Goal: Task Accomplishment & Management: Complete application form

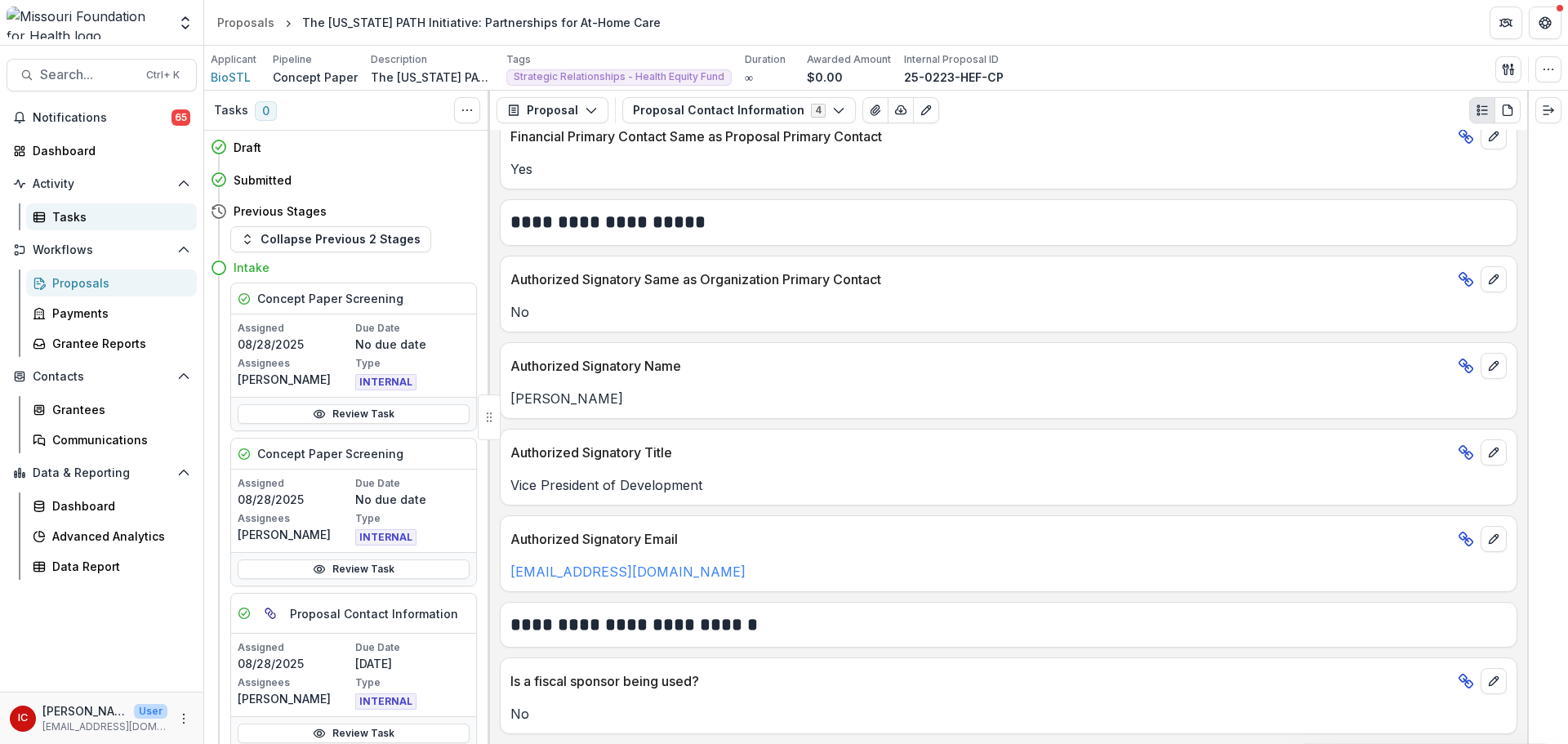
click at [101, 226] on link "Tasks" at bounding box center [111, 216] width 171 height 27
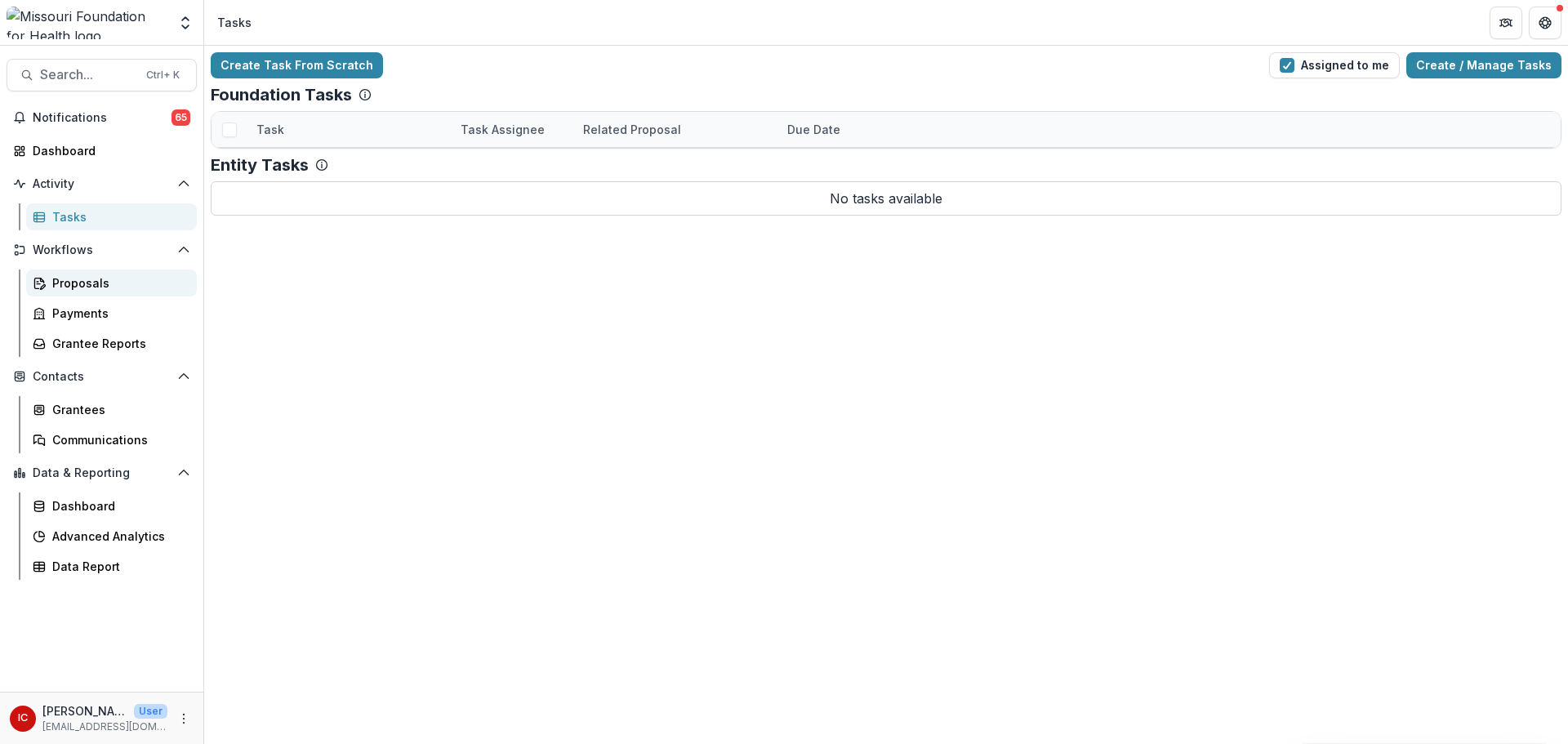
click at [109, 278] on div "Proposals" at bounding box center [118, 283] width 132 height 17
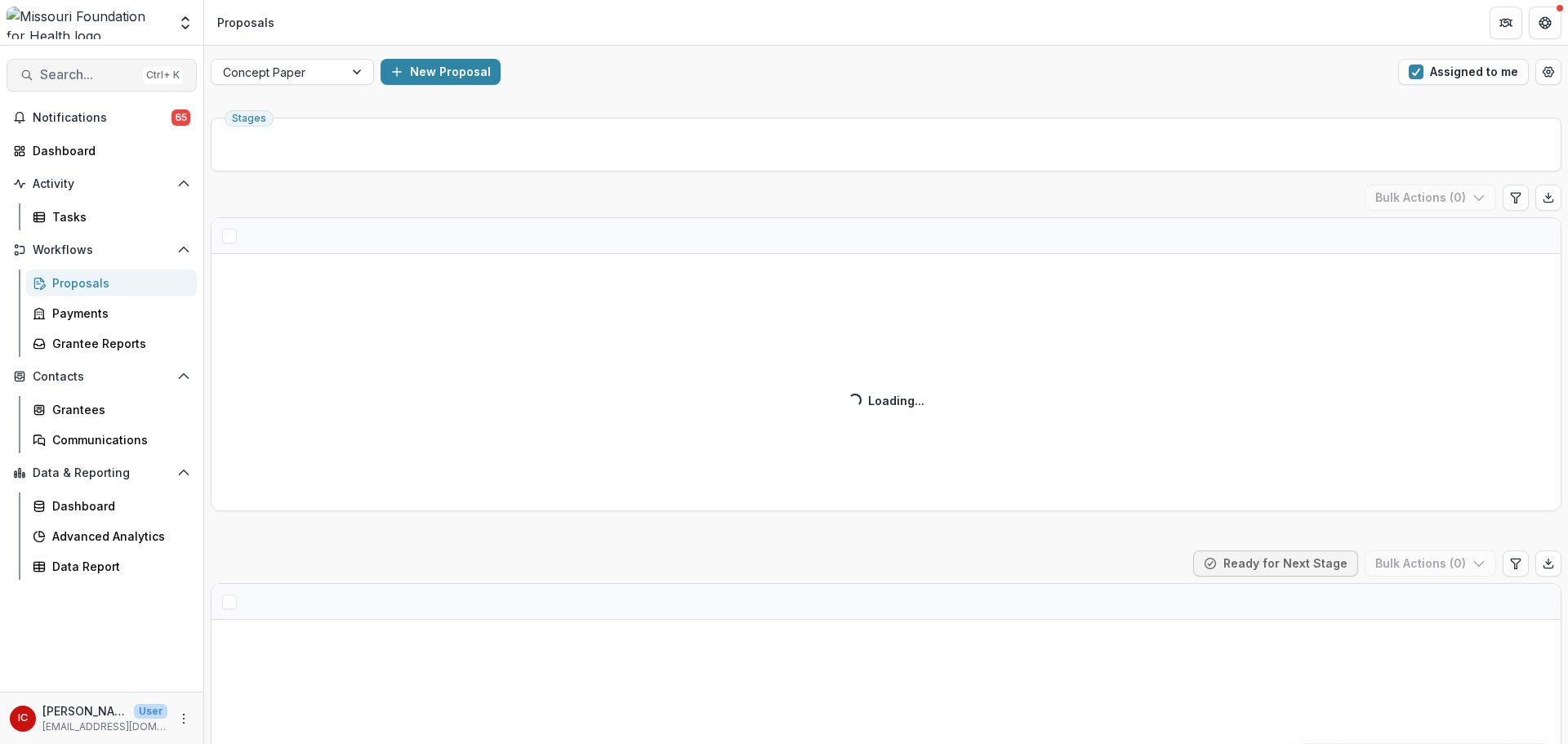
click at [62, 73] on span "Search..." at bounding box center [88, 75] width 97 height 16
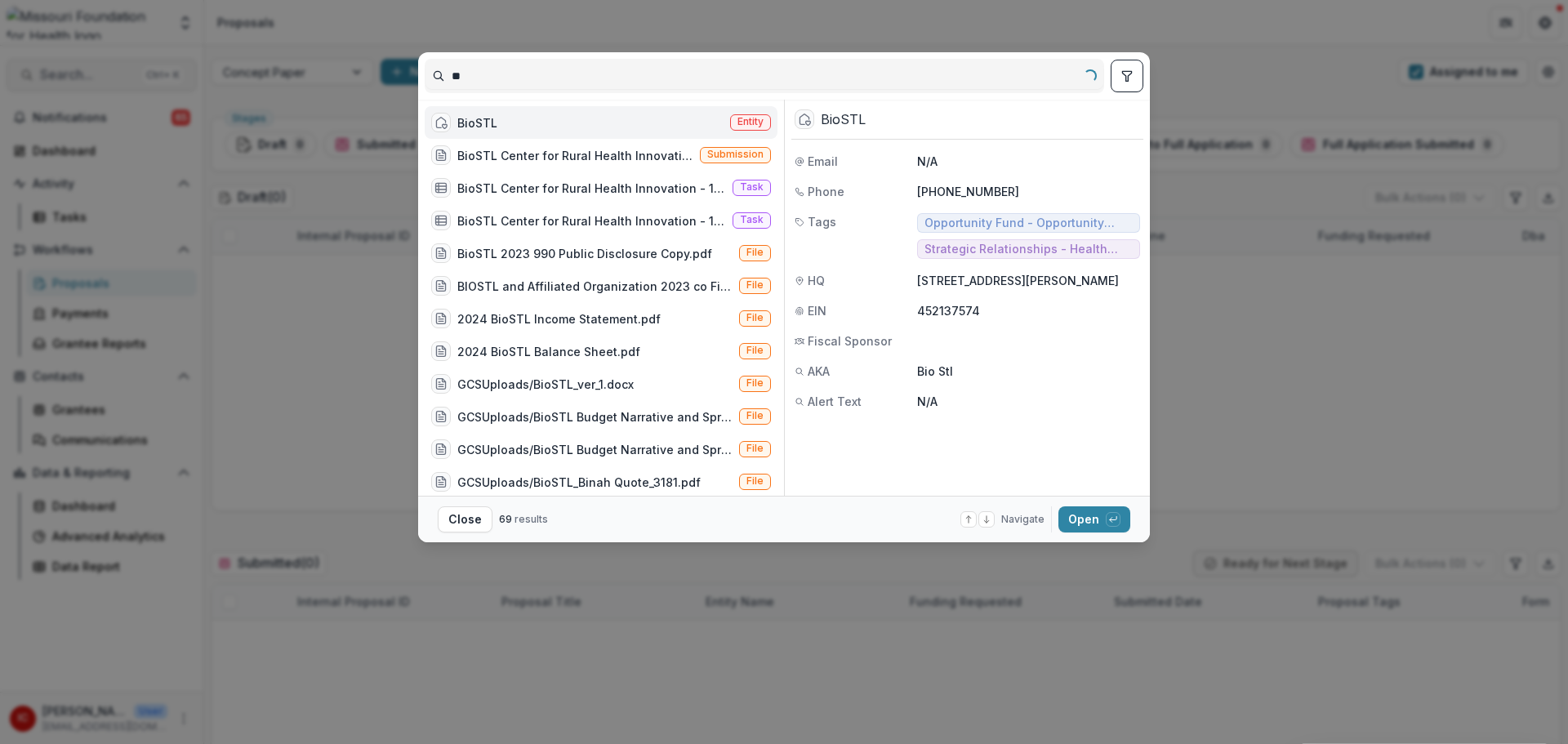
type input "*"
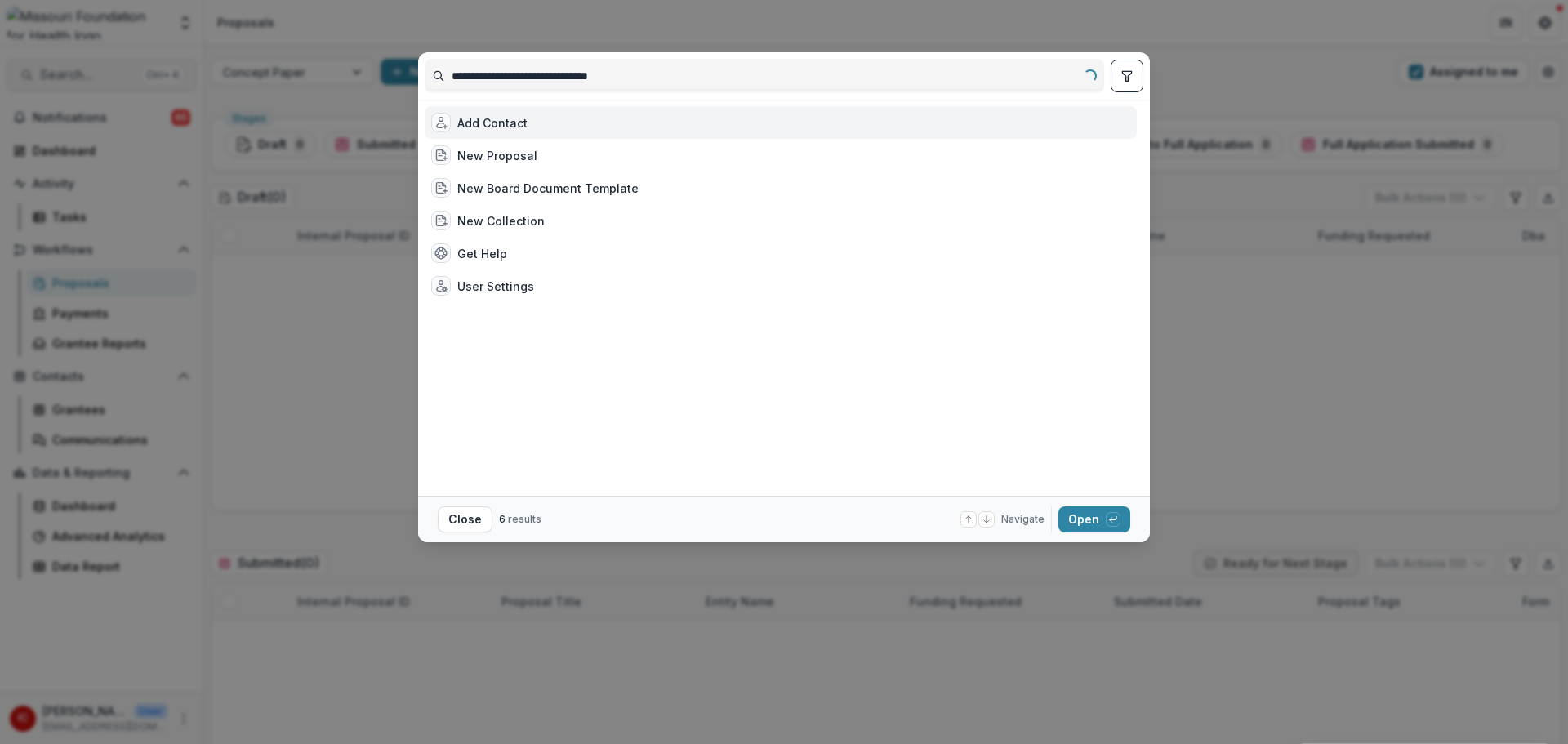
type input "**********"
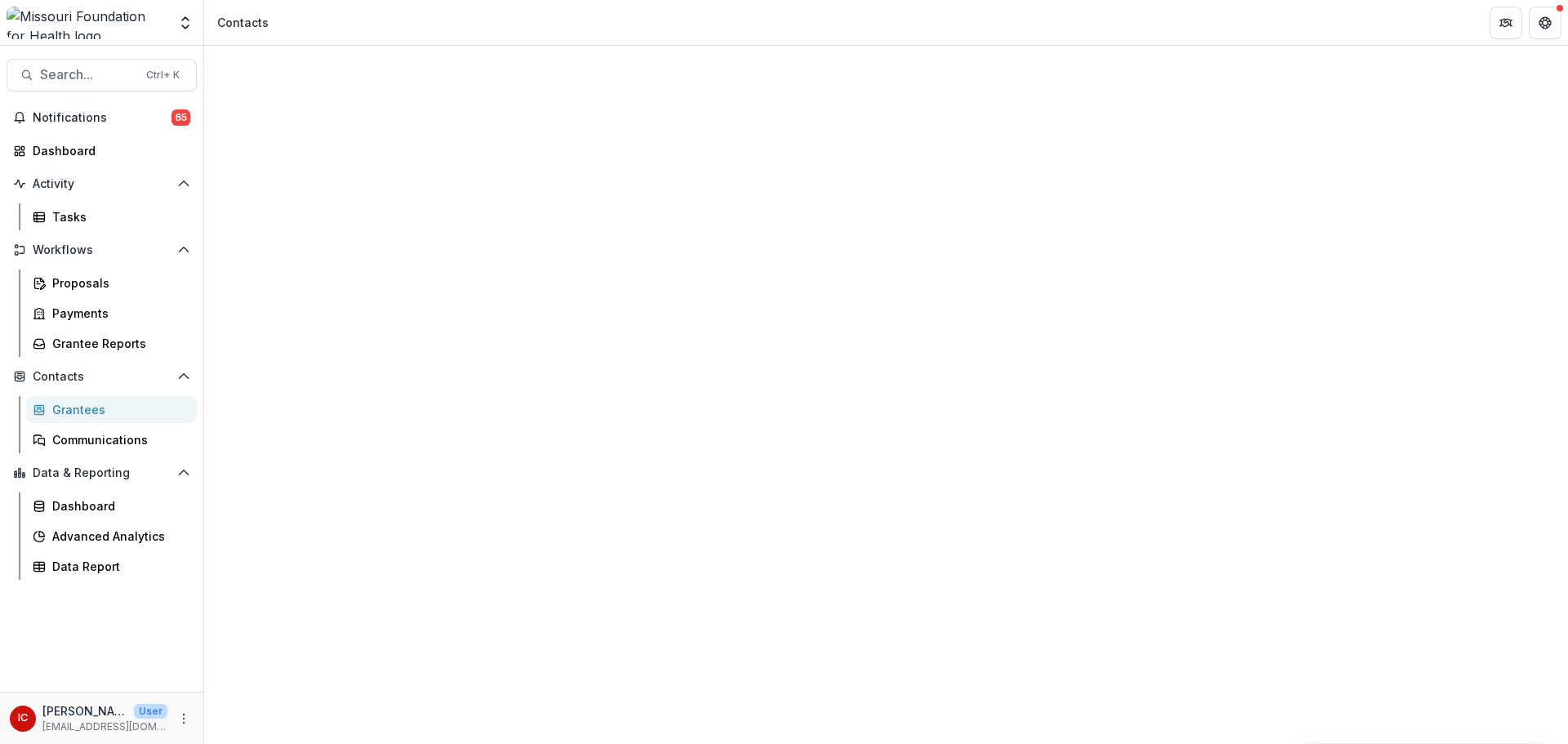
click at [336, 259] on button "Sort Ascending" at bounding box center [295, 258] width 96 height 39
click at [111, 281] on div "Proposals" at bounding box center [118, 283] width 132 height 17
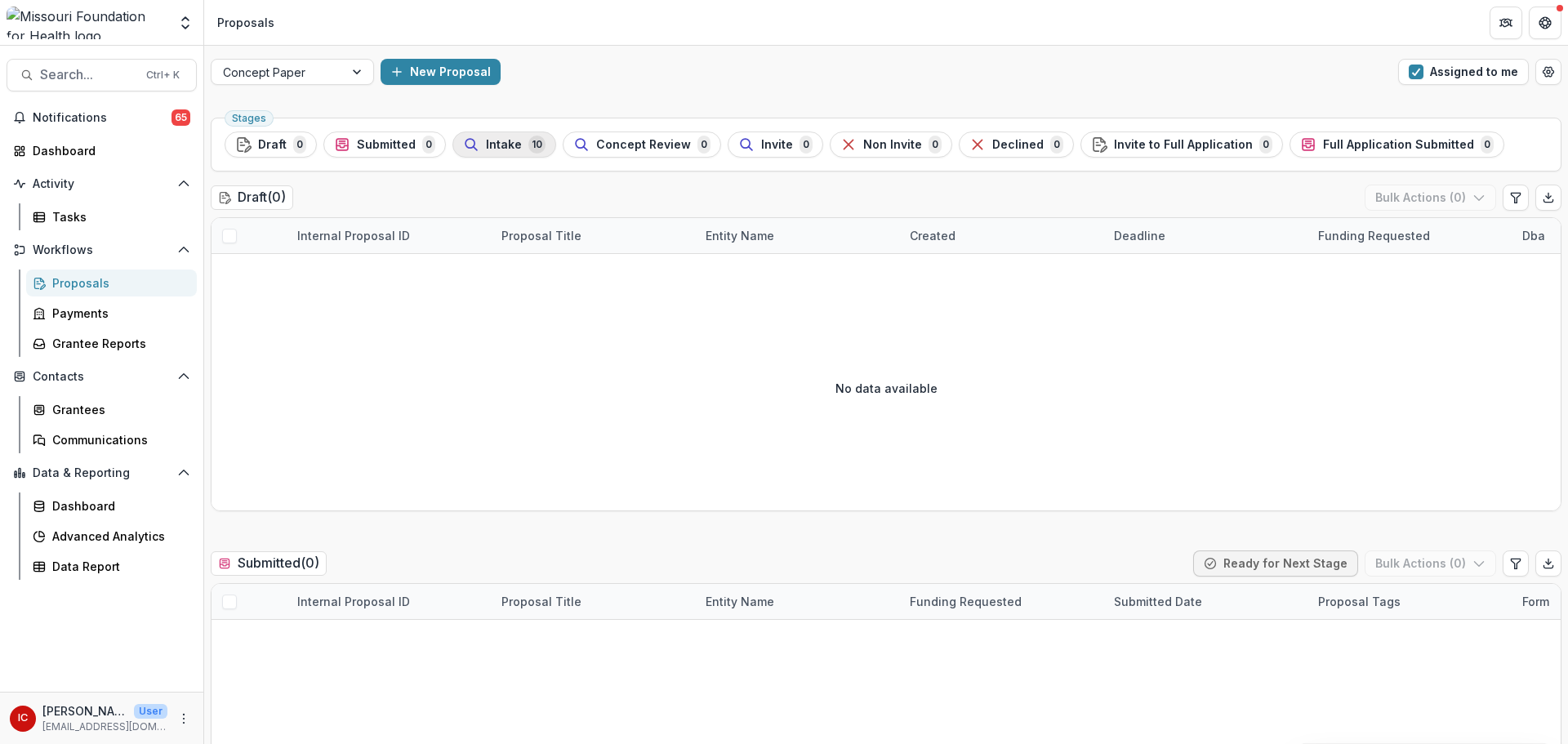
click at [497, 148] on span "Intake" at bounding box center [504, 145] width 36 height 14
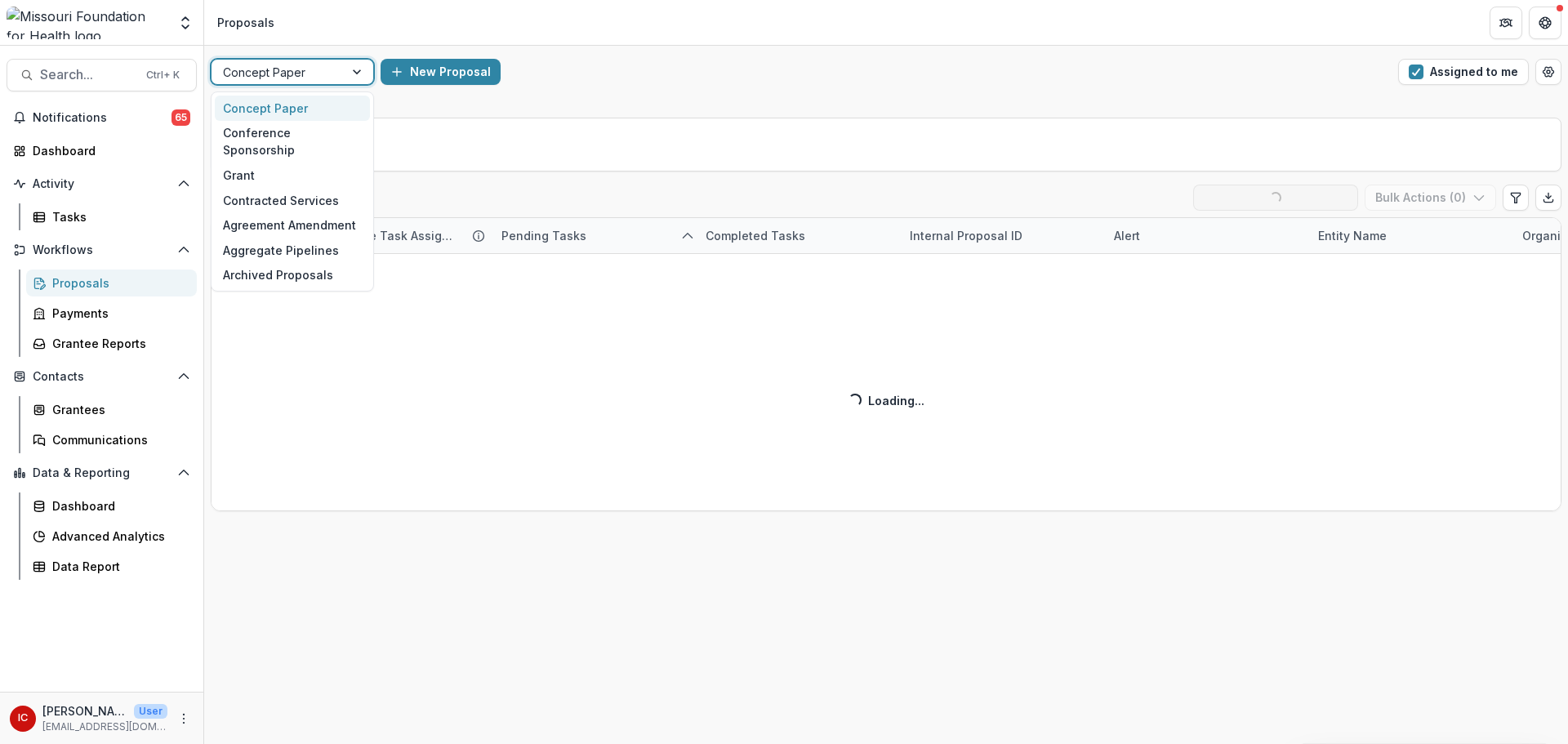
click at [266, 65] on div at bounding box center [278, 72] width 109 height 21
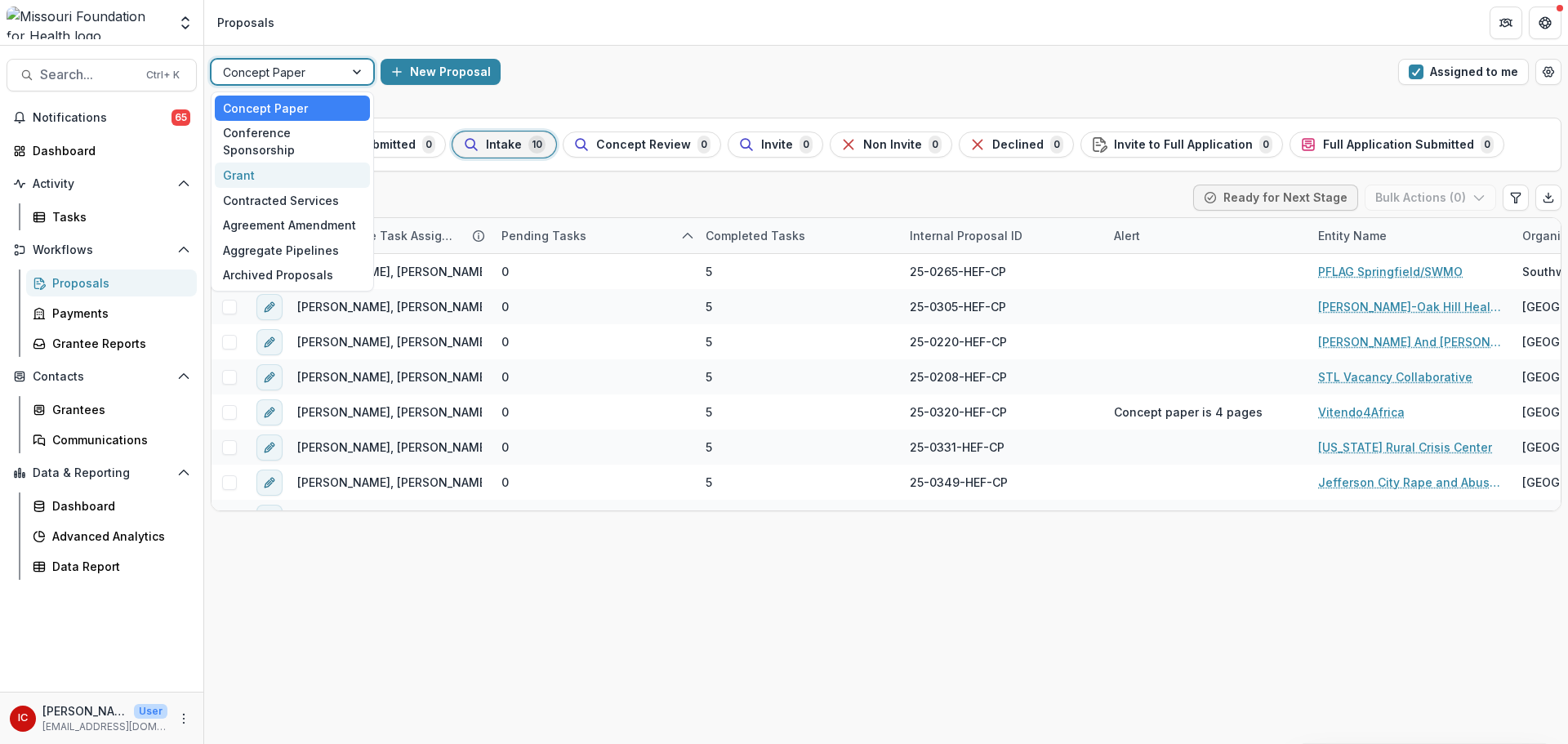
click at [321, 163] on div "Grant" at bounding box center [292, 175] width 155 height 25
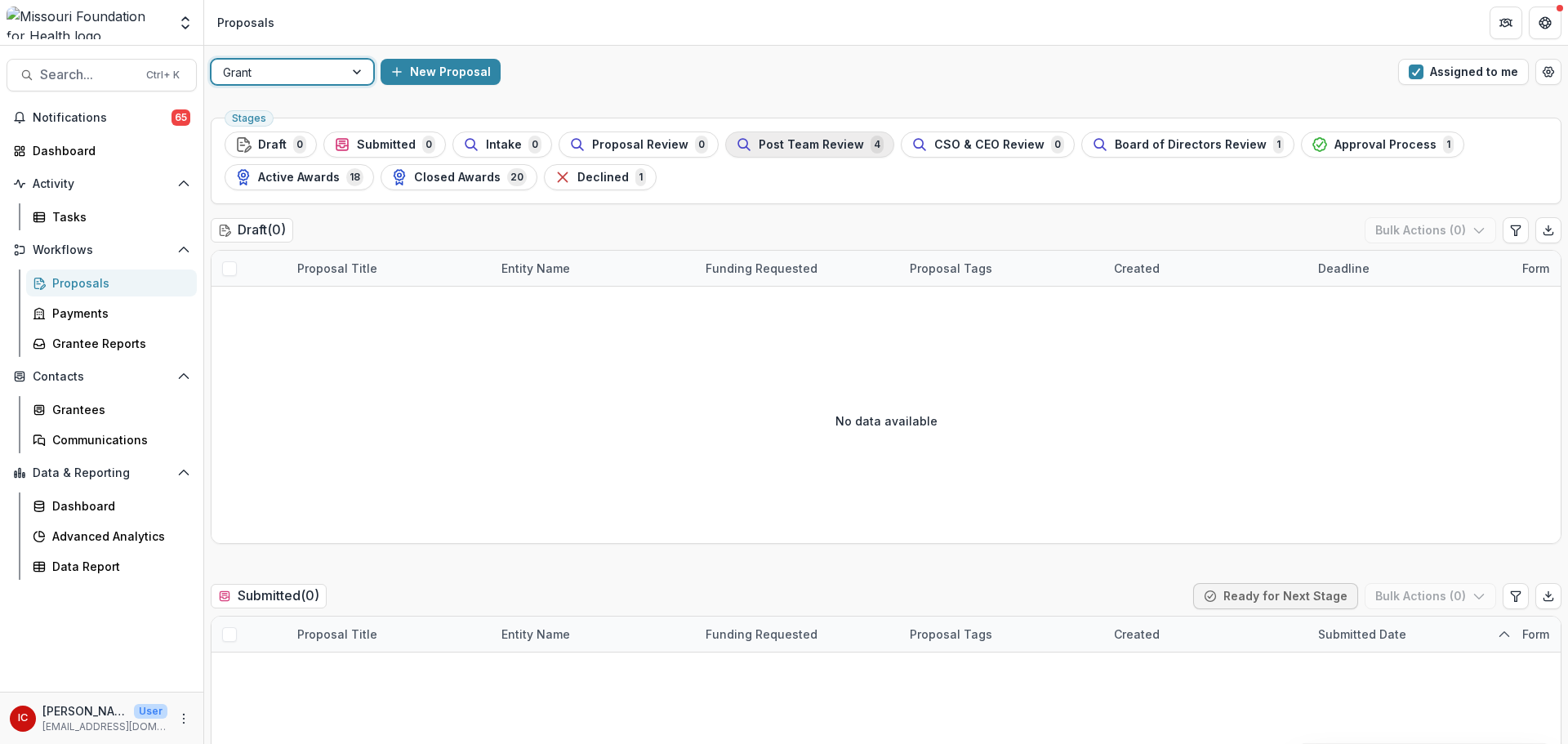
click at [803, 151] on span "Post Team Review" at bounding box center [811, 145] width 105 height 14
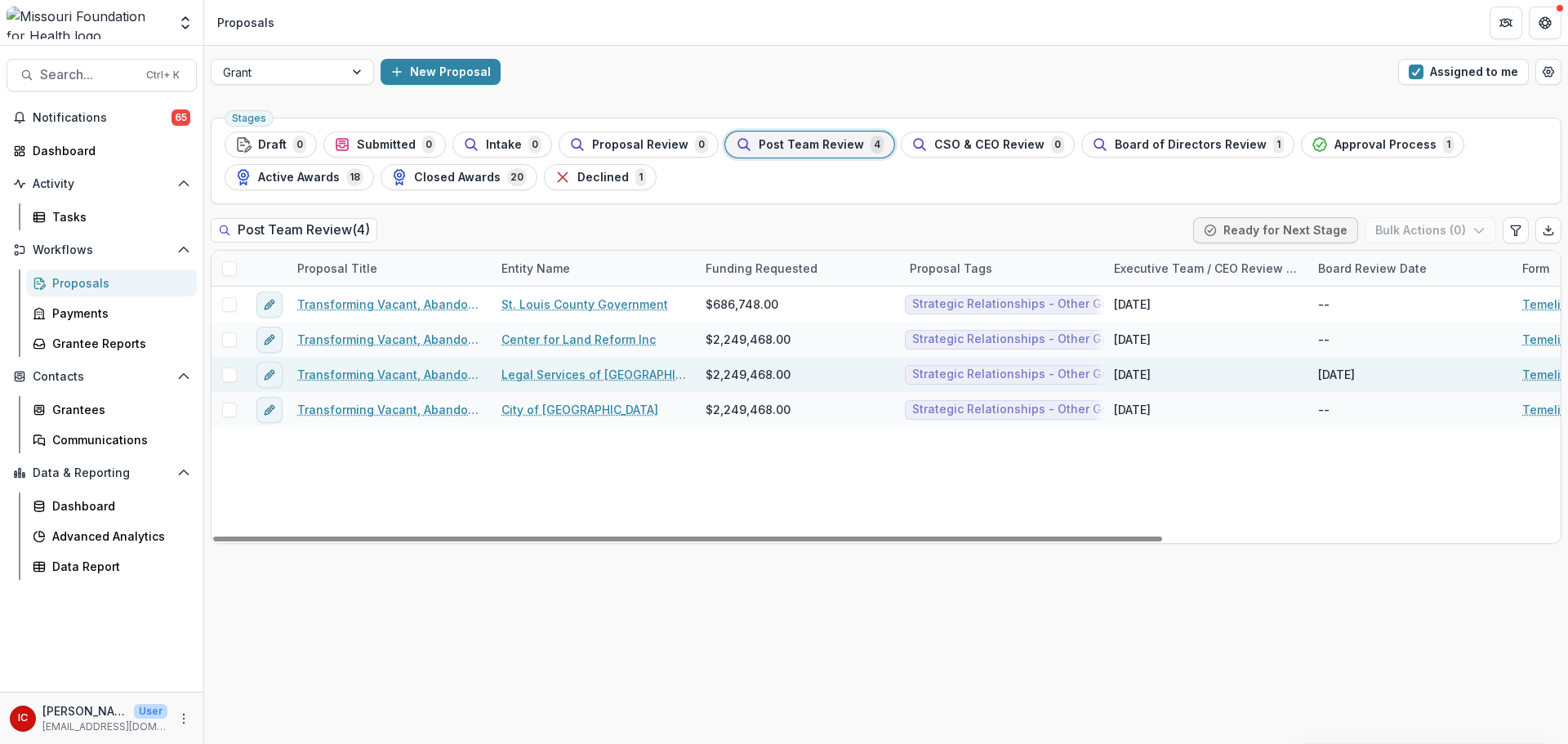
click at [447, 378] on link "Transforming Vacant, Abandoned, and Deteriorated (VAD) Properties through Court…" at bounding box center [390, 375] width 184 height 17
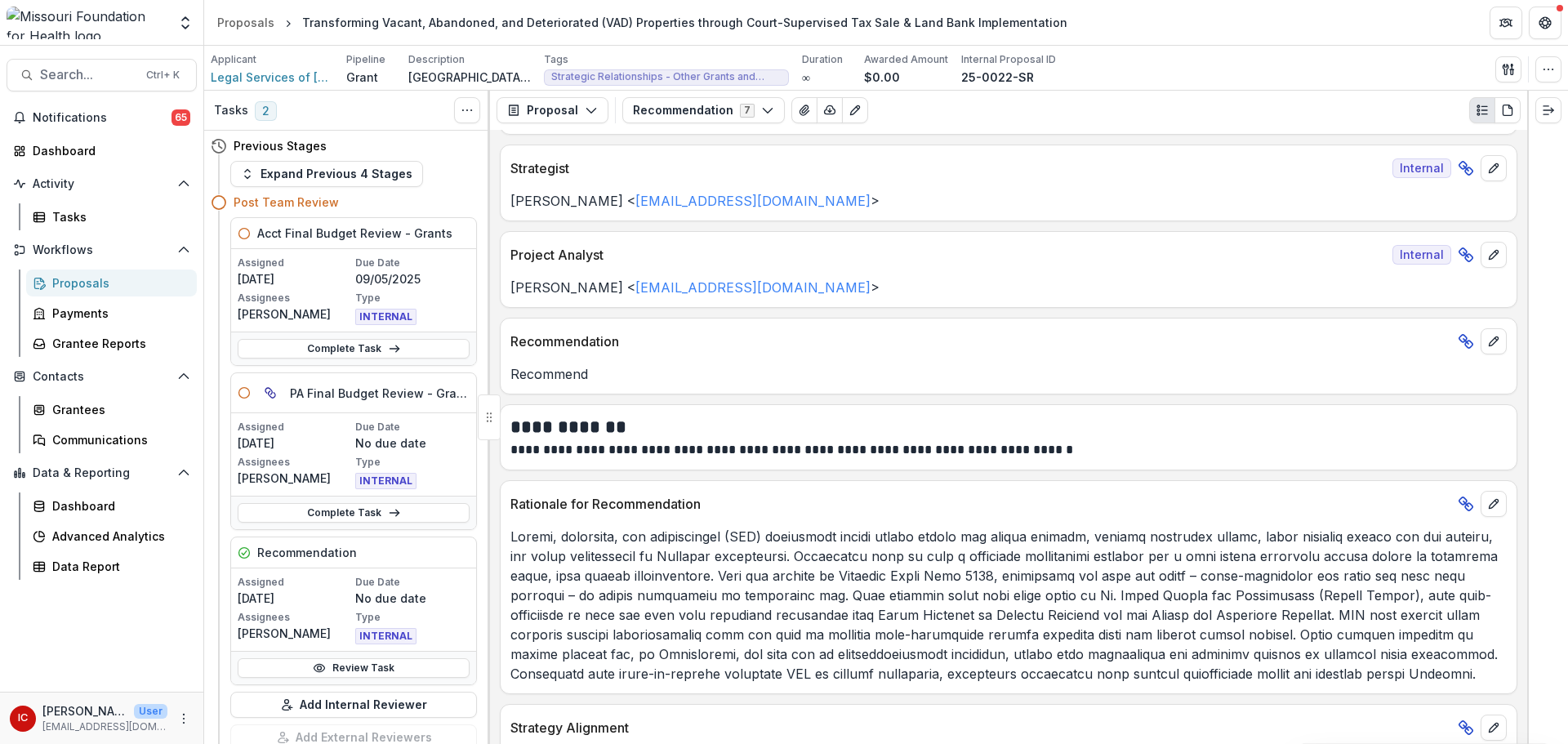
scroll to position [227, 0]
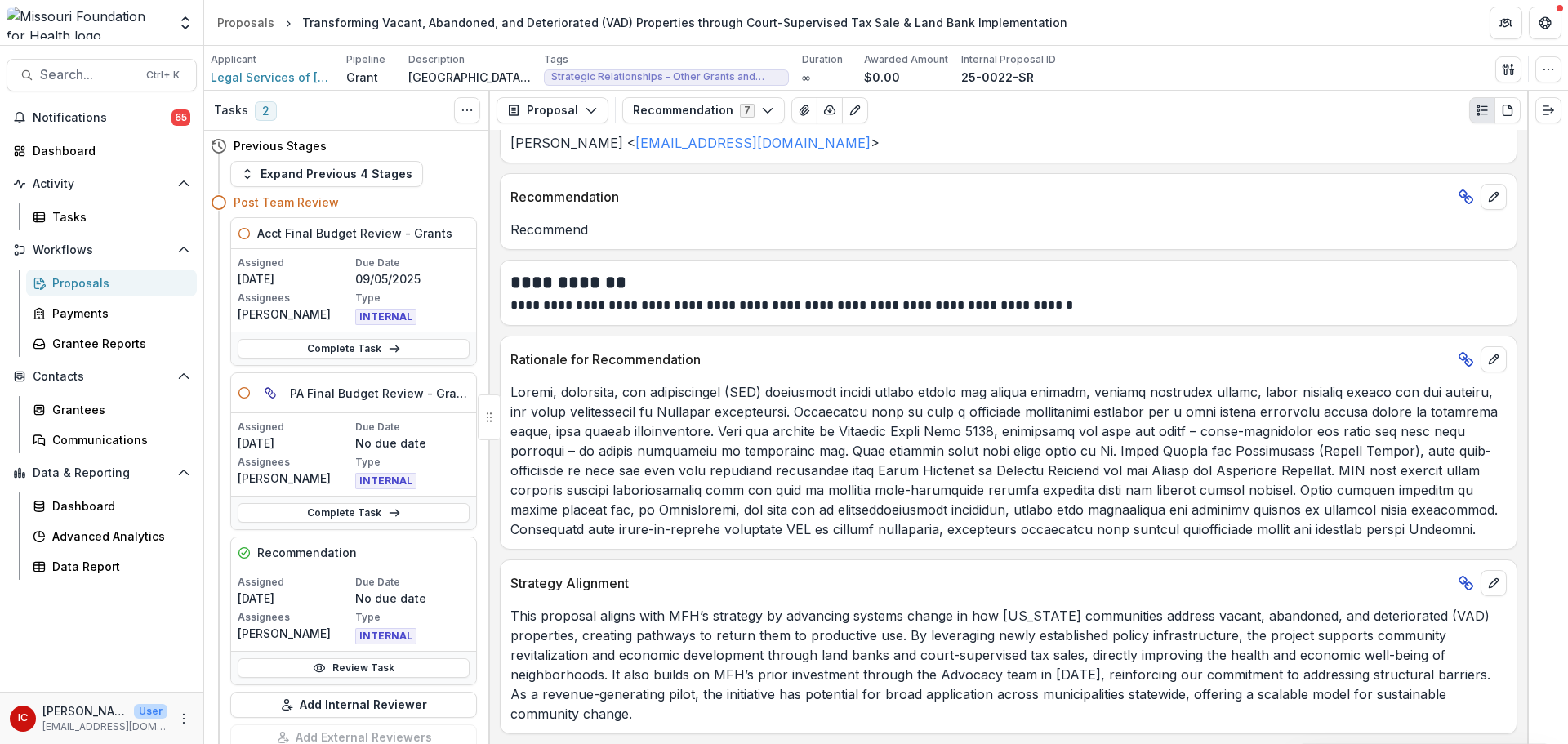
click at [1496, 531] on p at bounding box center [1009, 460] width 996 height 157
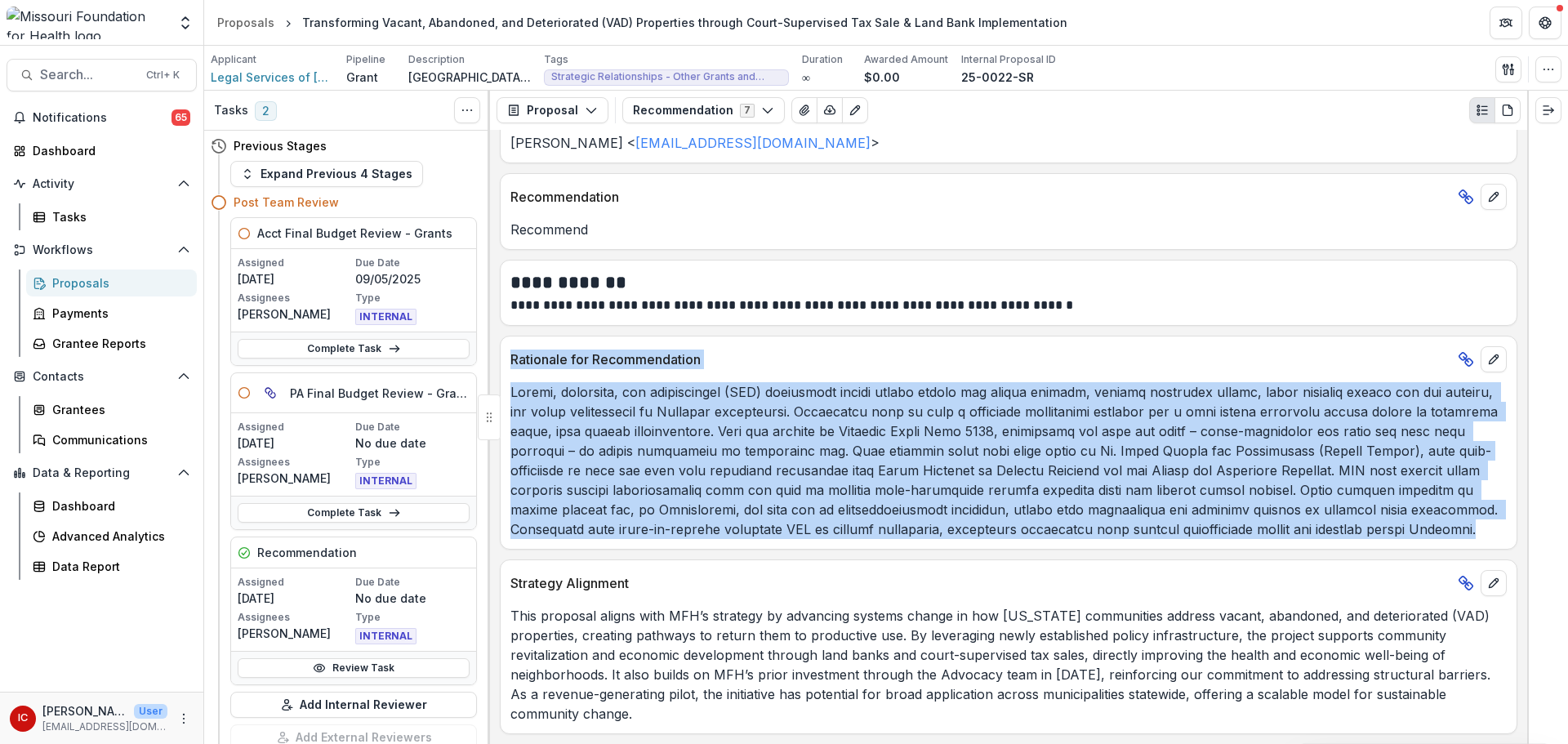
drag, startPoint x: 1496, startPoint y: 533, endPoint x: 513, endPoint y: 363, distance: 997.6
click at [513, 363] on div "Rationale for Recommendation" at bounding box center [1009, 442] width 1018 height 214
copy div "Loremipsu dol Sitametconsect Adipis, elitseddo, eiu temporincidi (UTL) etdolore…"
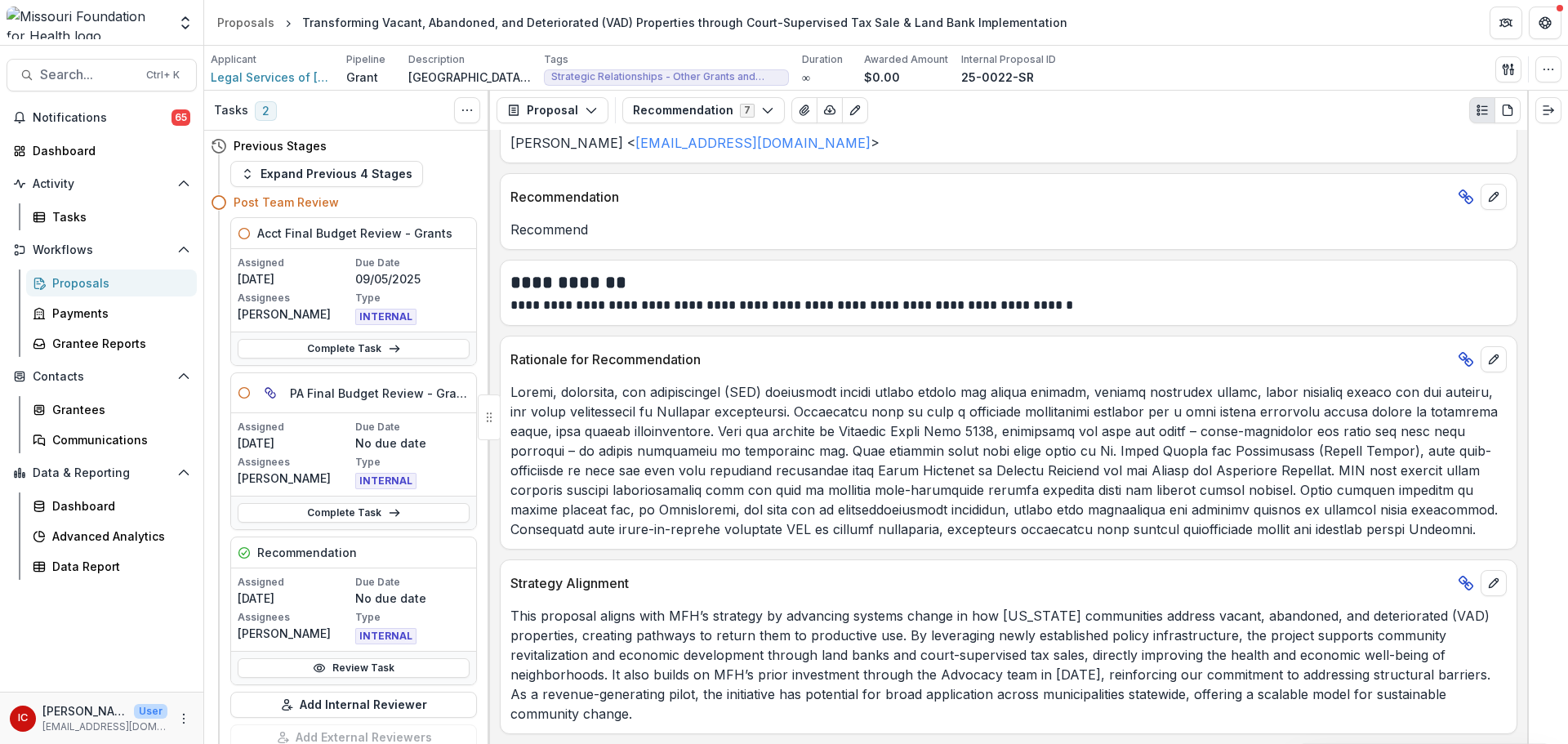
click at [560, 710] on p "This proposal aligns with MFH’s strategy by advancing systems change in how [US…" at bounding box center [1009, 665] width 996 height 117
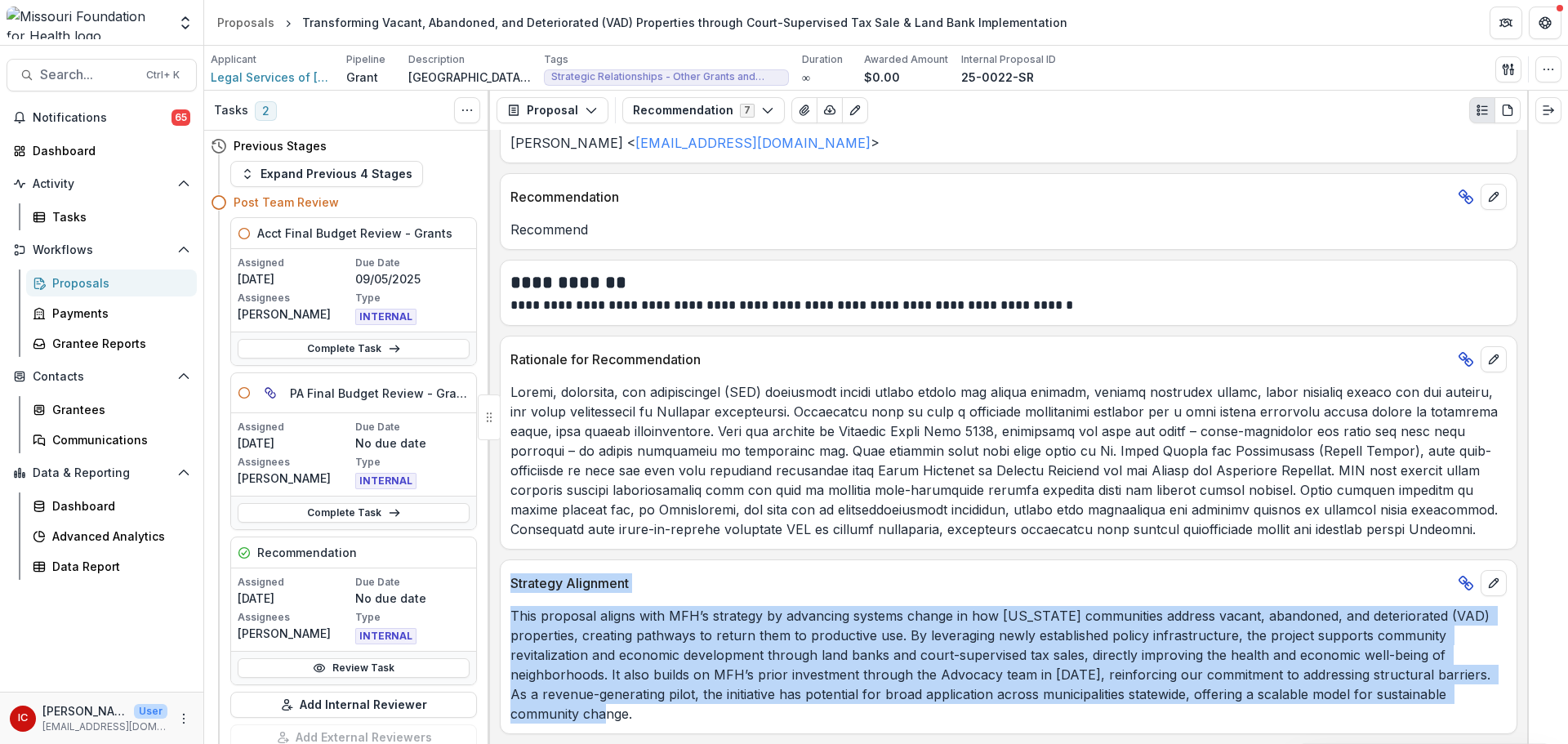
drag, startPoint x: 570, startPoint y: 714, endPoint x: 514, endPoint y: 585, distance: 140.6
click at [514, 585] on div "Strategy Alignment This proposal aligns with MFH’s strategy by advancing system…" at bounding box center [1009, 647] width 1018 height 175
copy div "Strategy Alignment This proposal aligns with MFH’s strategy by advancing system…"
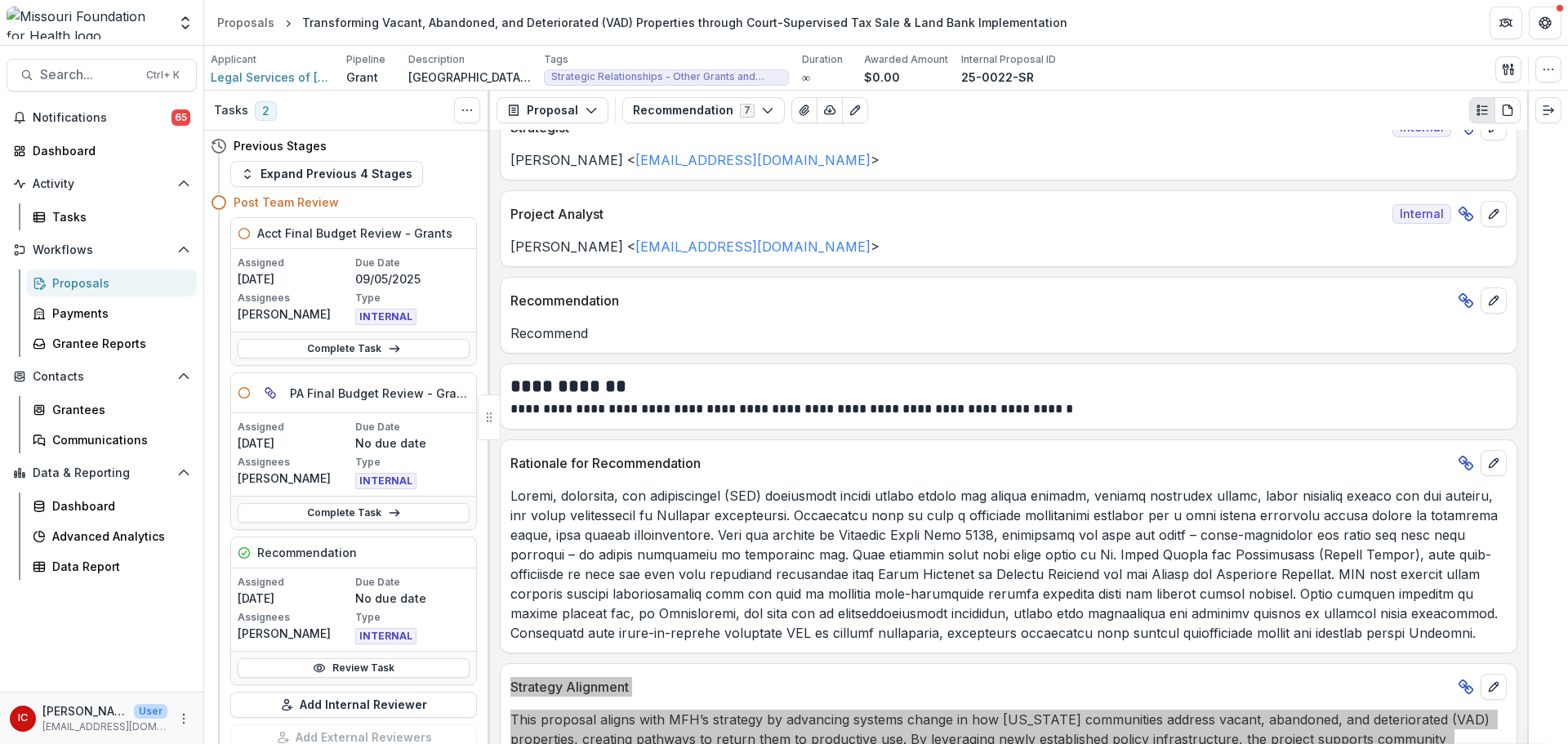
scroll to position [0, 0]
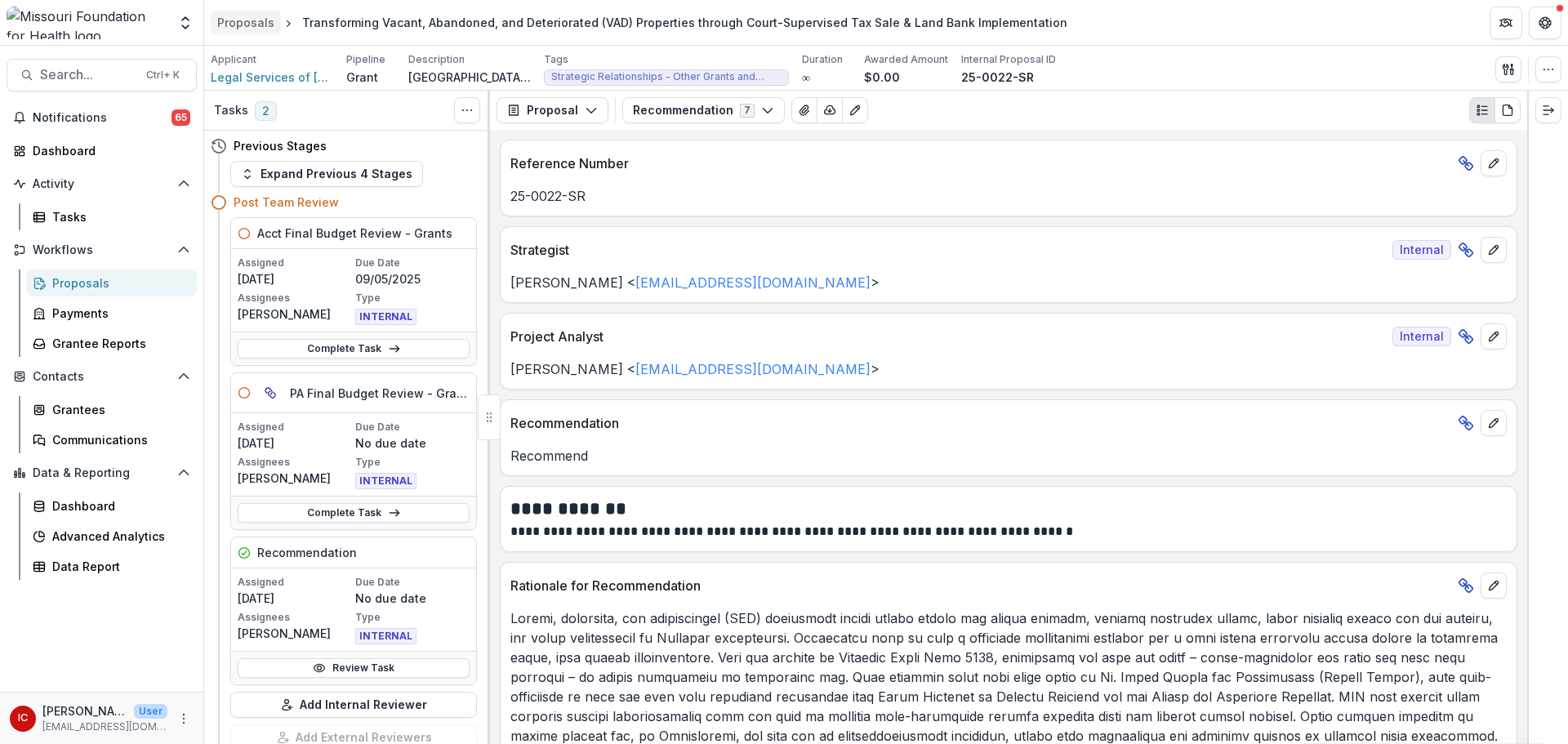
click at [244, 25] on div "Proposals" at bounding box center [246, 22] width 57 height 17
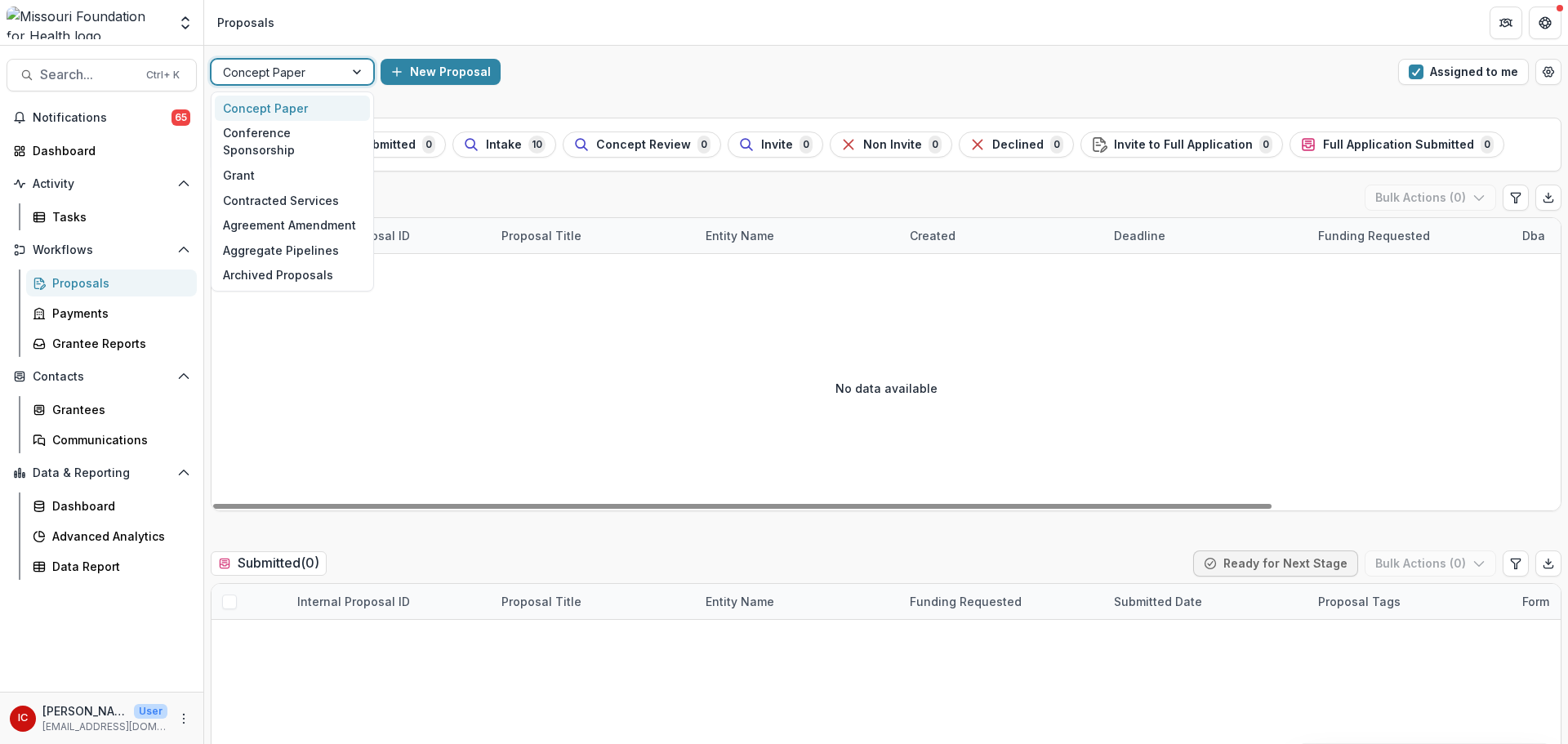
click at [318, 76] on div at bounding box center [278, 72] width 109 height 21
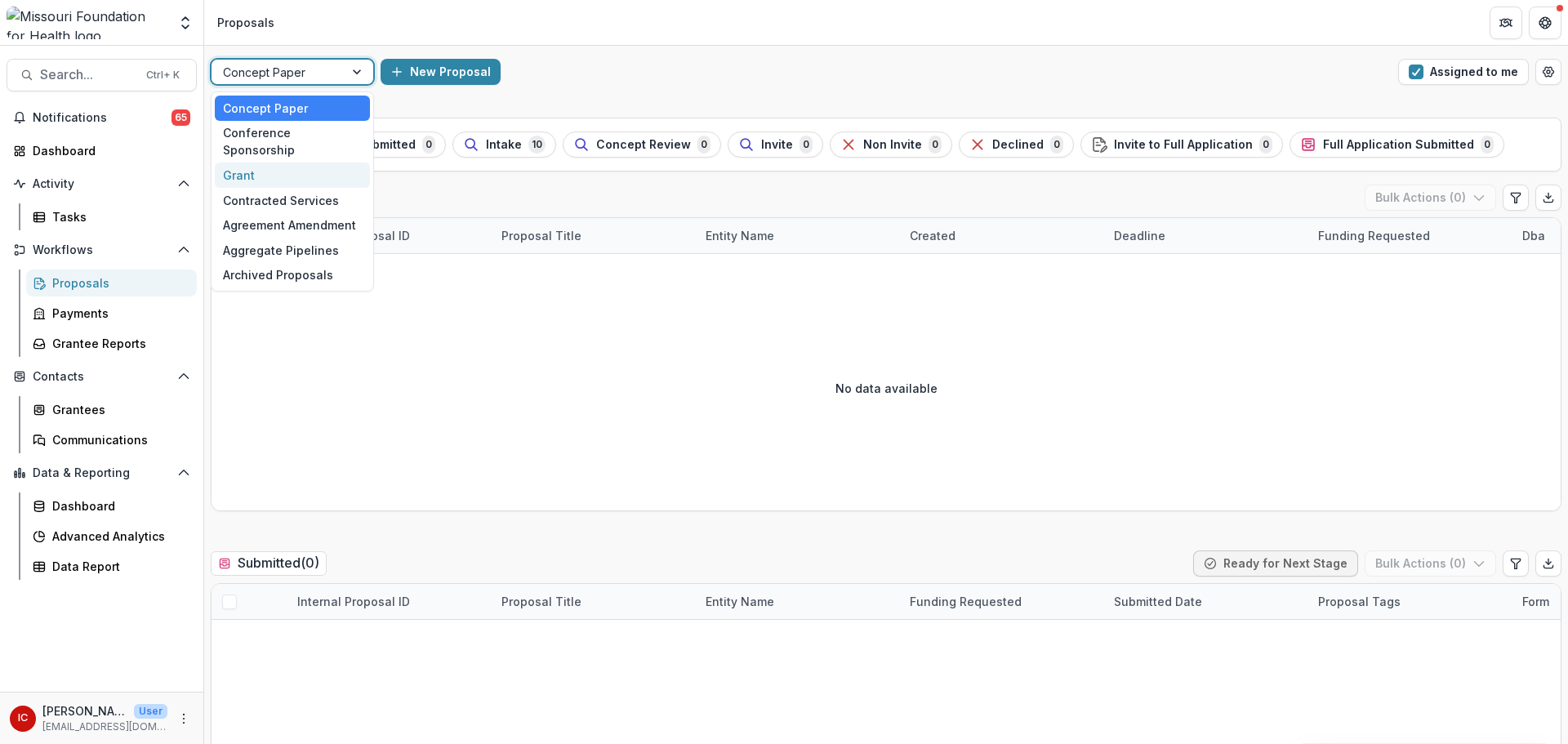
click at [312, 163] on div "Grant" at bounding box center [292, 175] width 155 height 25
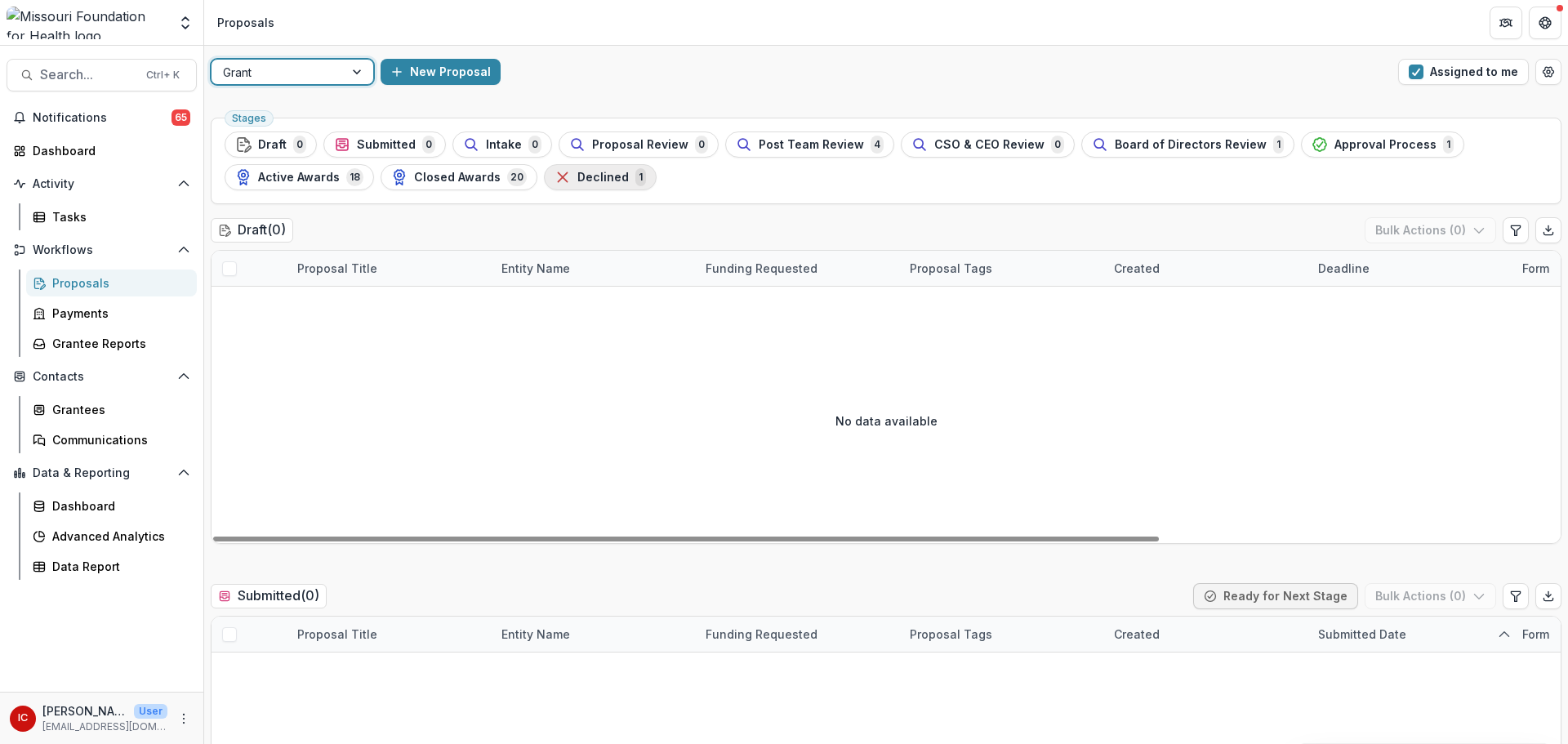
click at [587, 181] on span "Declined" at bounding box center [603, 178] width 52 height 14
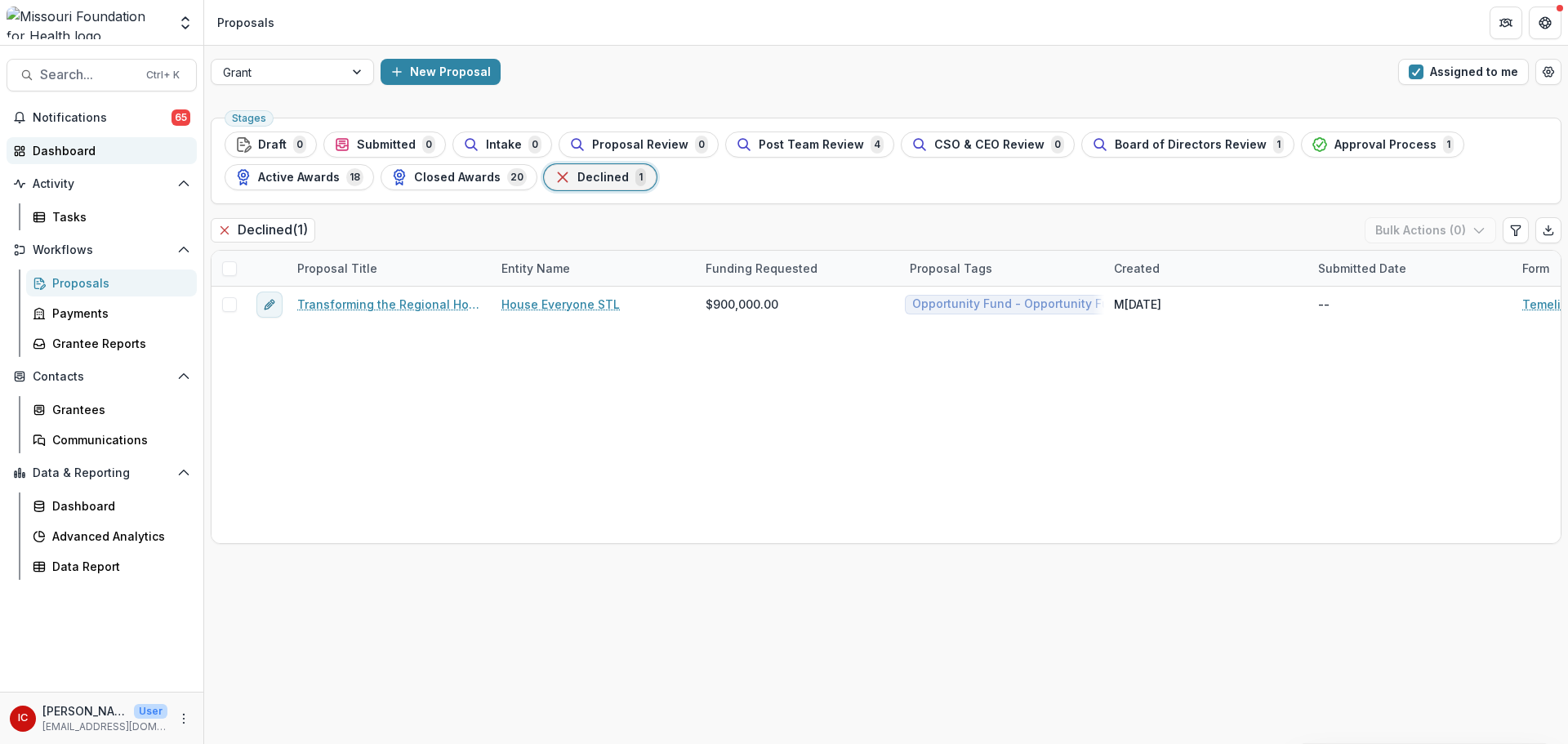
click at [84, 148] on div "Dashboard" at bounding box center [108, 151] width 151 height 17
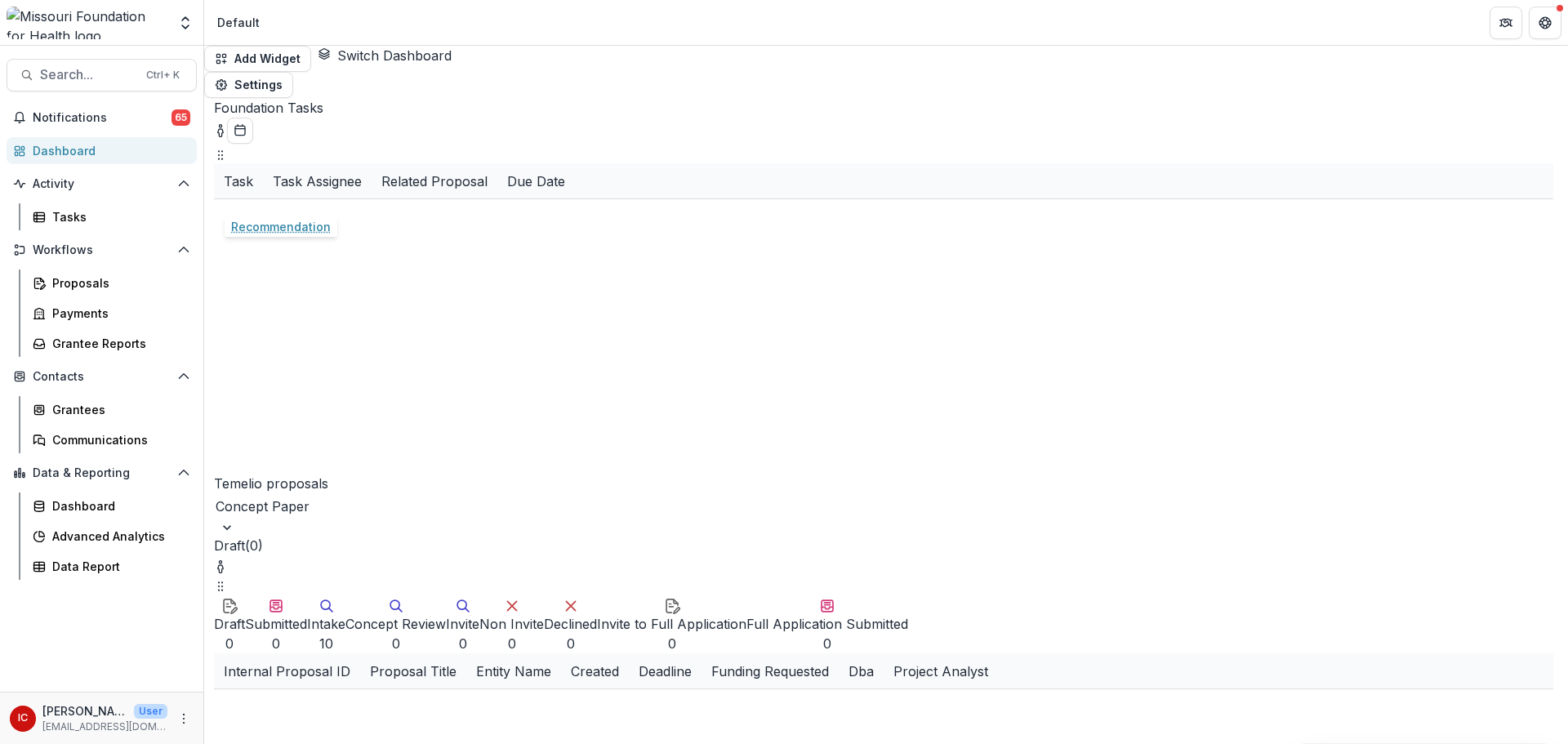
click at [281, 209] on link "Recommendation" at bounding box center [274, 217] width 100 height 17
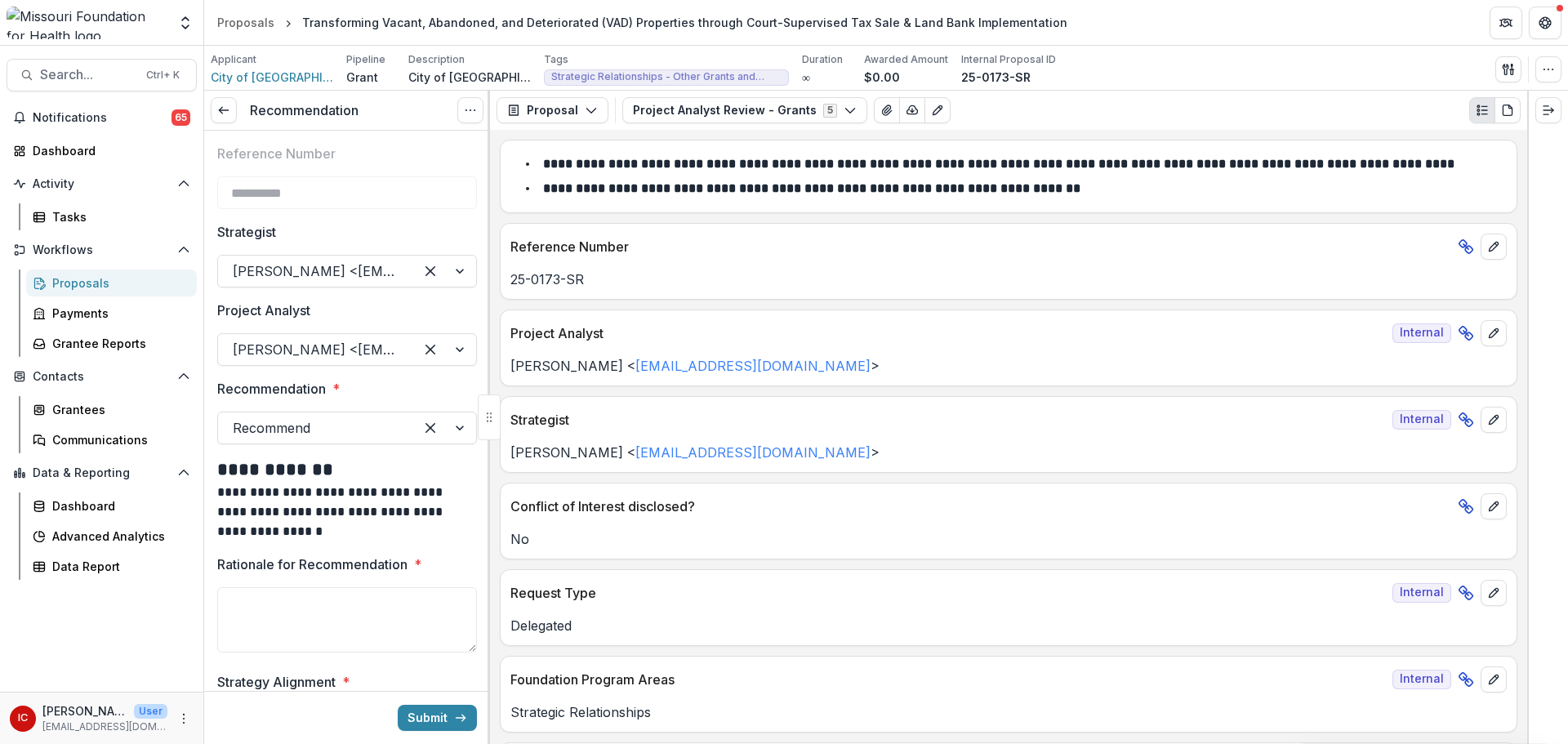
scroll to position [138, 0]
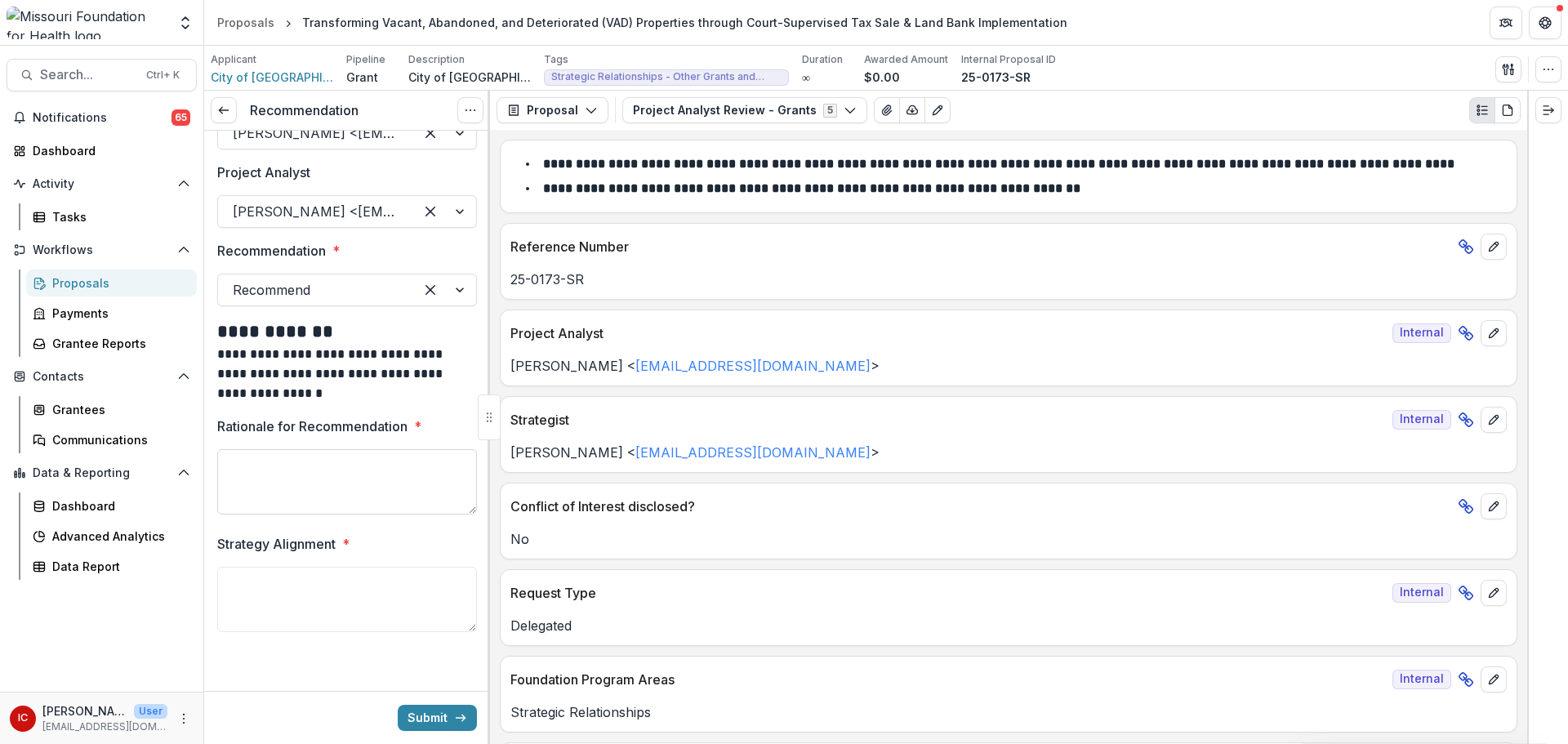
click at [258, 457] on textarea "Rationale for Recommendation *" at bounding box center [347, 482] width 259 height 66
paste textarea "**********"
type textarea "**********"
click at [368, 603] on textarea "Strategy Alignment *" at bounding box center [347, 600] width 259 height 66
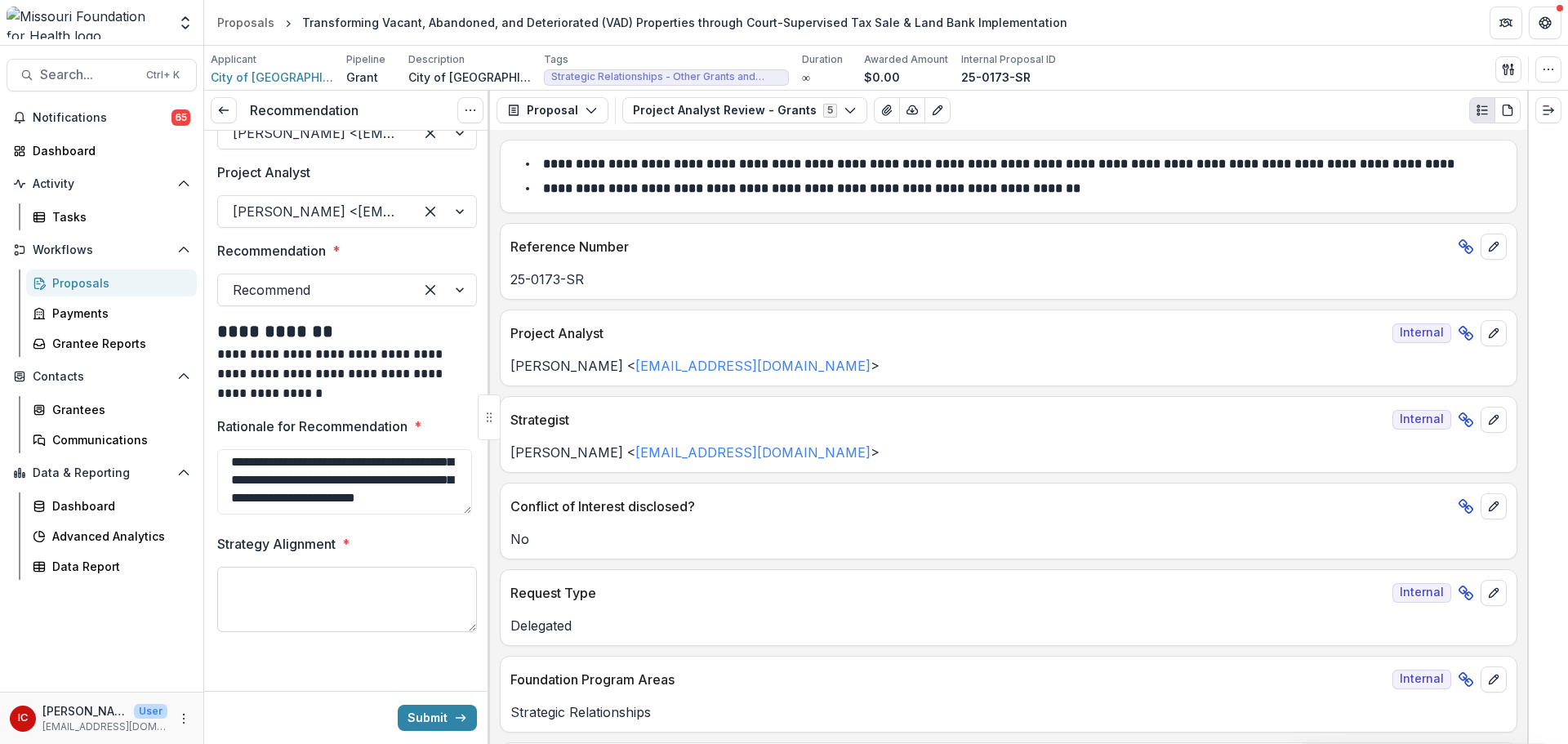
paste textarea "**********"
type textarea "**********"
click at [428, 716] on button "Submit" at bounding box center [437, 718] width 79 height 26
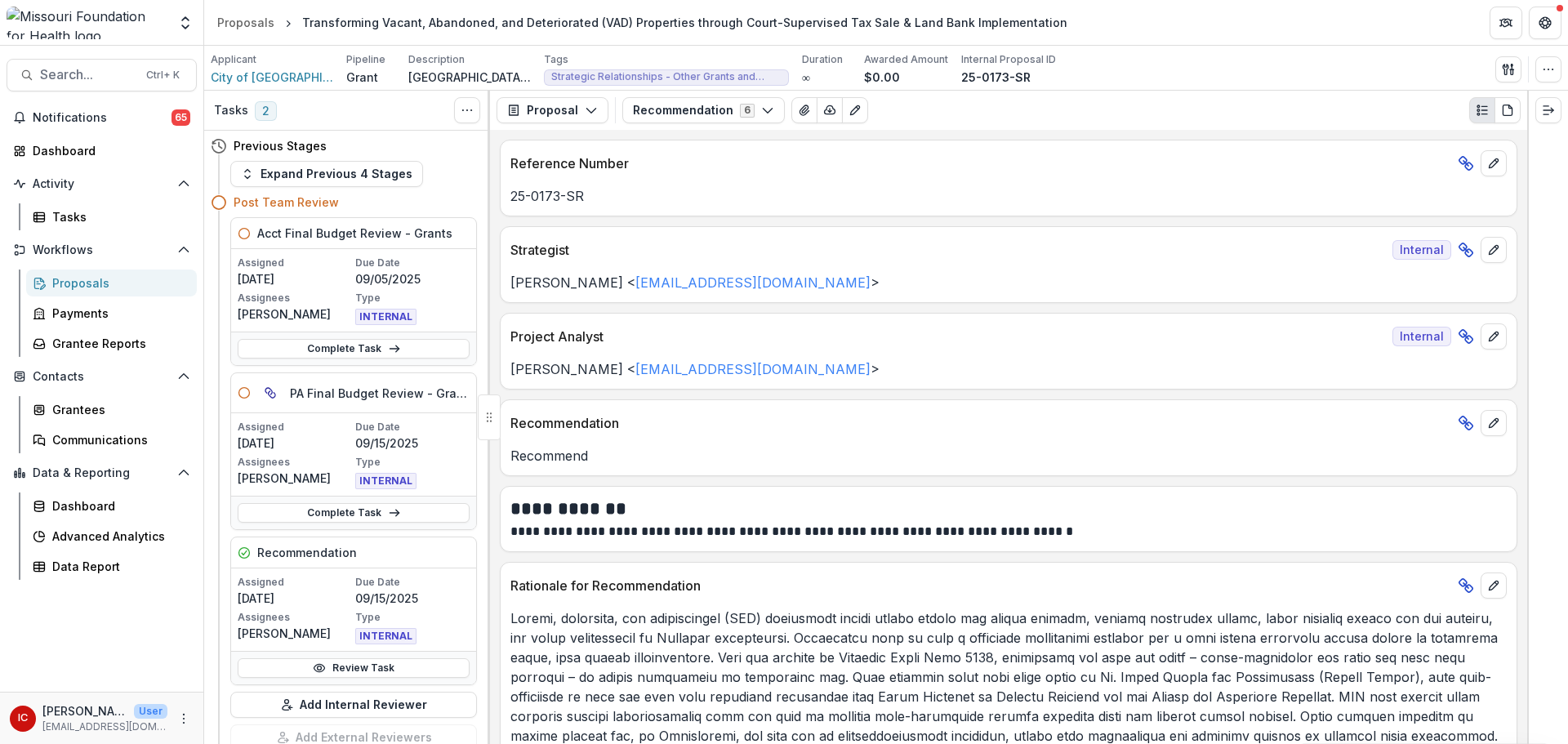
click at [263, 110] on span "2" at bounding box center [266, 111] width 22 height 20
click at [92, 157] on div "Dashboard" at bounding box center [108, 151] width 151 height 17
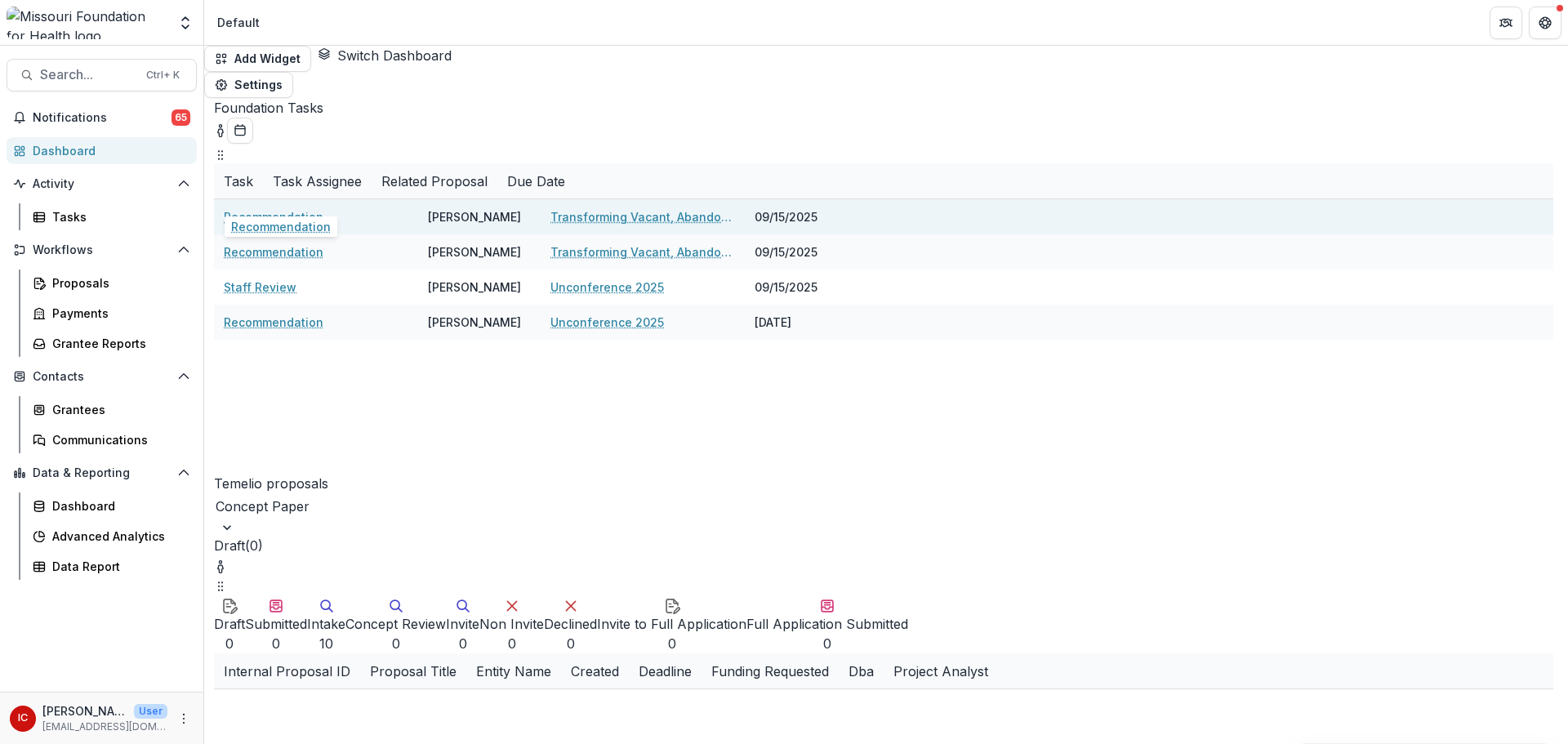
click at [288, 209] on link "Recommendation" at bounding box center [274, 217] width 100 height 17
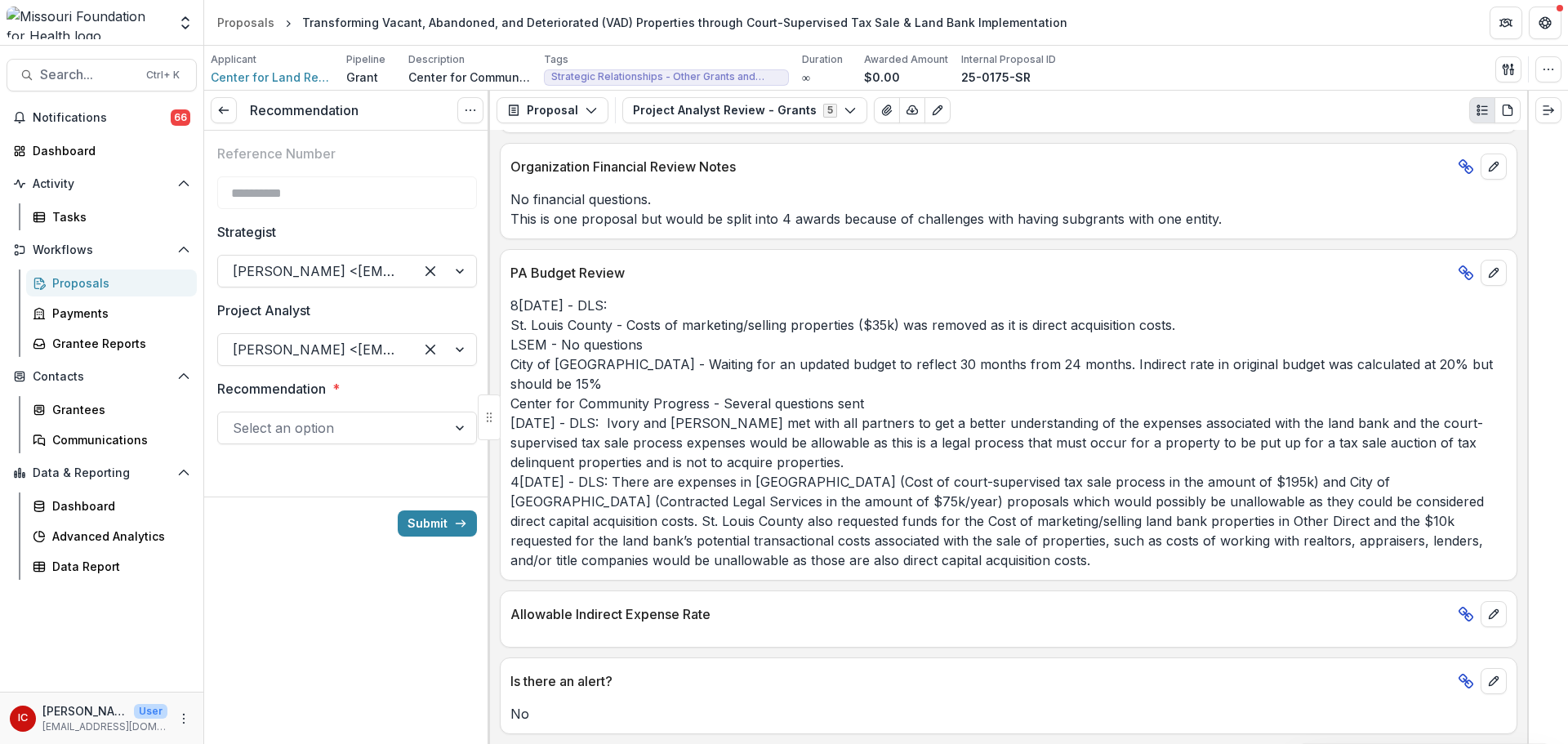
scroll to position [2163, 0]
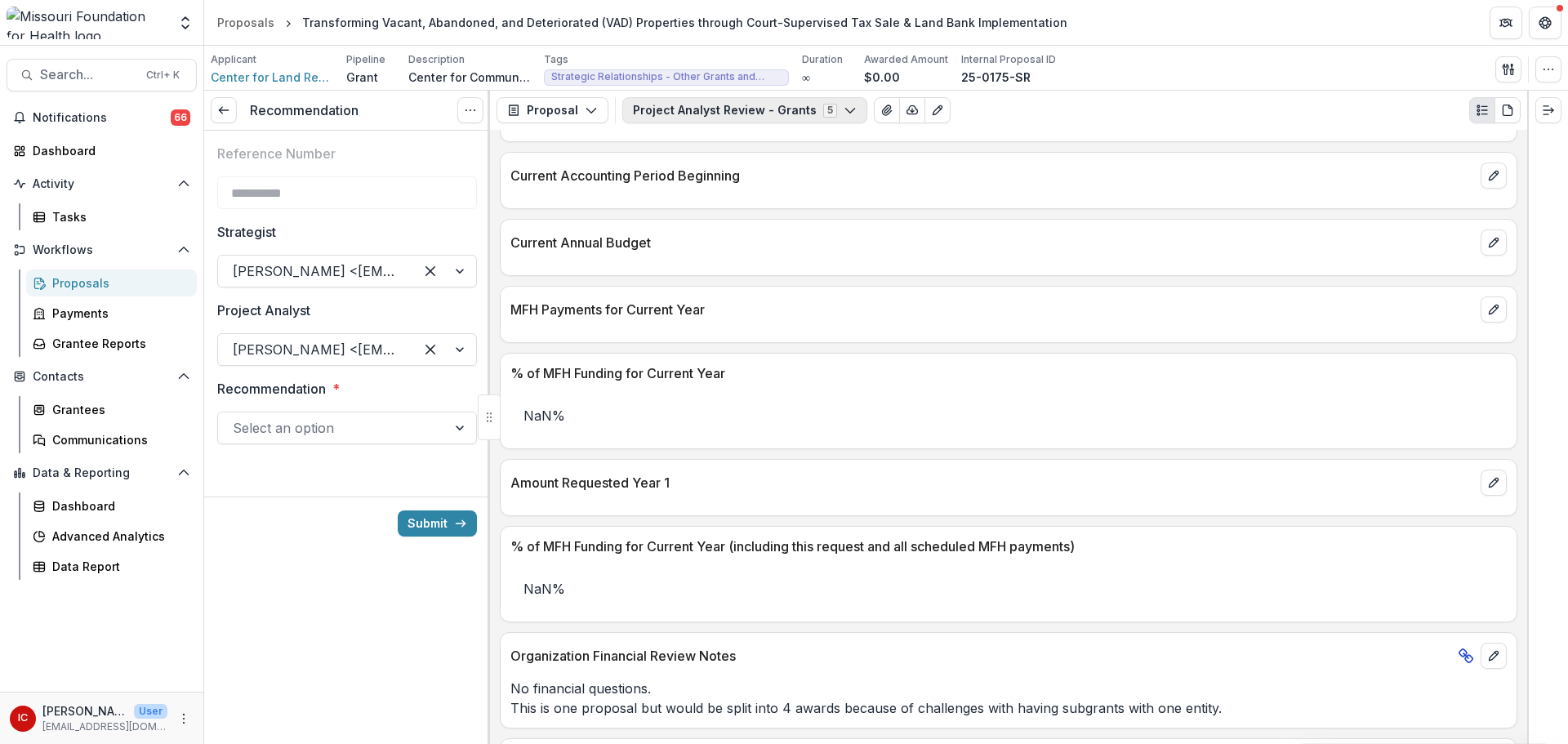
click at [748, 107] on button "Project Analyst Review - Grants 5" at bounding box center [745, 110] width 245 height 26
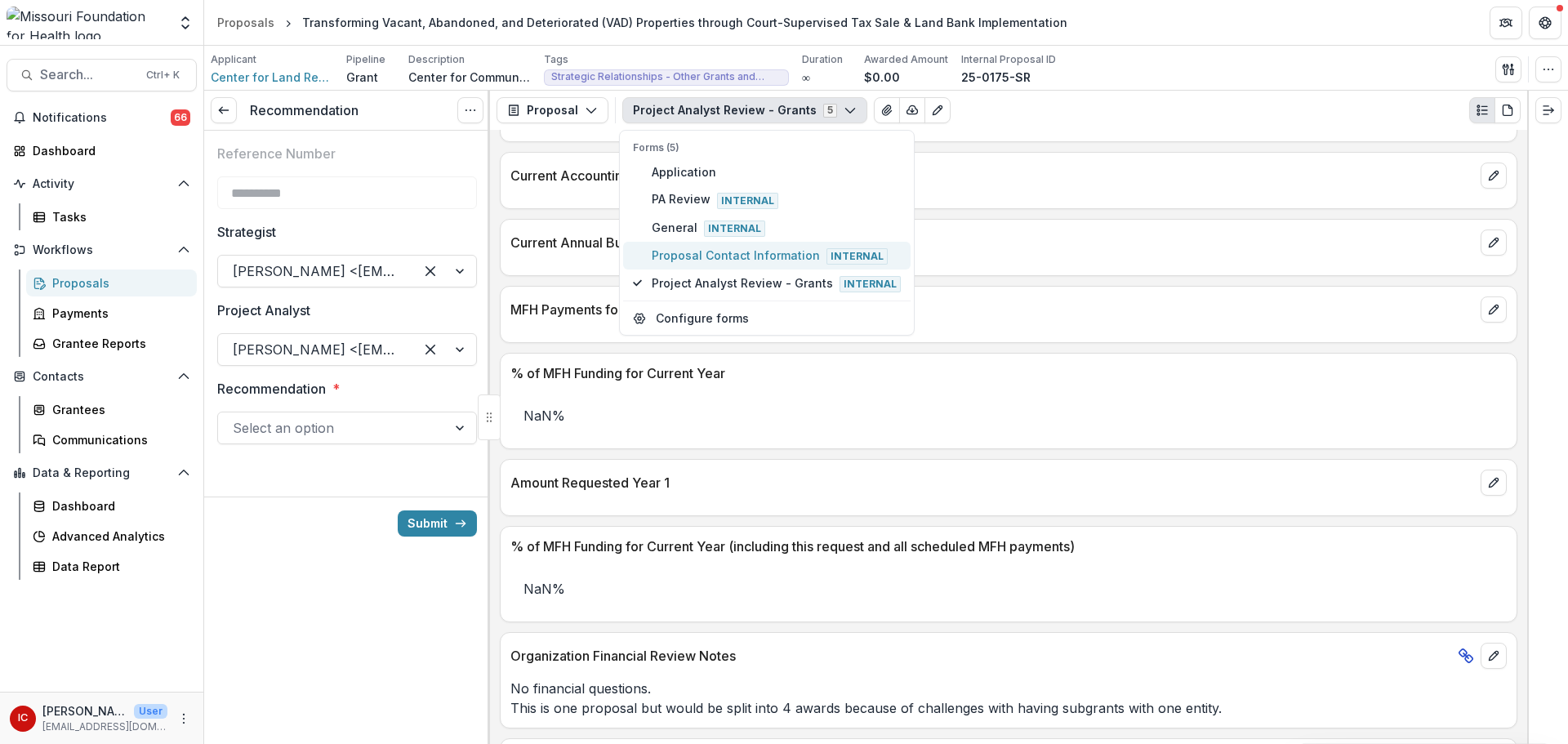
click at [668, 259] on span "Proposal Contact Information Internal" at bounding box center [776, 255] width 249 height 18
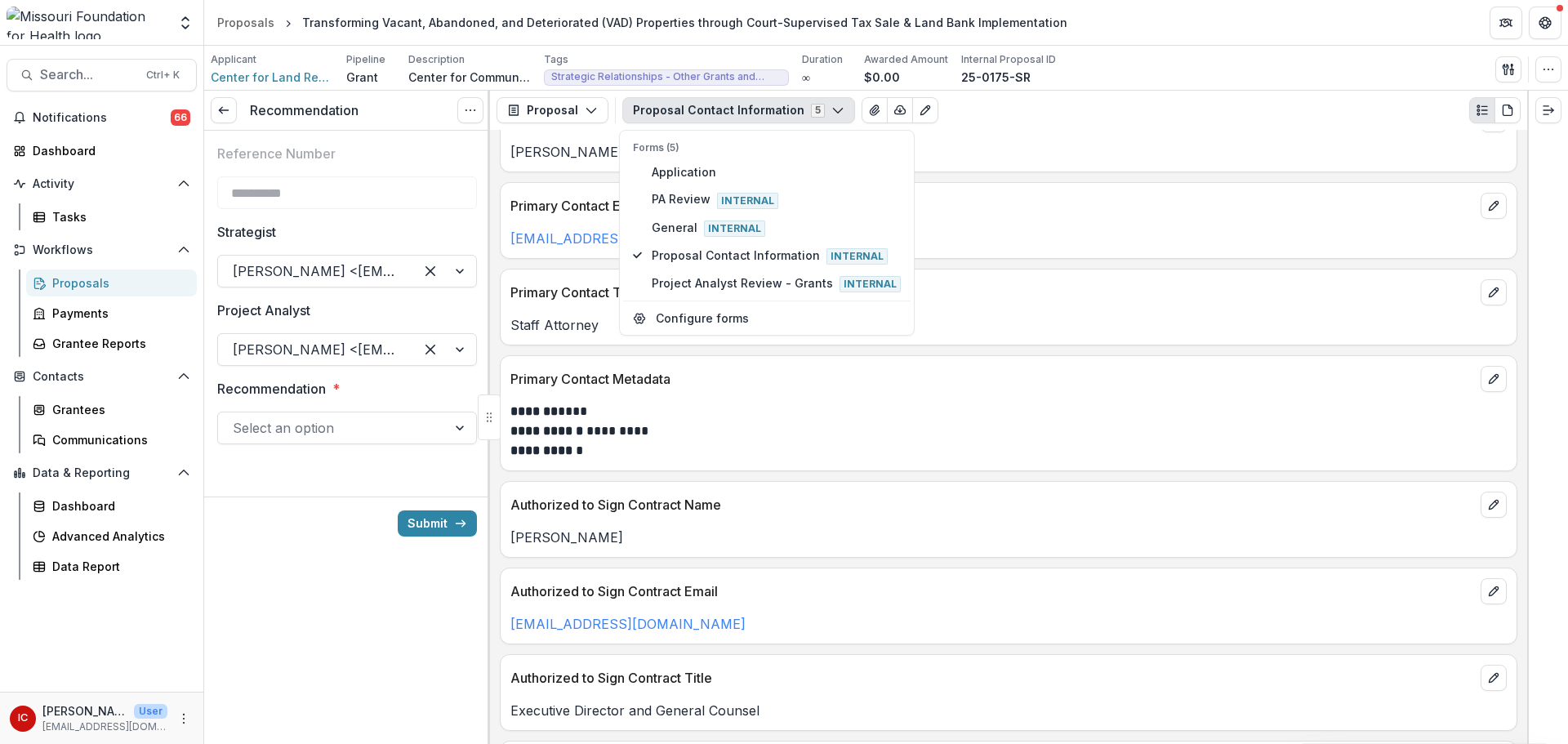
scroll to position [0, 0]
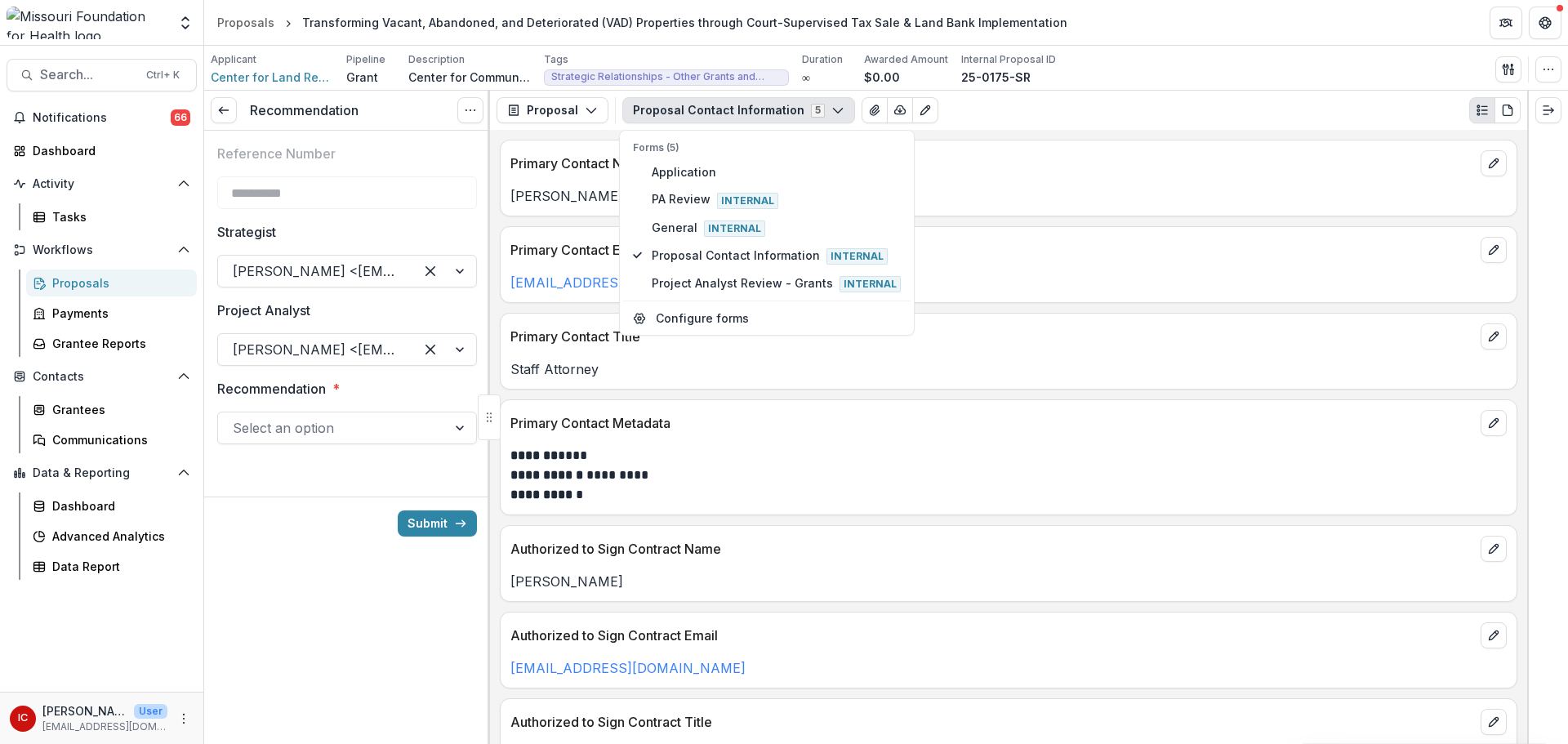
click at [1052, 313] on div "**********" at bounding box center [1009, 437] width 1037 height 615
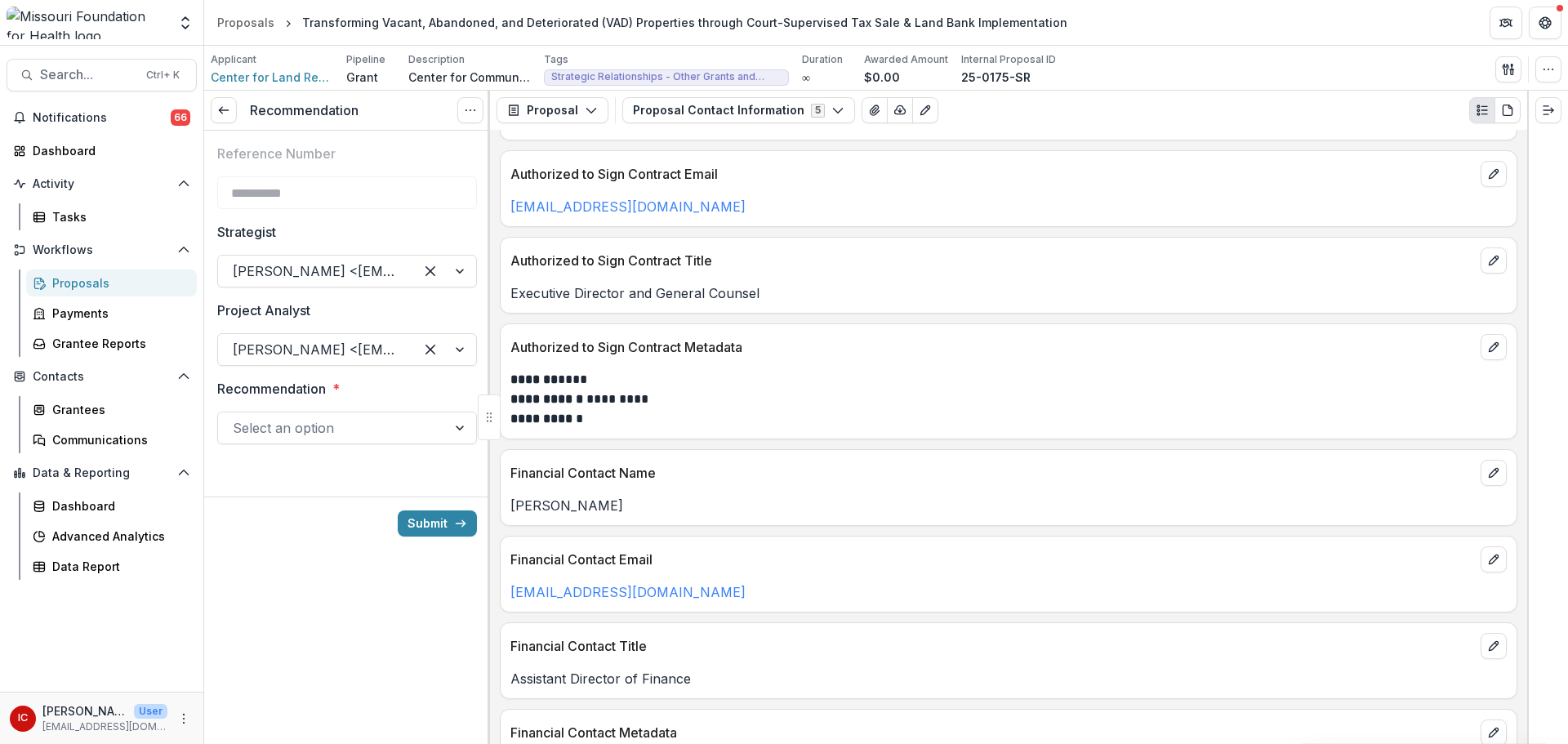
scroll to position [553, 0]
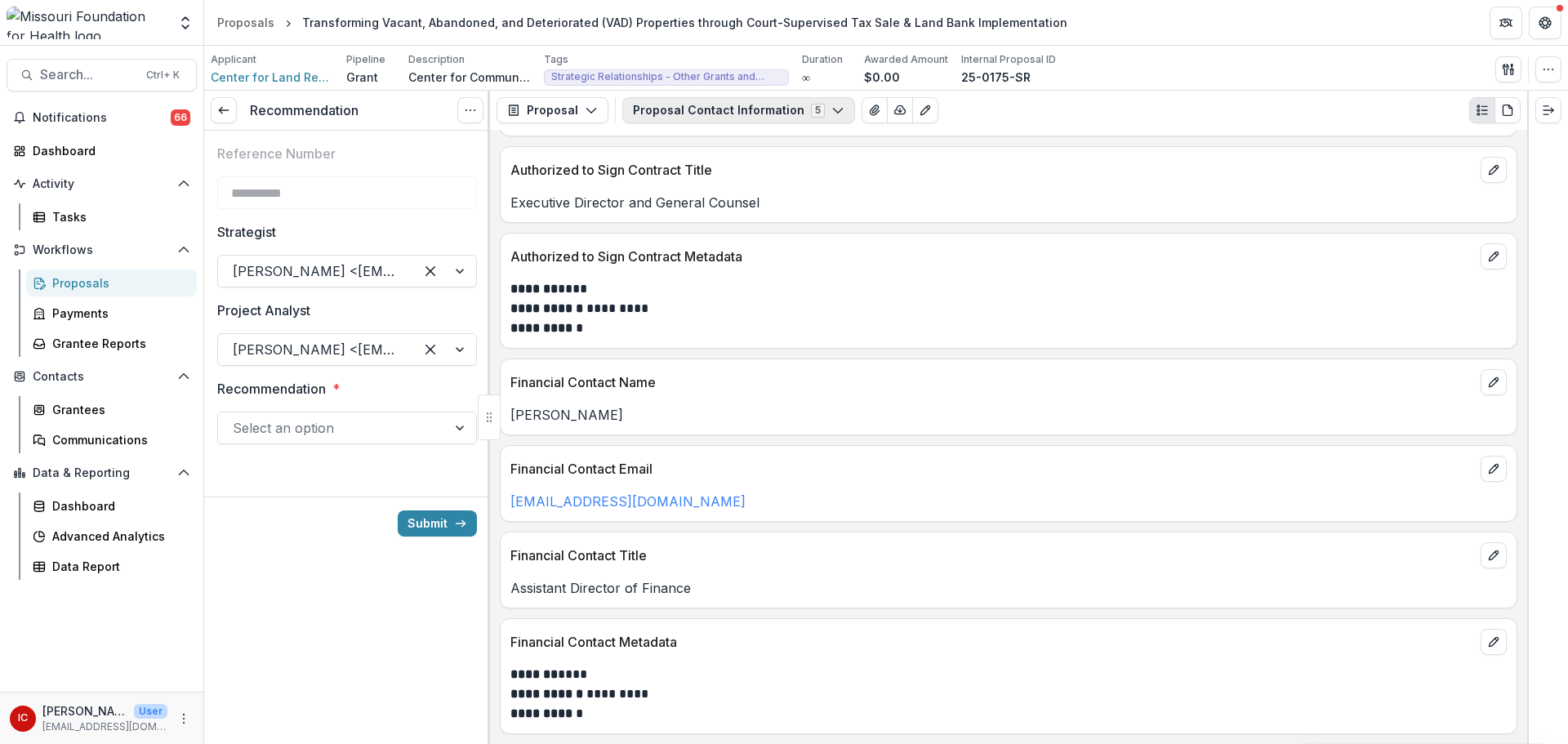
click at [769, 110] on button "Proposal Contact Information 5" at bounding box center [739, 110] width 233 height 26
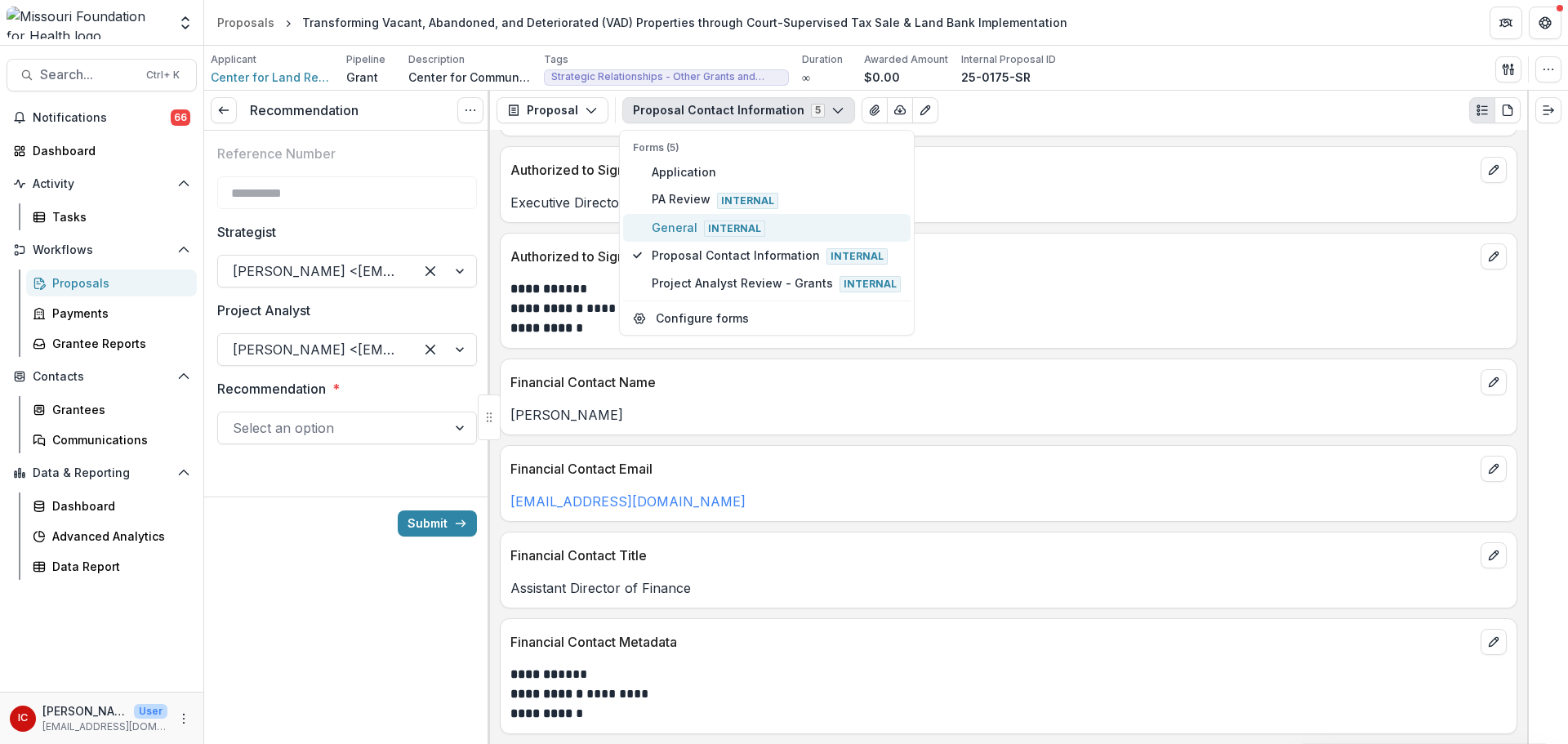
click at [674, 230] on span "General Internal" at bounding box center [776, 228] width 249 height 18
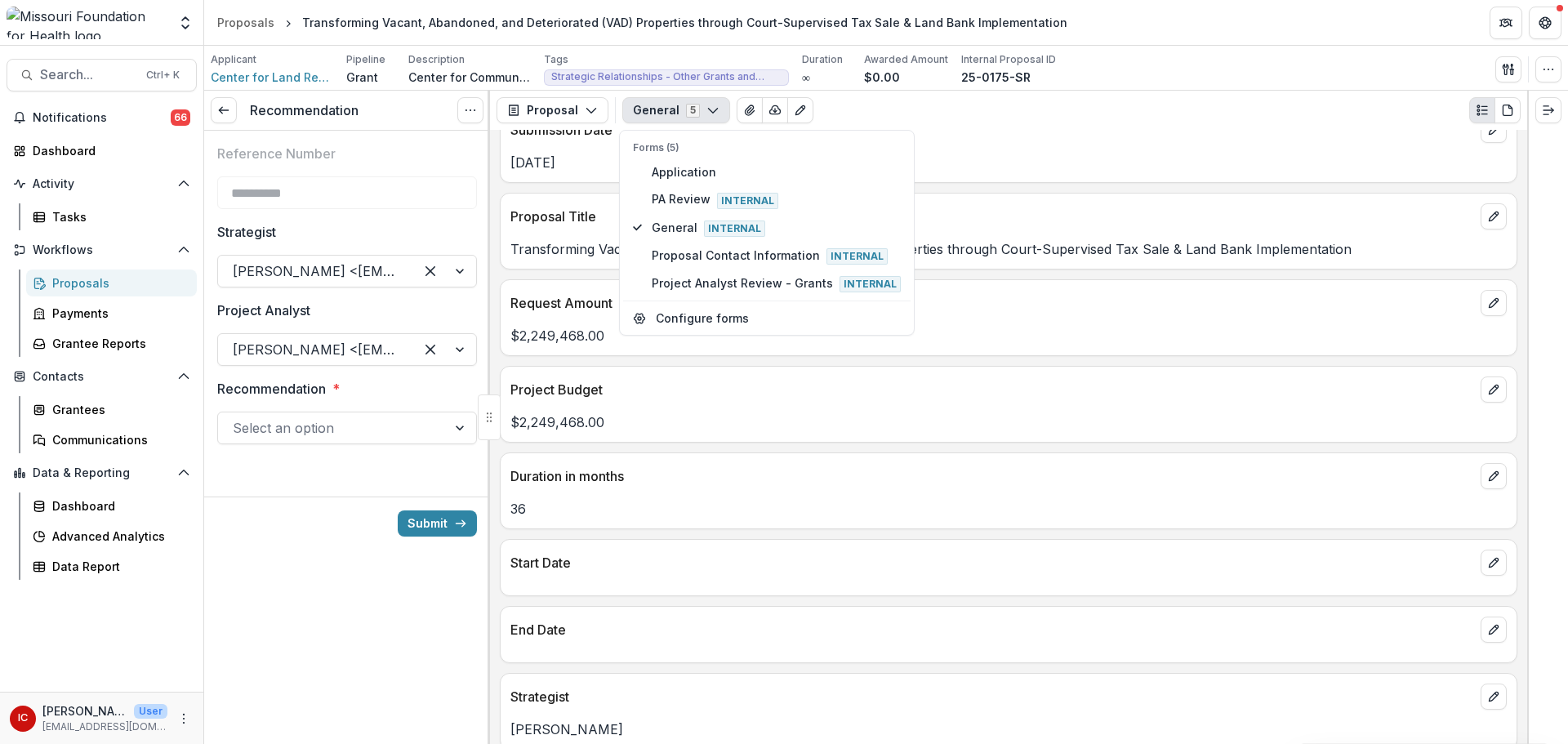
click at [1113, 268] on div "Proposal Title Transforming Vacant, Abandoned, and Deteriorated (VAD) Propertie…" at bounding box center [1009, 231] width 1018 height 77
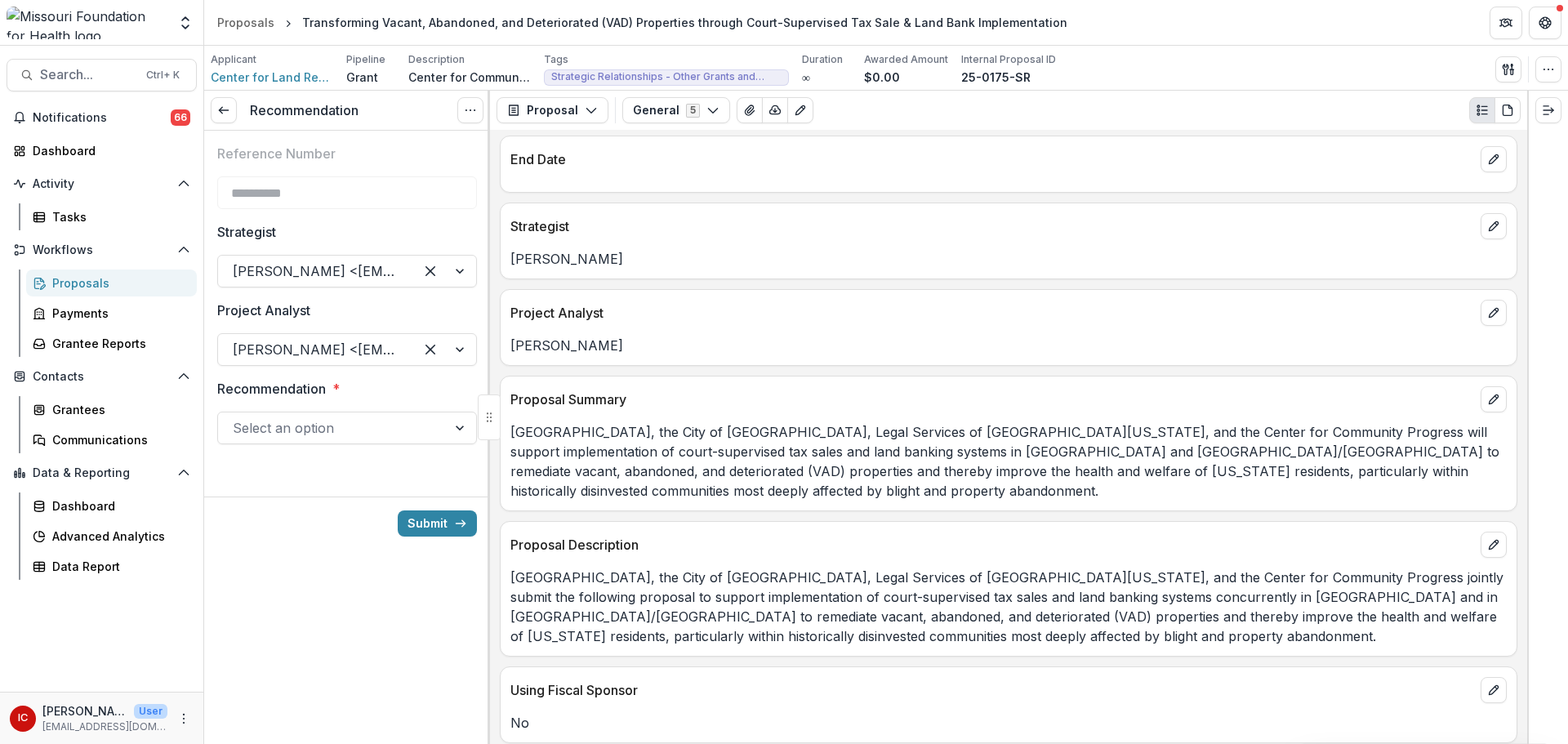
scroll to position [1043, 0]
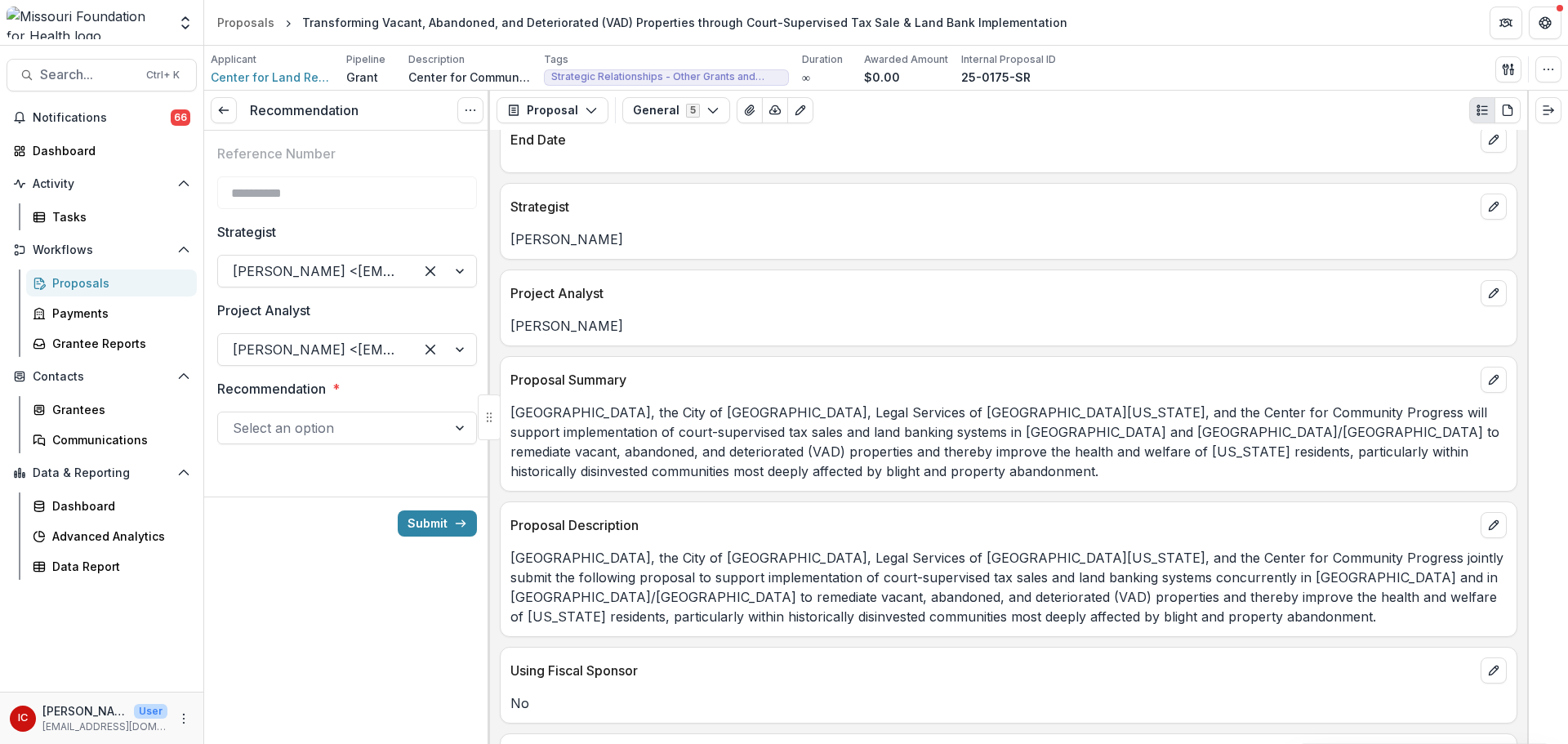
click at [301, 435] on div at bounding box center [332, 428] width 199 height 23
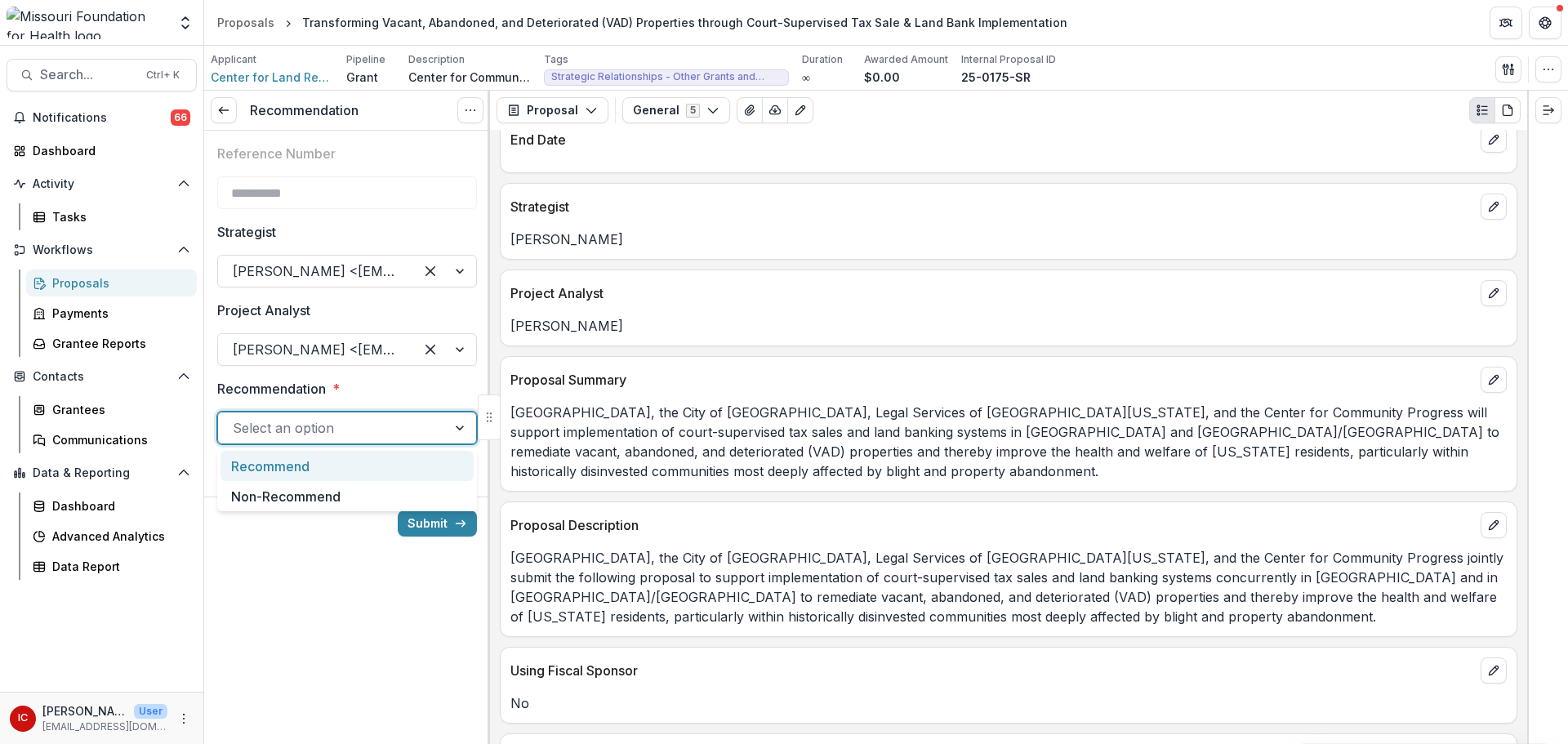
click at [303, 475] on div "Recommend" at bounding box center [347, 466] width 253 height 30
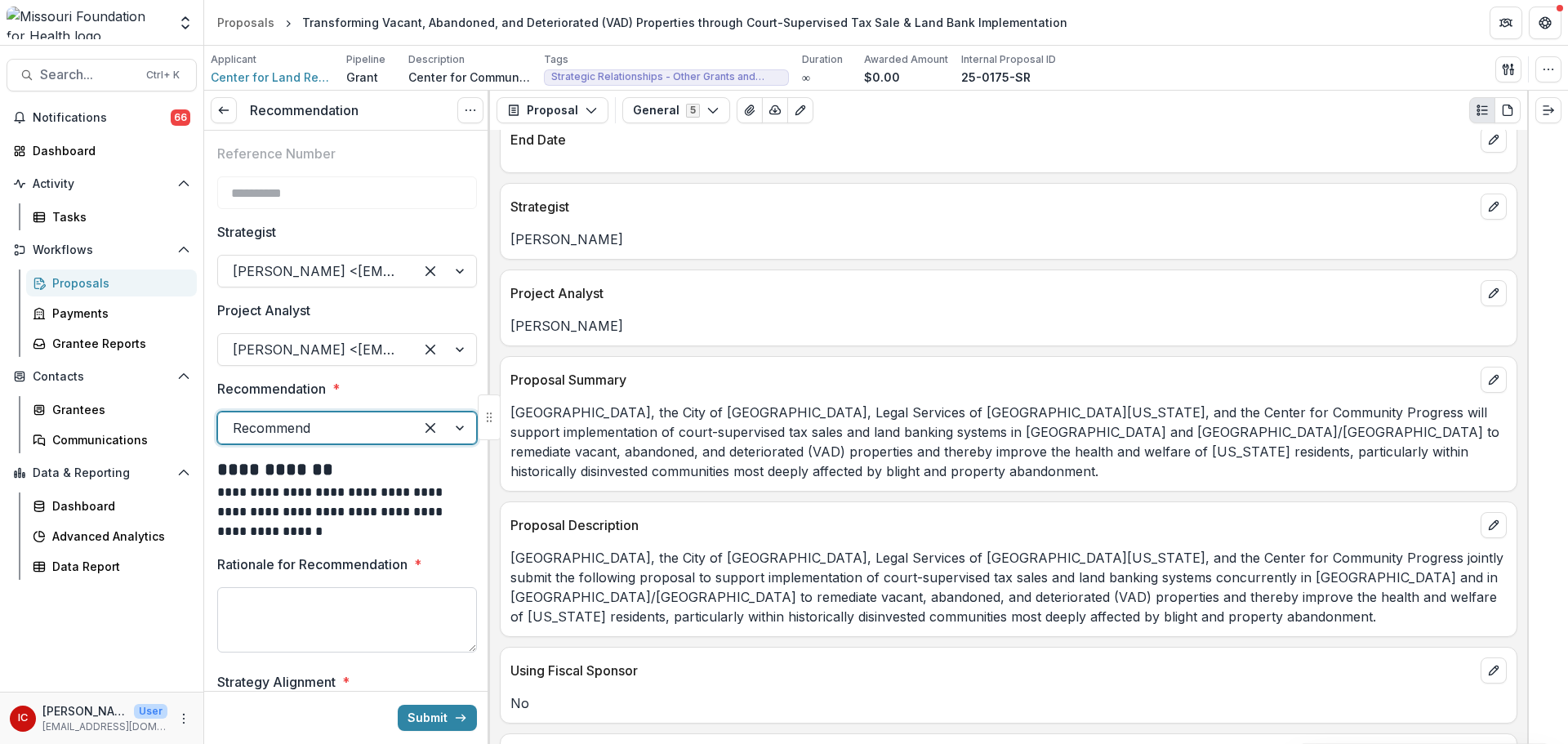
click at [320, 612] on textarea "Rationale for Recommendation *" at bounding box center [347, 620] width 259 height 66
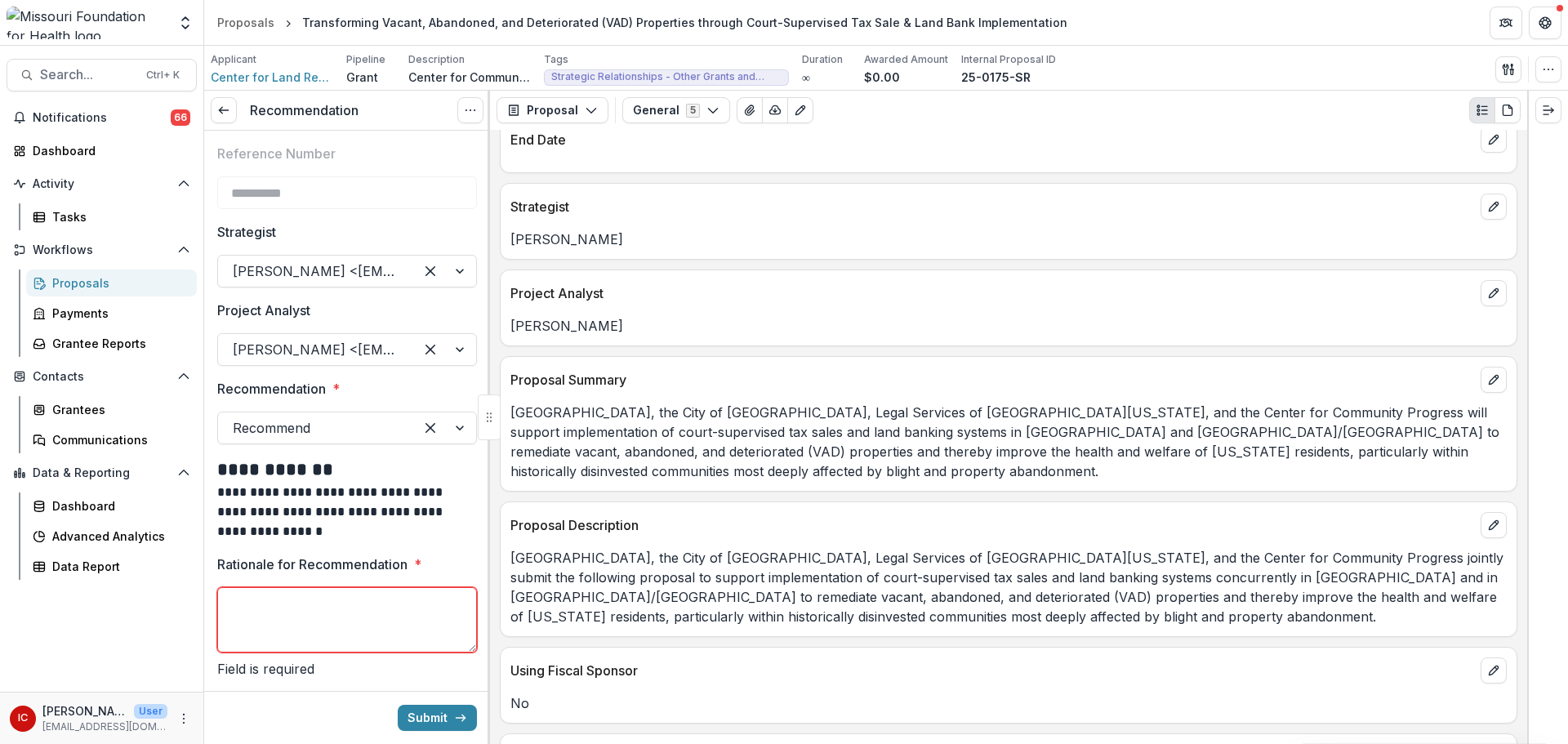
scroll to position [155, 0]
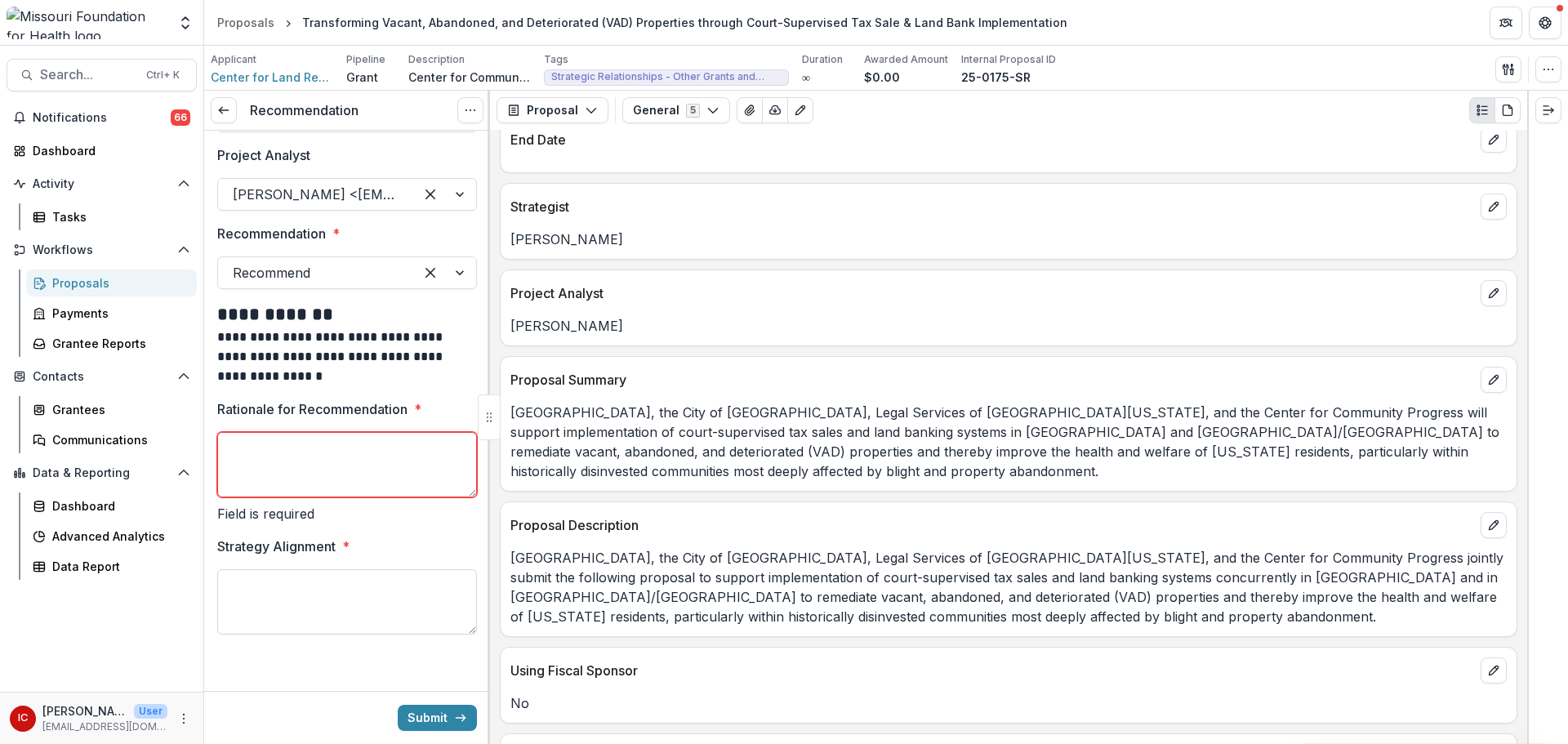
click at [313, 620] on textarea "Strategy Alignment *" at bounding box center [347, 603] width 259 height 66
paste textarea "**********"
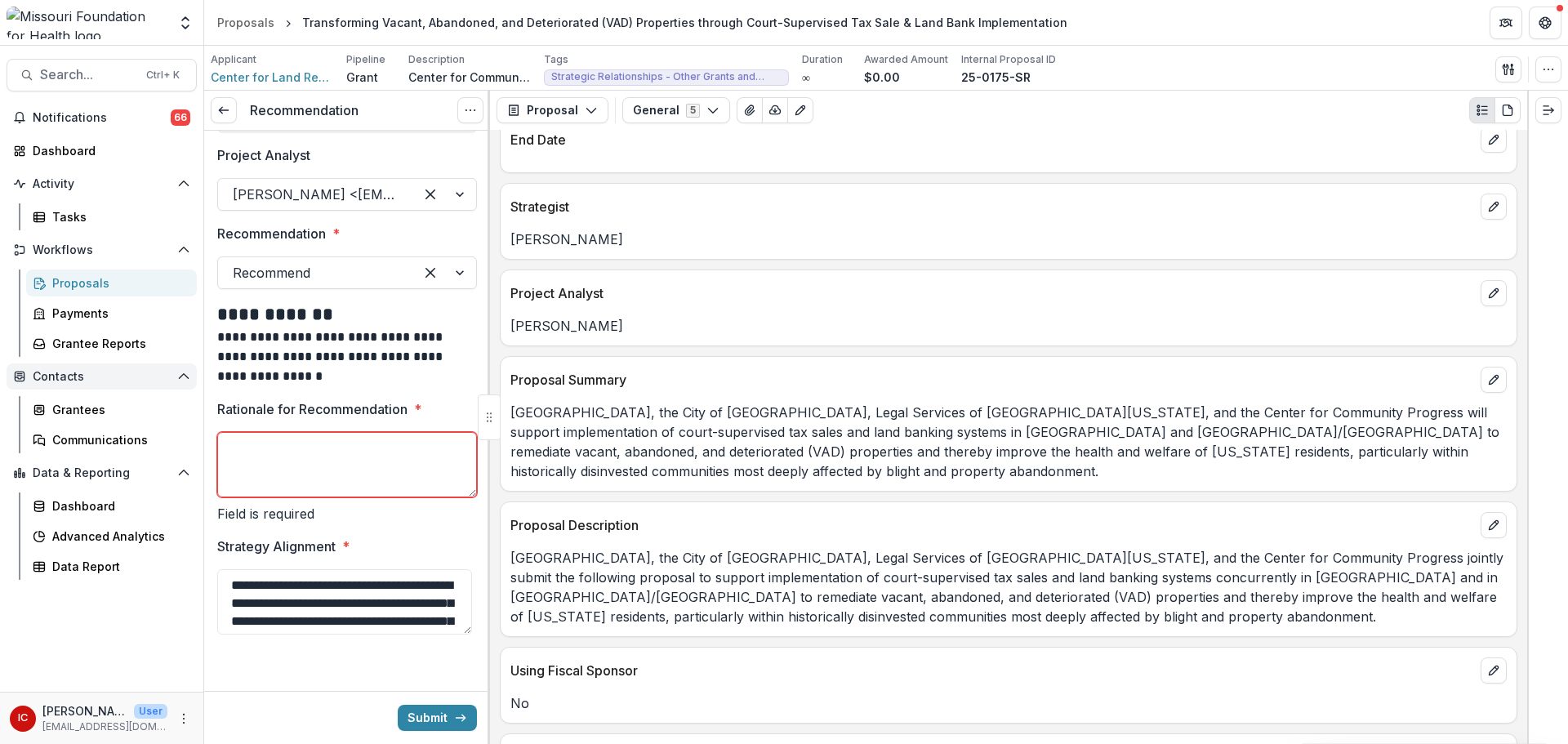
type textarea "**********"
click at [358, 442] on textarea "Rationale for Recommendation *" at bounding box center [347, 465] width 259 height 66
paste textarea "**********"
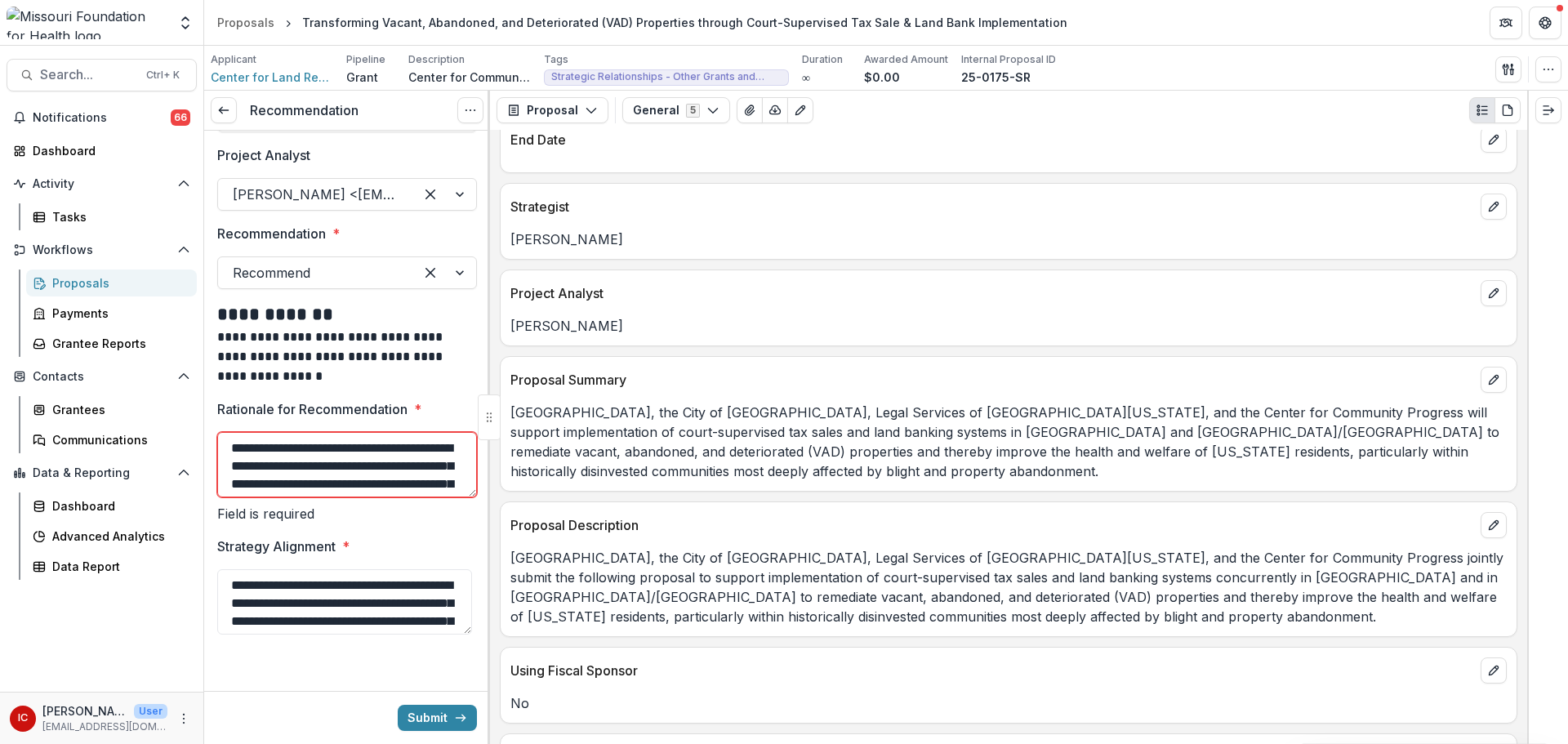
scroll to position [662, 0]
type textarea "**********"
click at [442, 722] on button "Submit" at bounding box center [437, 718] width 79 height 26
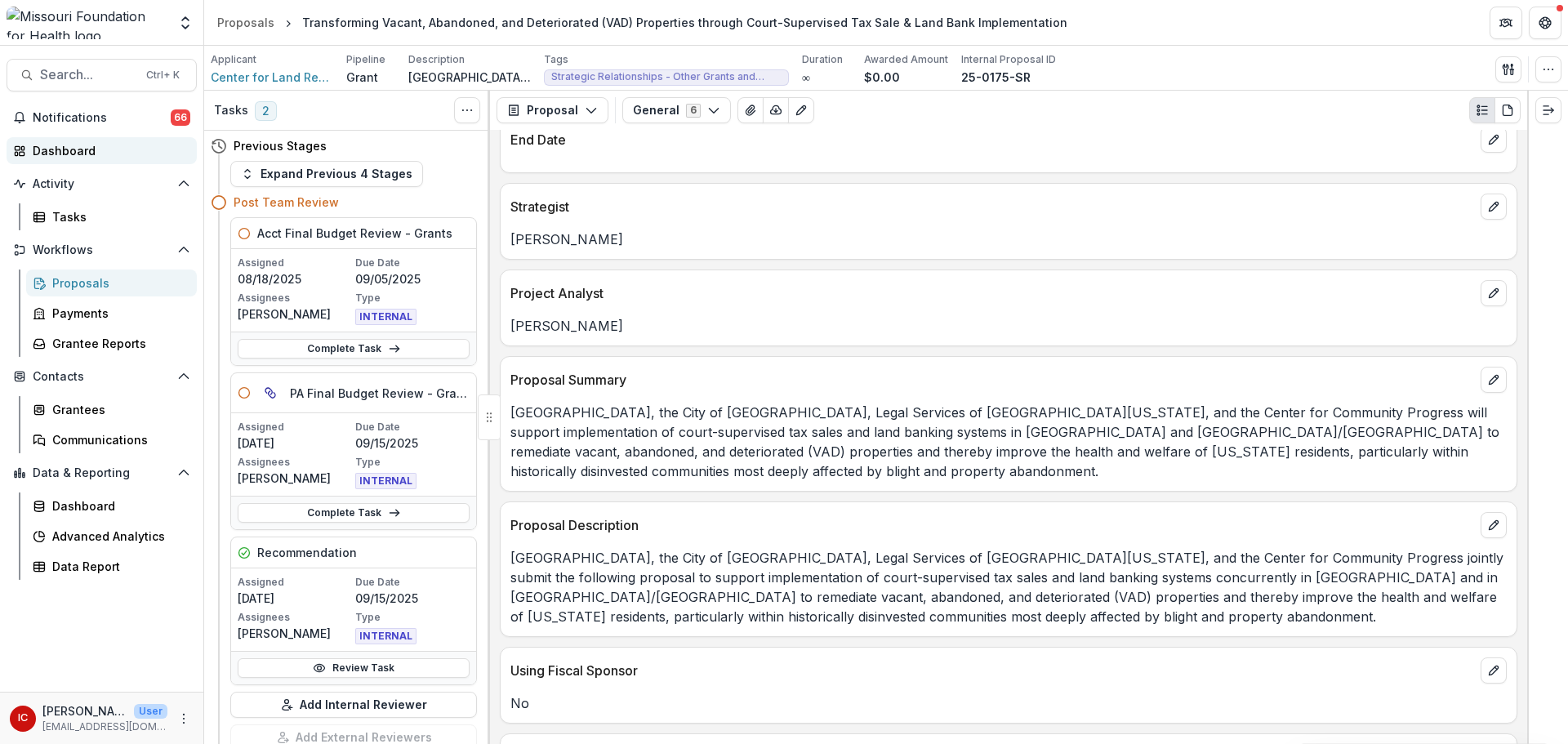
click at [74, 157] on div "Dashboard" at bounding box center [108, 151] width 151 height 17
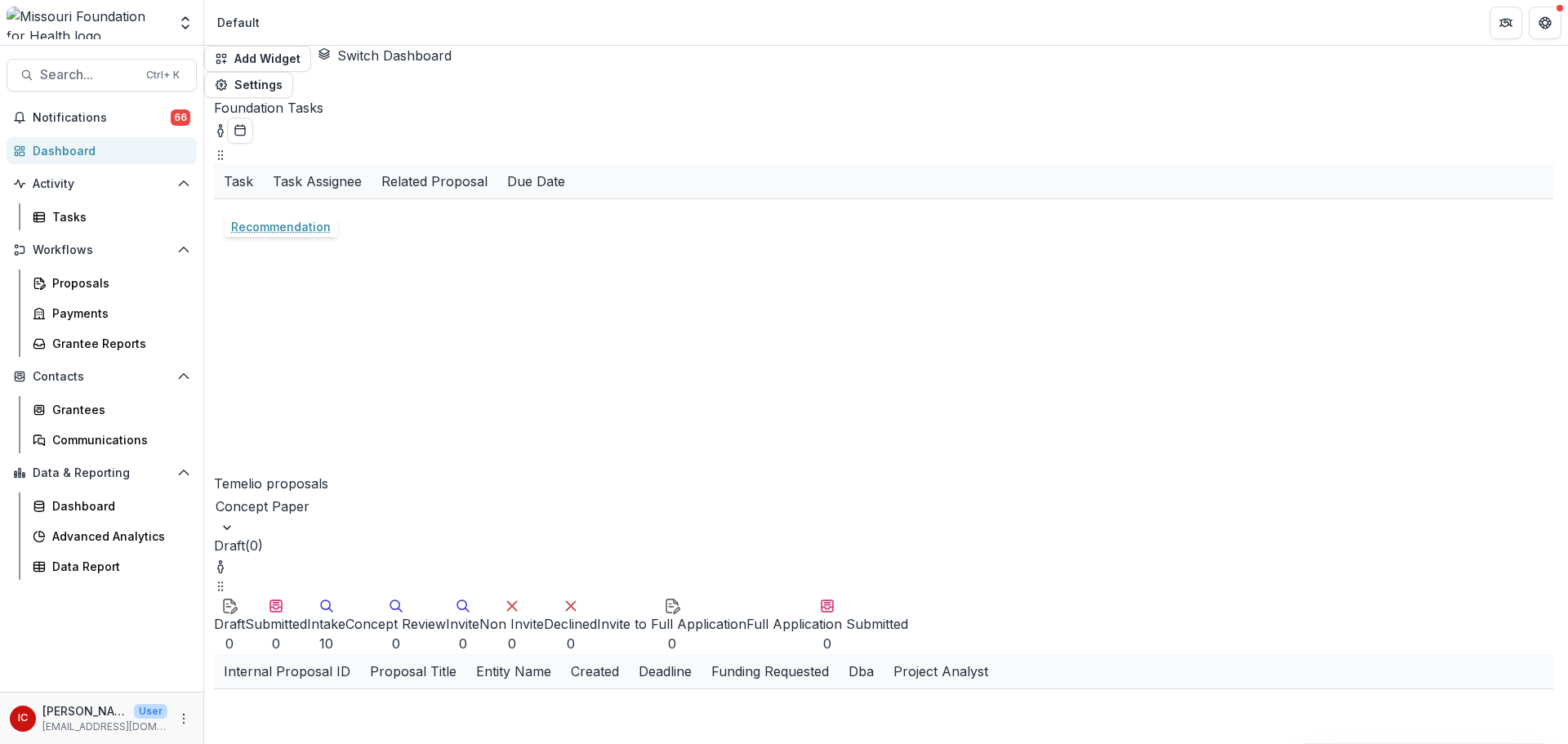
click at [277, 209] on link "Recommendation" at bounding box center [274, 217] width 100 height 17
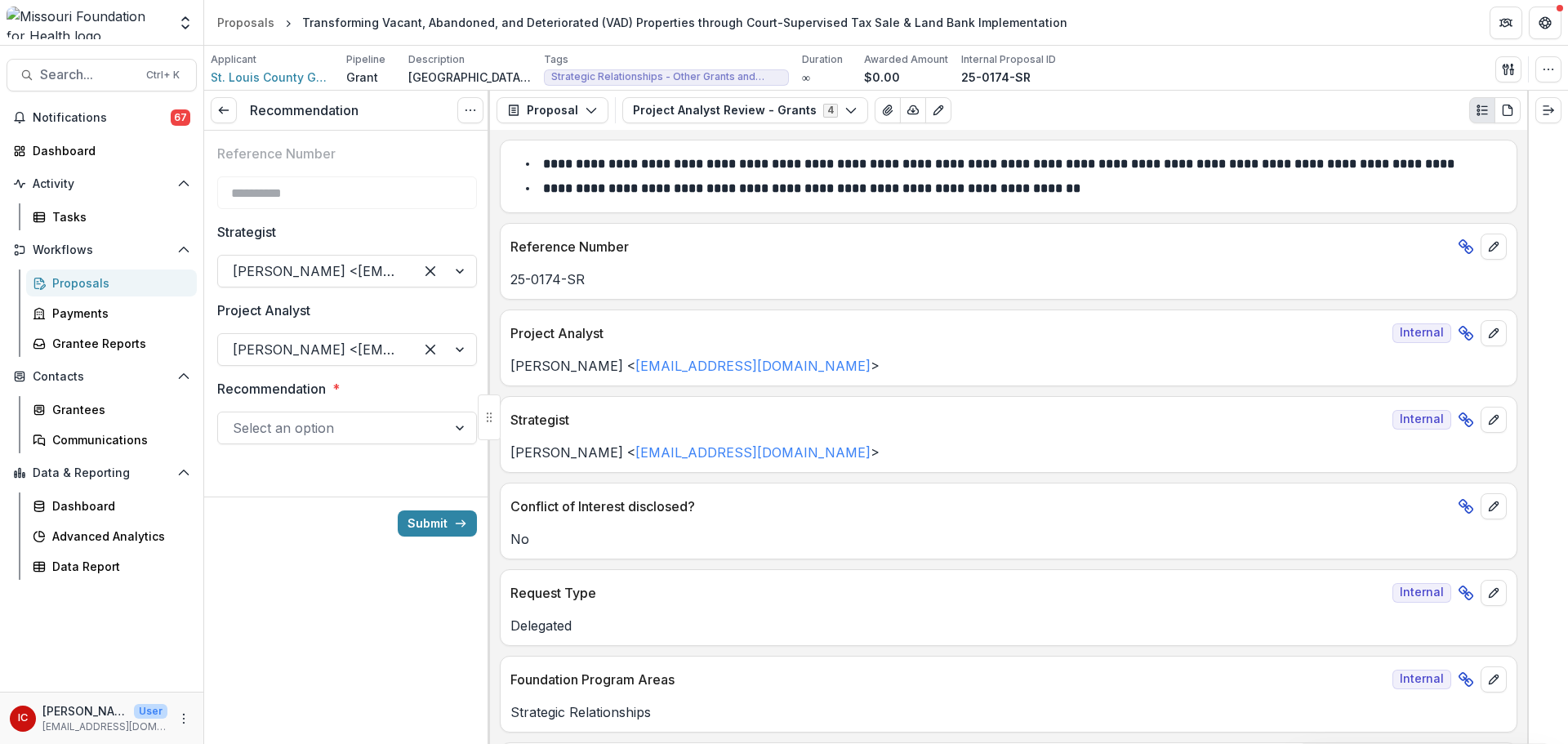
drag, startPoint x: 378, startPoint y: 423, endPoint x: 362, endPoint y: 449, distance: 30.5
click at [378, 423] on div at bounding box center [332, 428] width 199 height 23
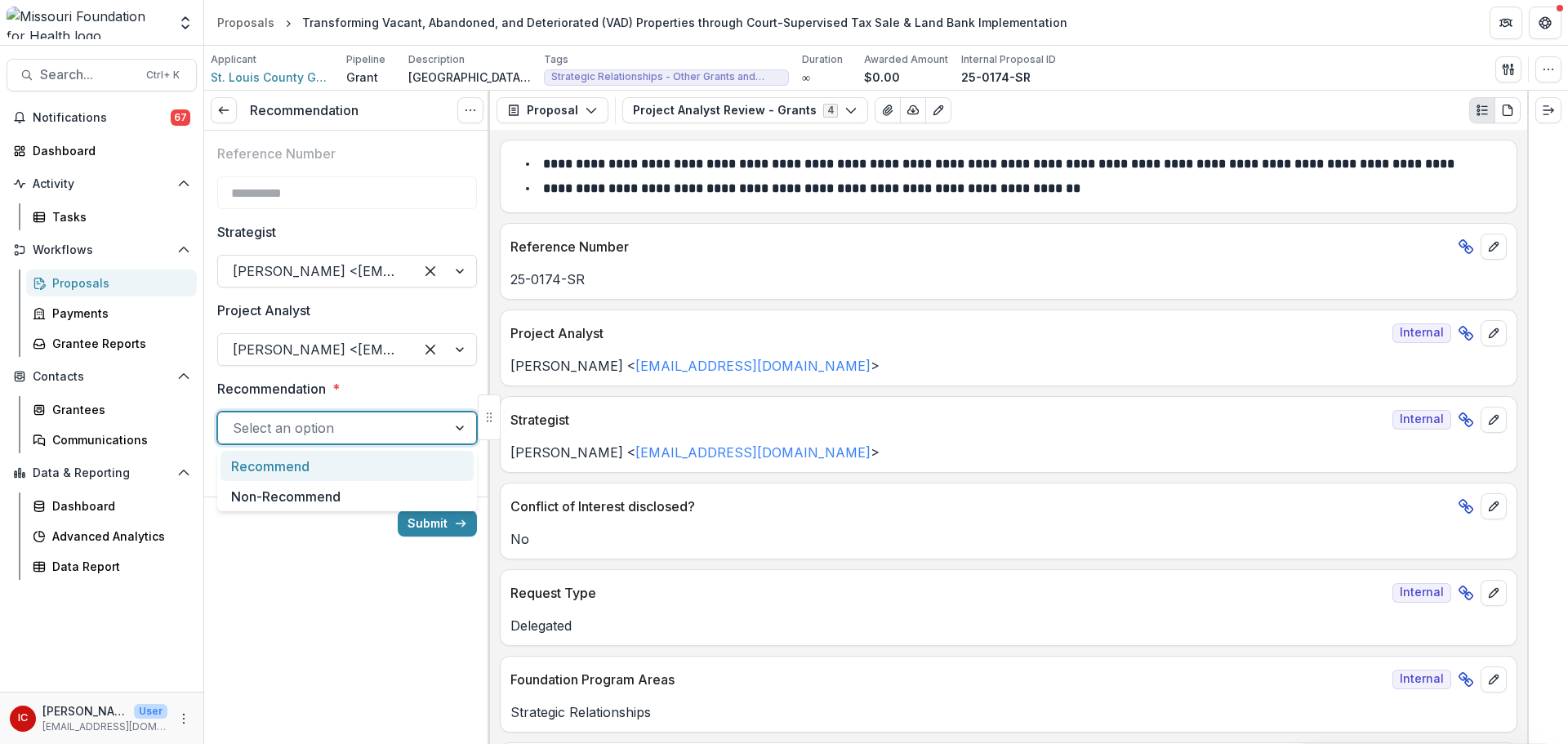
click at [351, 472] on div "Recommend" at bounding box center [347, 466] width 253 height 30
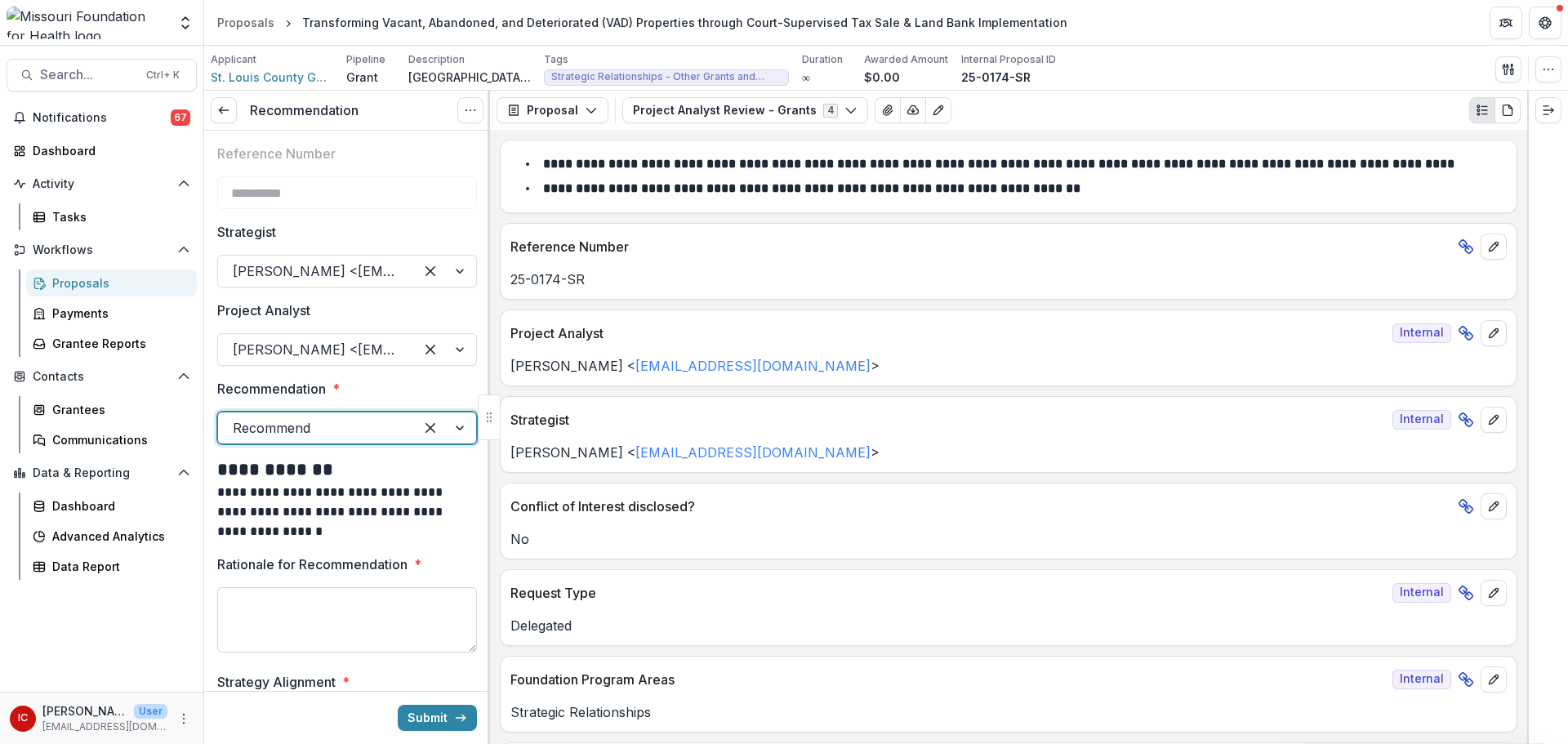
click at [317, 607] on textarea "Rationale for Recommendation *" at bounding box center [347, 620] width 259 height 66
paste textarea "**********"
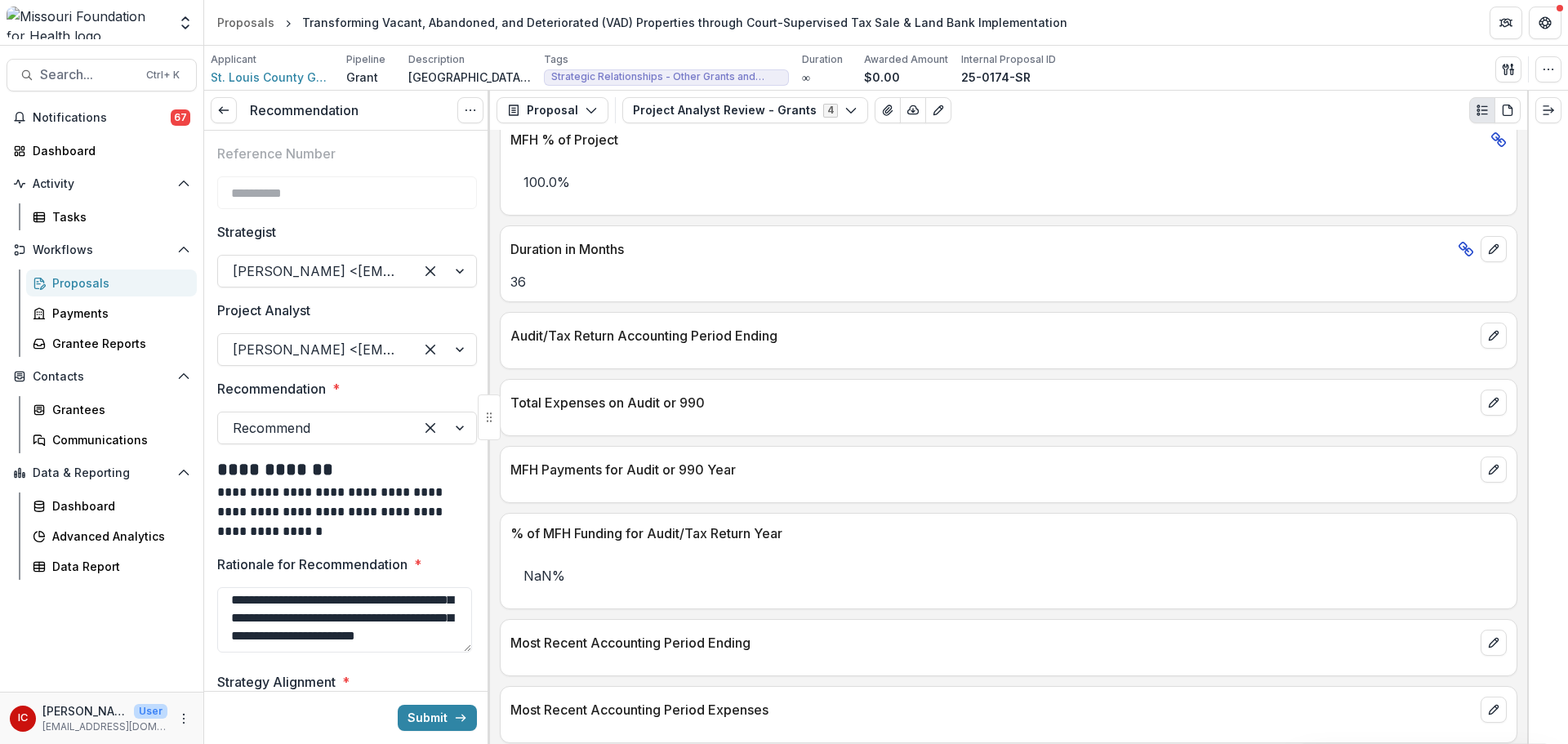
scroll to position [1960, 0]
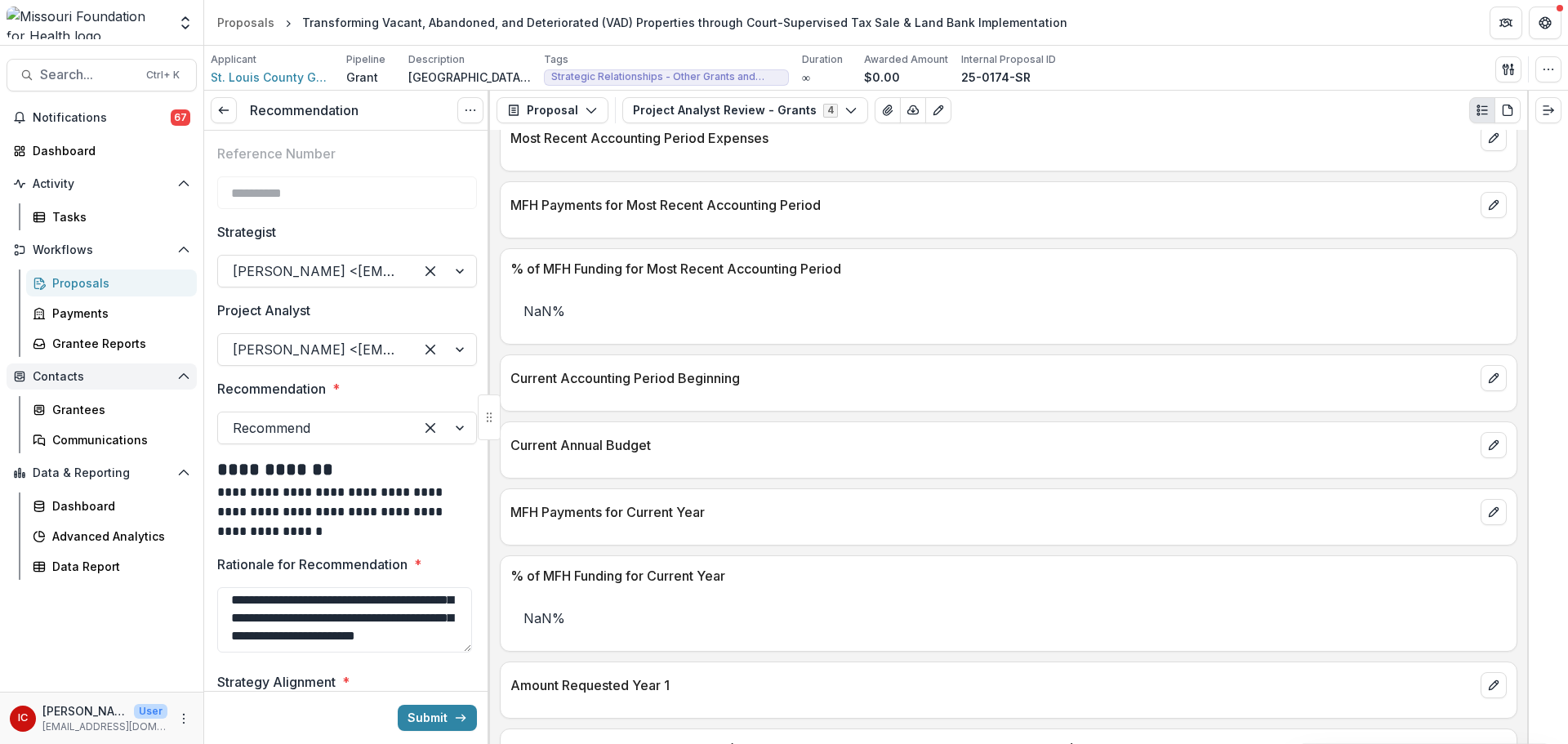
type textarea "**********"
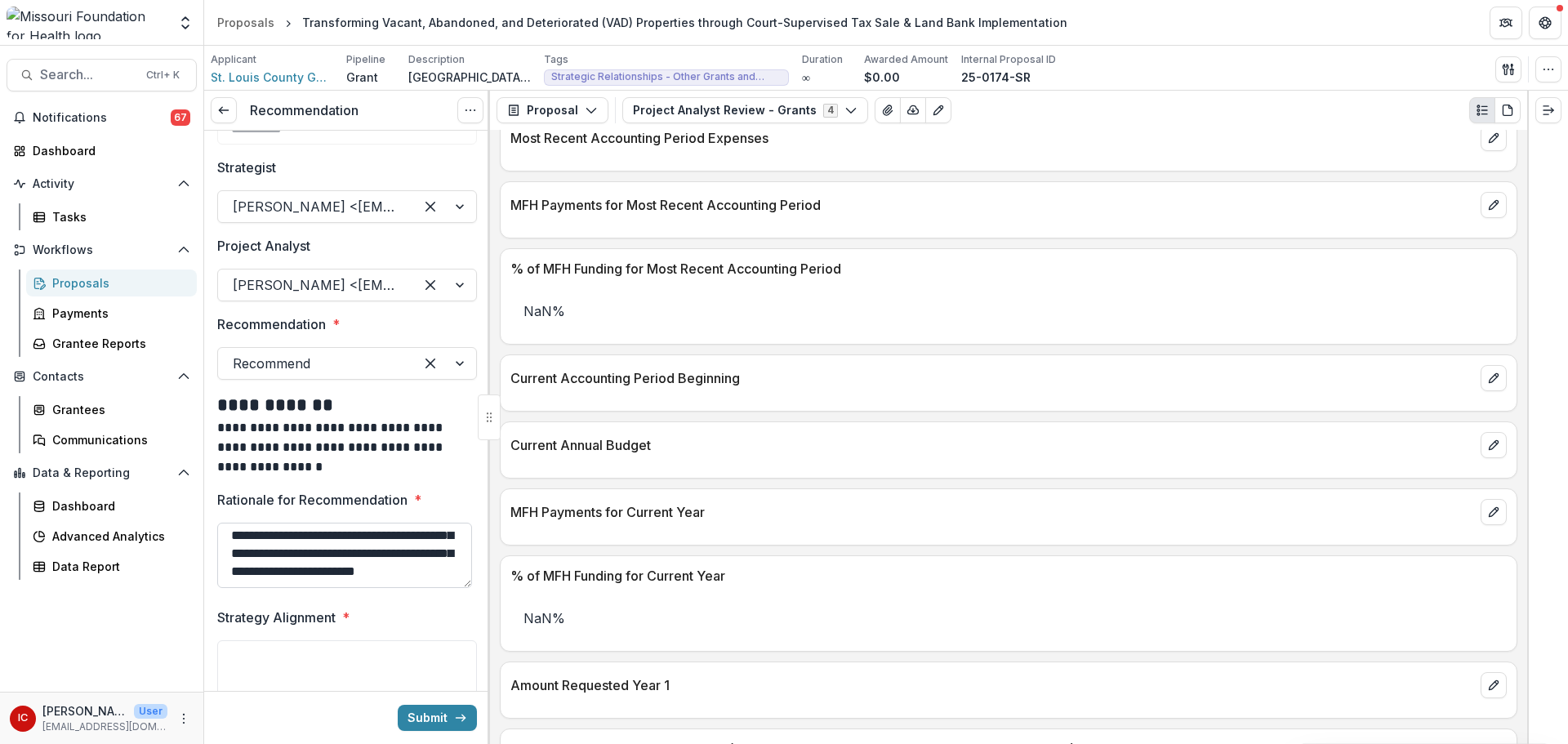
scroll to position [138, 0]
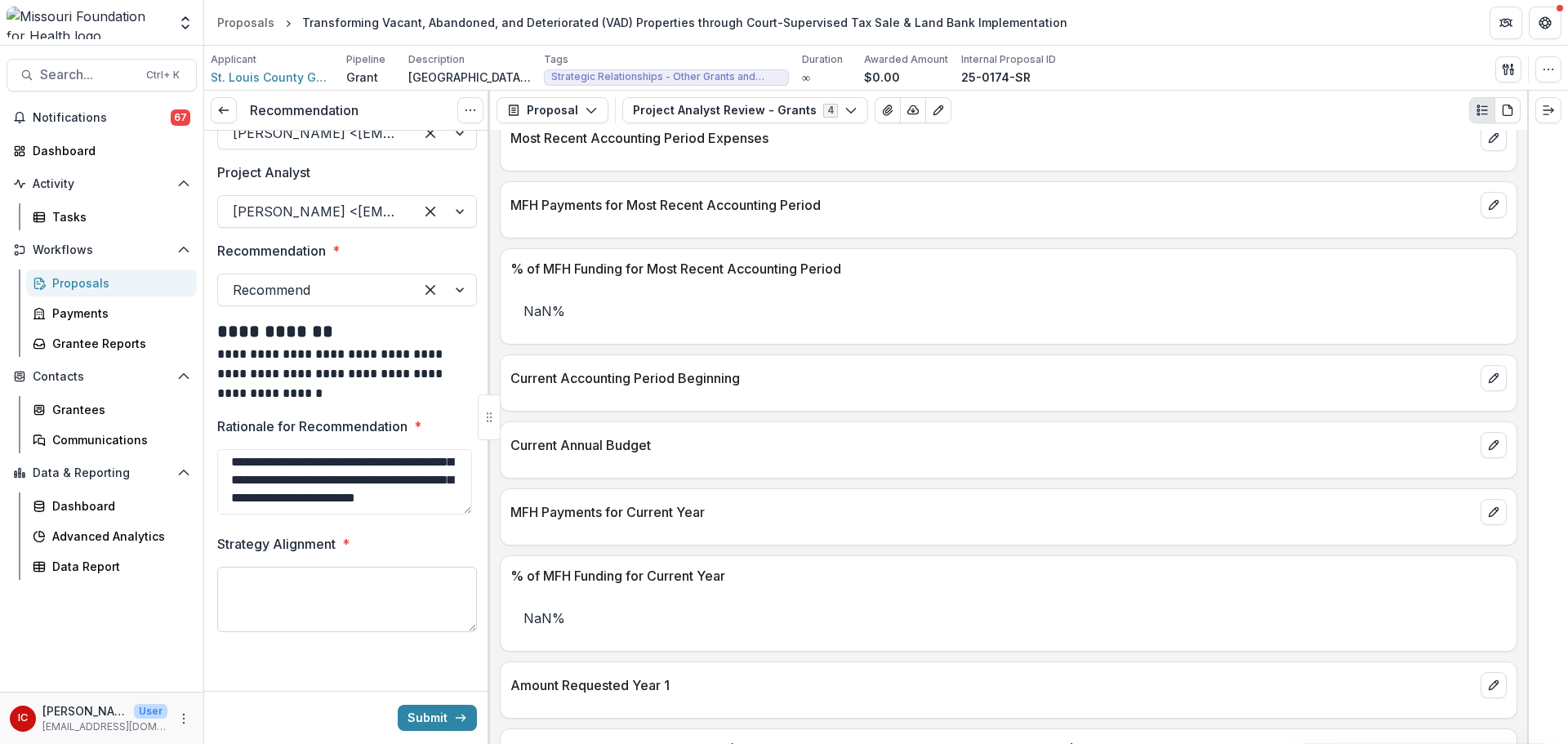
click at [303, 578] on textarea "Strategy Alignment *" at bounding box center [347, 600] width 259 height 66
paste textarea "**********"
type textarea "**********"
click at [426, 716] on button "Submit" at bounding box center [437, 718] width 79 height 26
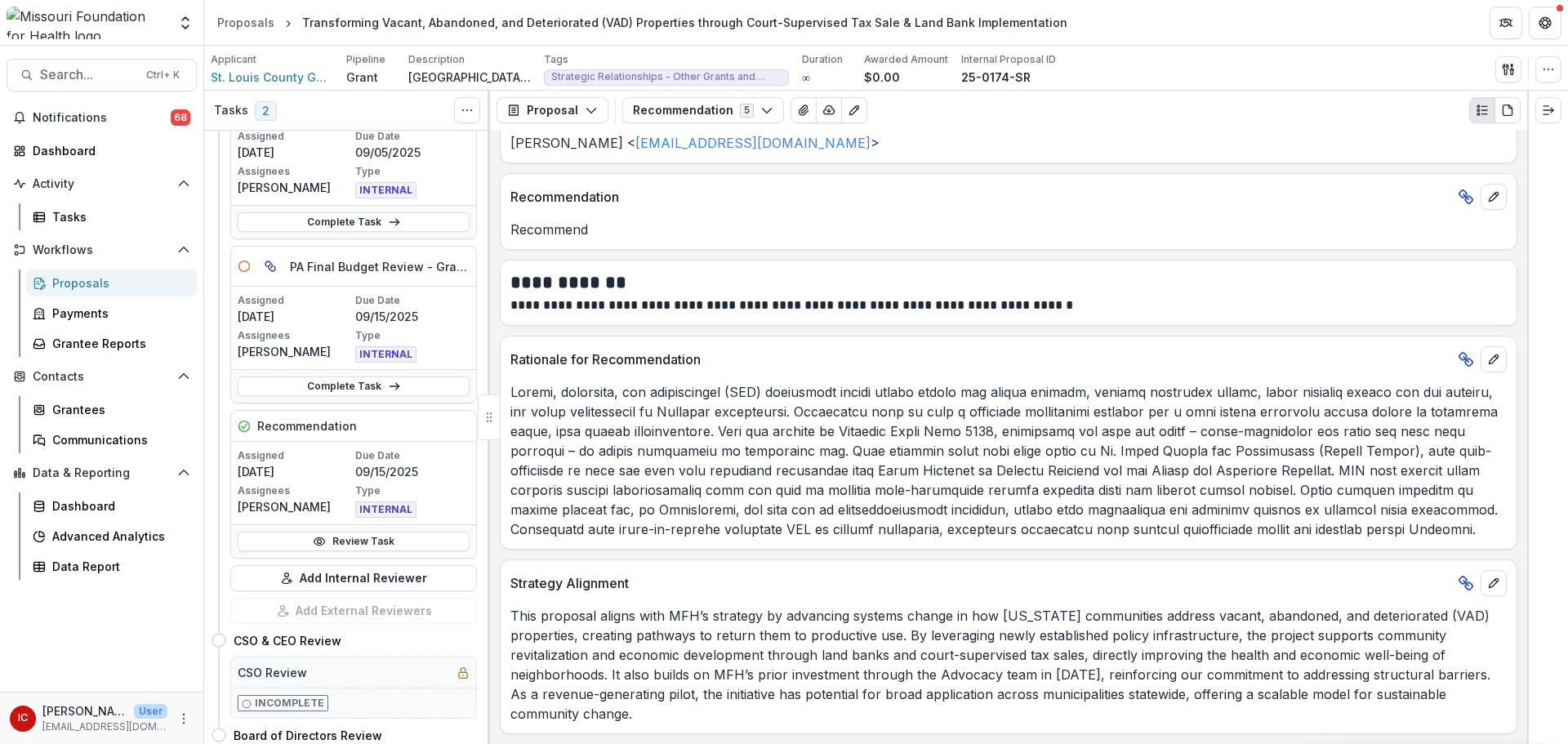
scroll to position [164, 0]
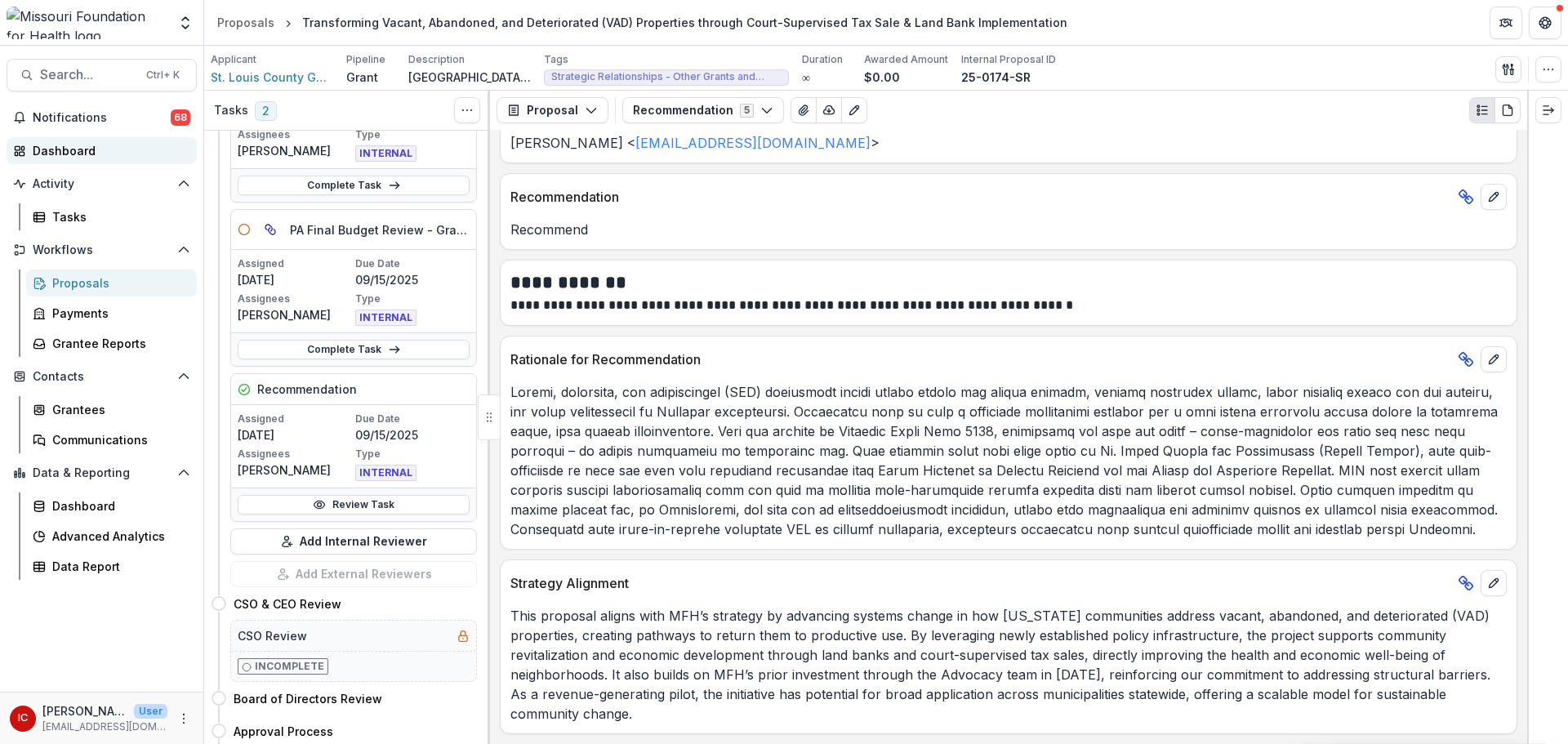
click at [98, 148] on div "Dashboard" at bounding box center [108, 151] width 151 height 17
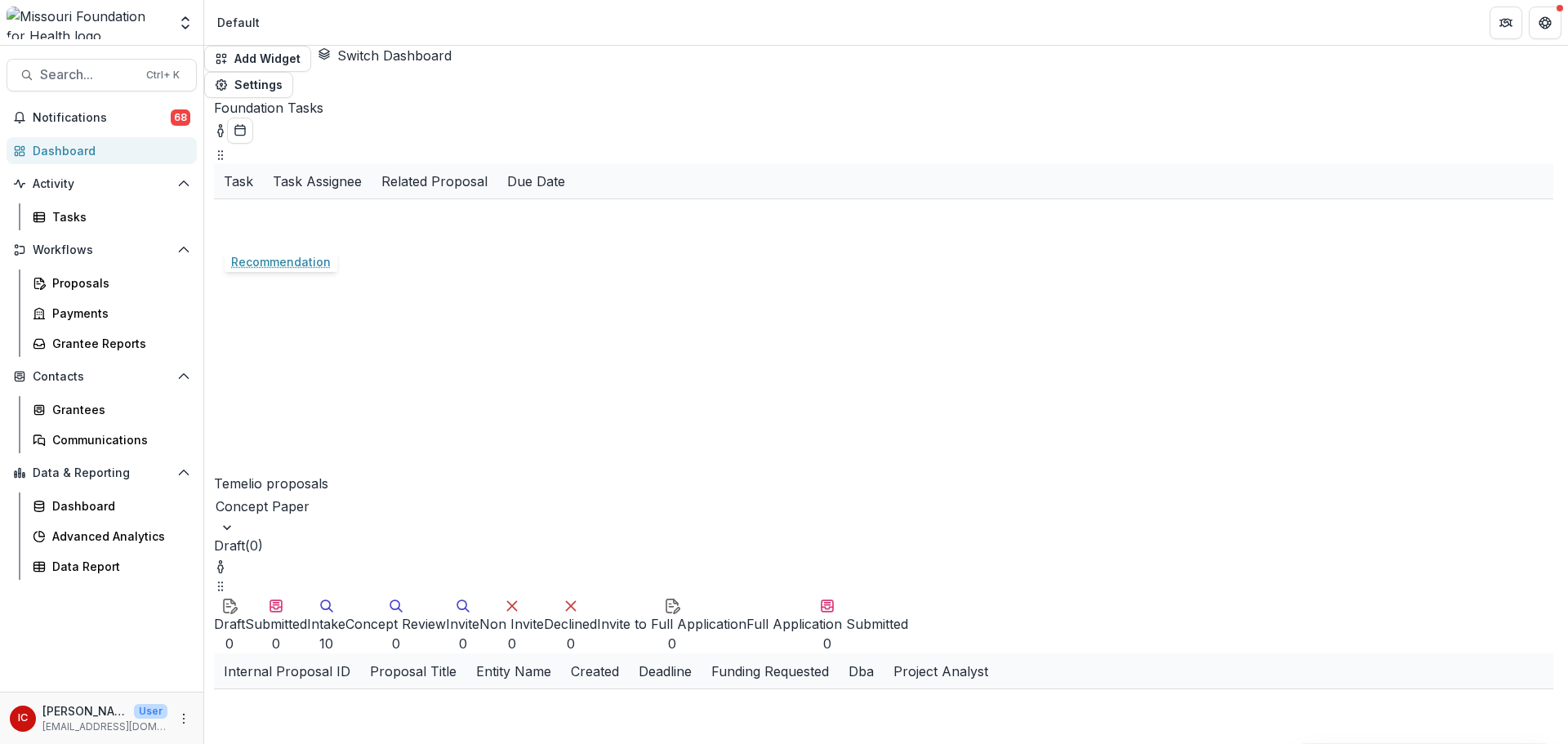
click at [270, 243] on link "Recommendation" at bounding box center [274, 252] width 100 height 17
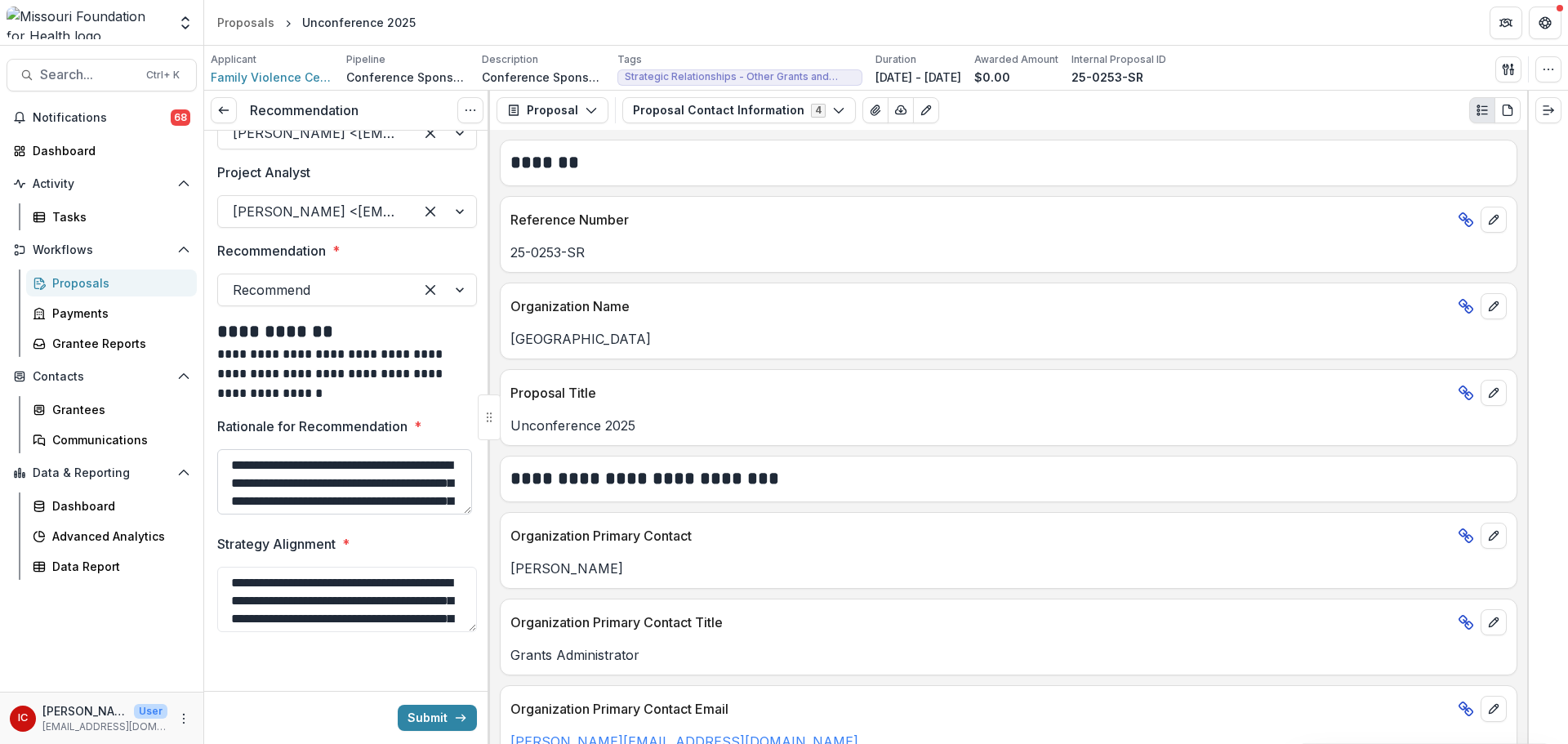
click at [419, 504] on textarea "**********" at bounding box center [345, 482] width 255 height 66
click at [416, 710] on button "Submit" at bounding box center [437, 718] width 79 height 26
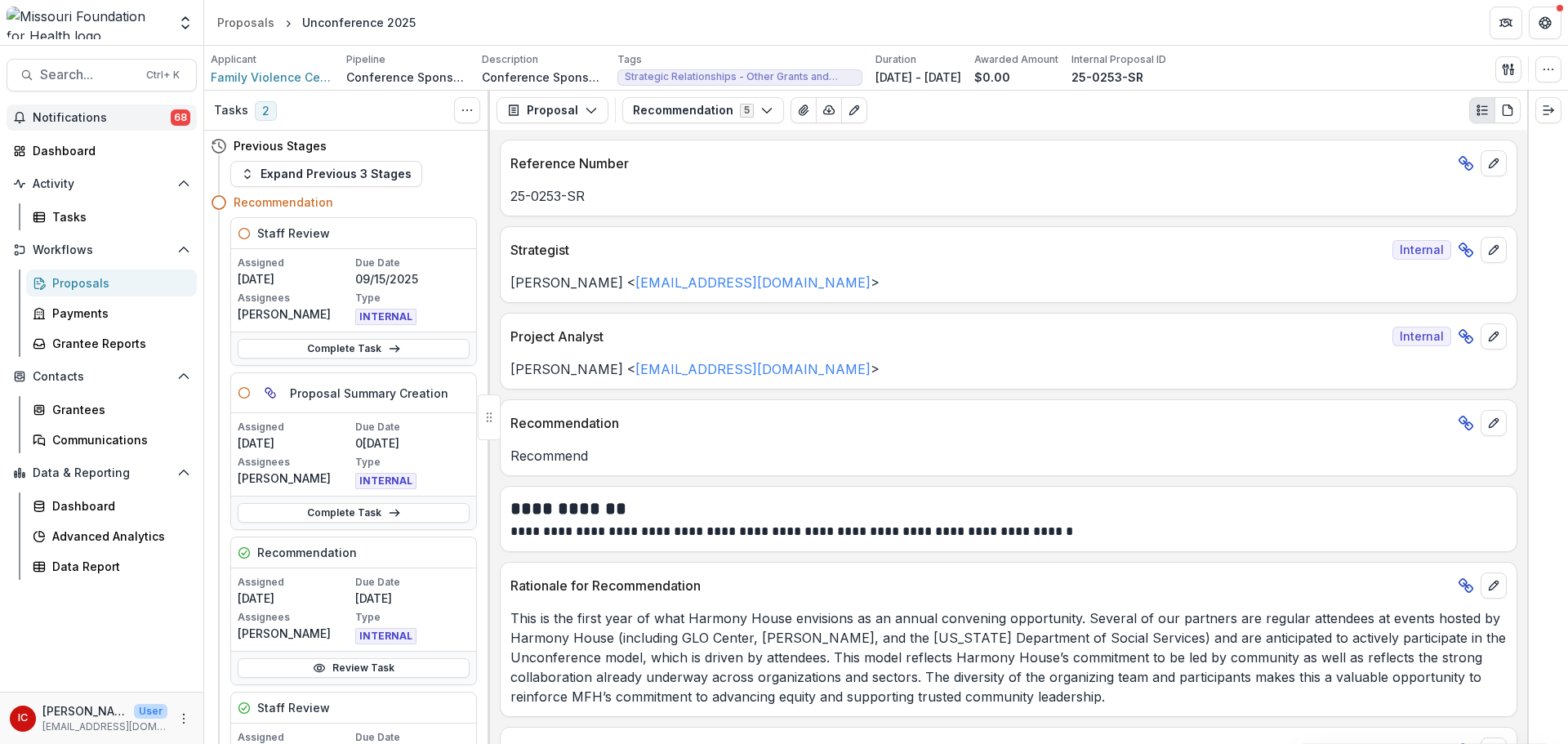
click at [104, 116] on span "Notifications" at bounding box center [102, 118] width 138 height 14
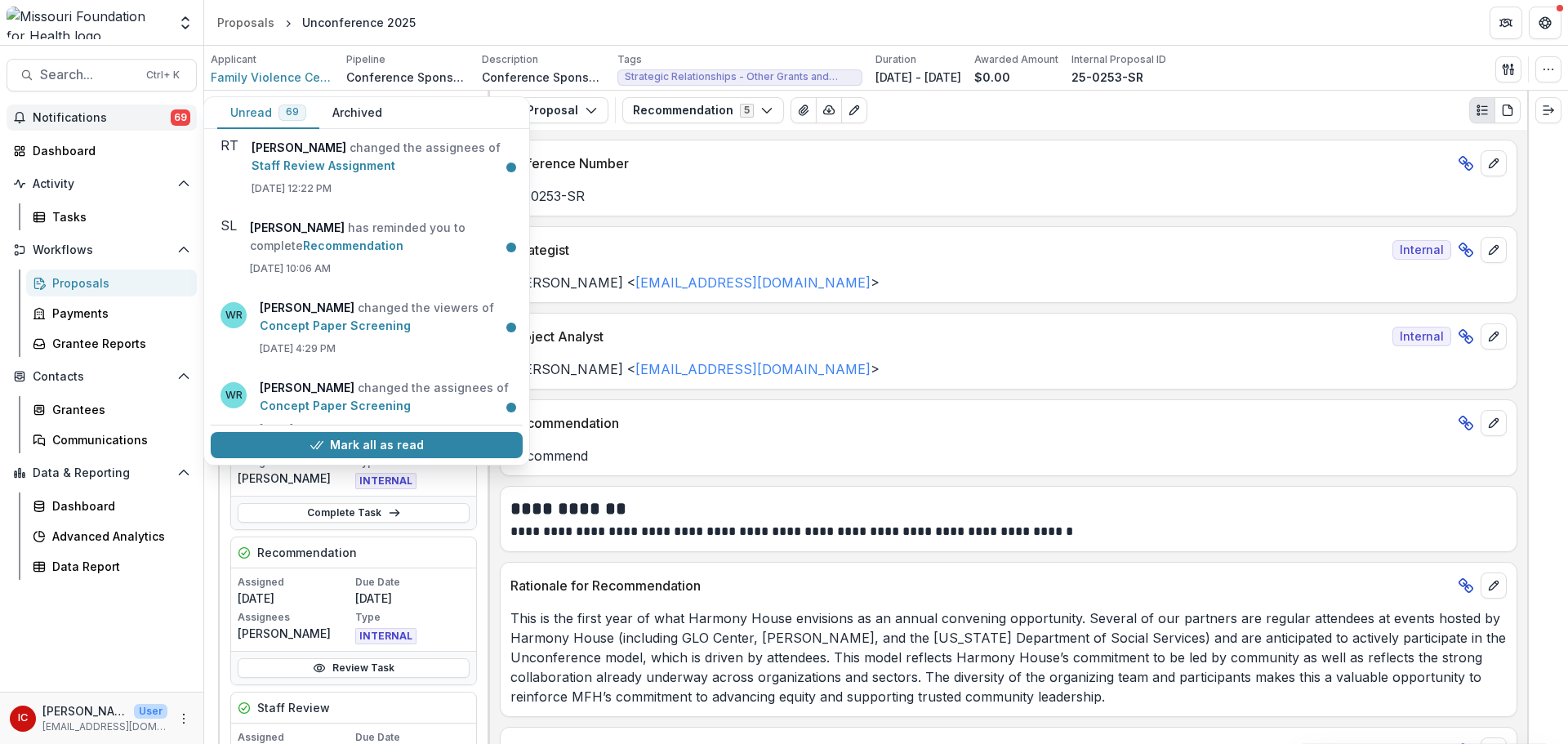
scroll to position [3292, 0]
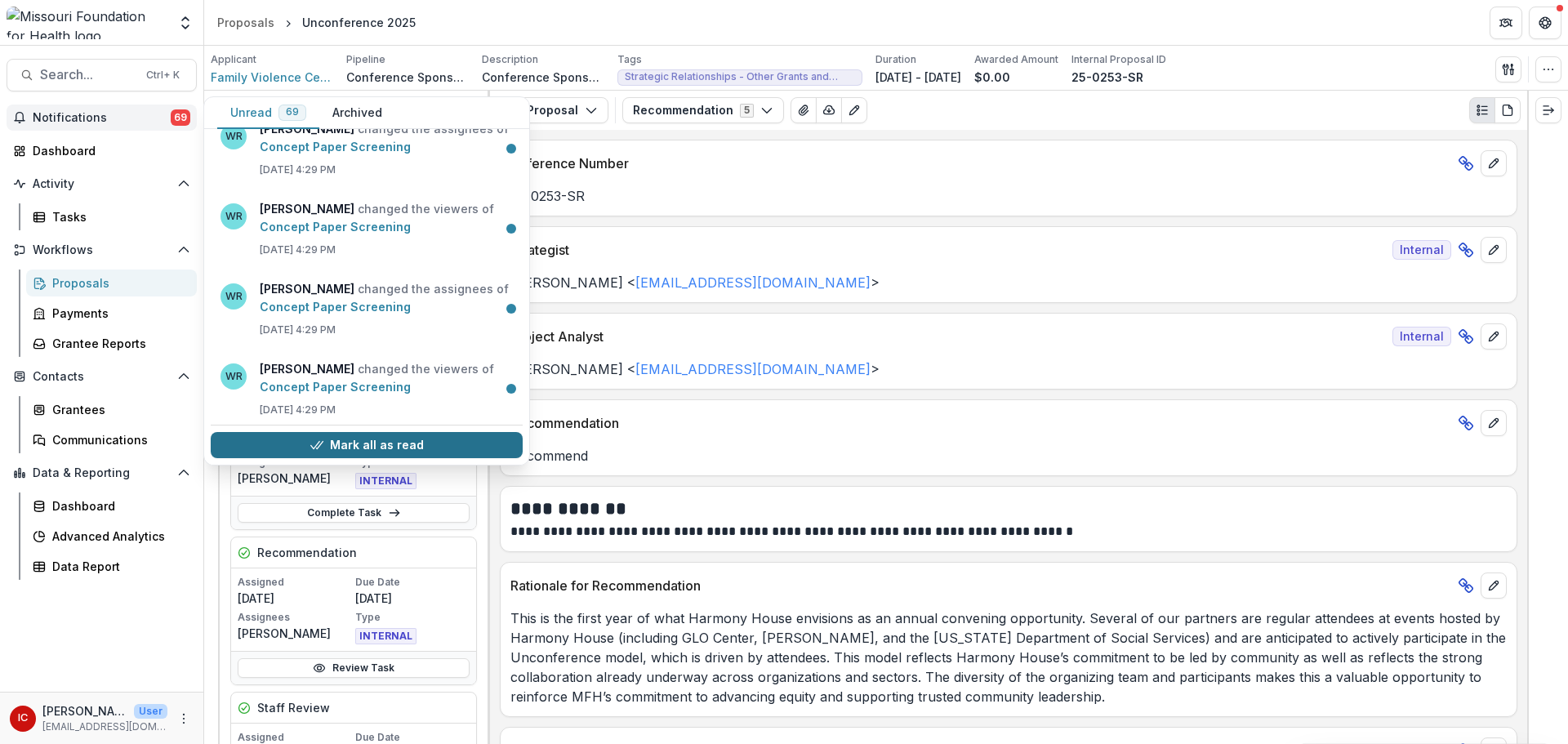
click at [372, 439] on button "Mark all as read" at bounding box center [366, 445] width 312 height 26
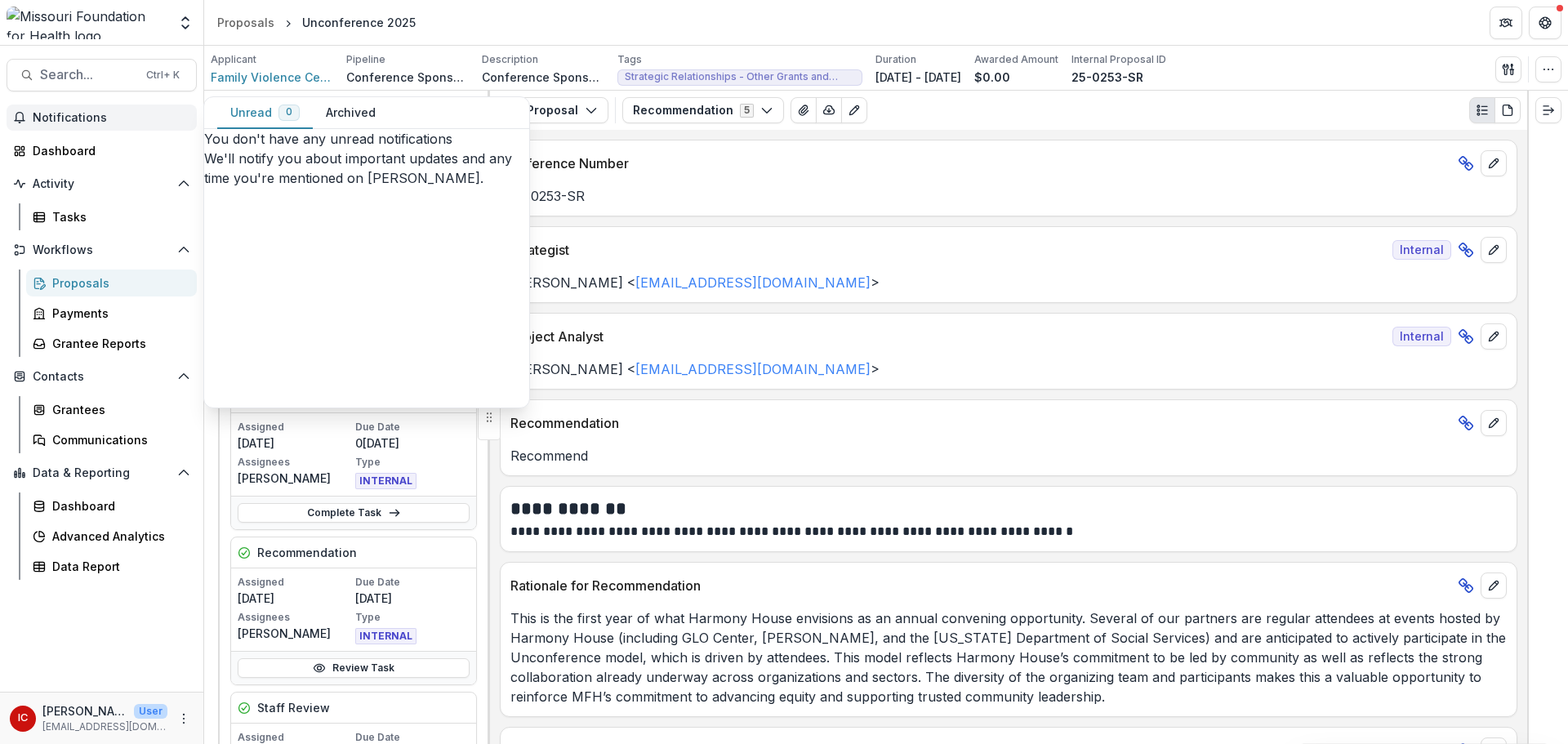
scroll to position [0, 0]
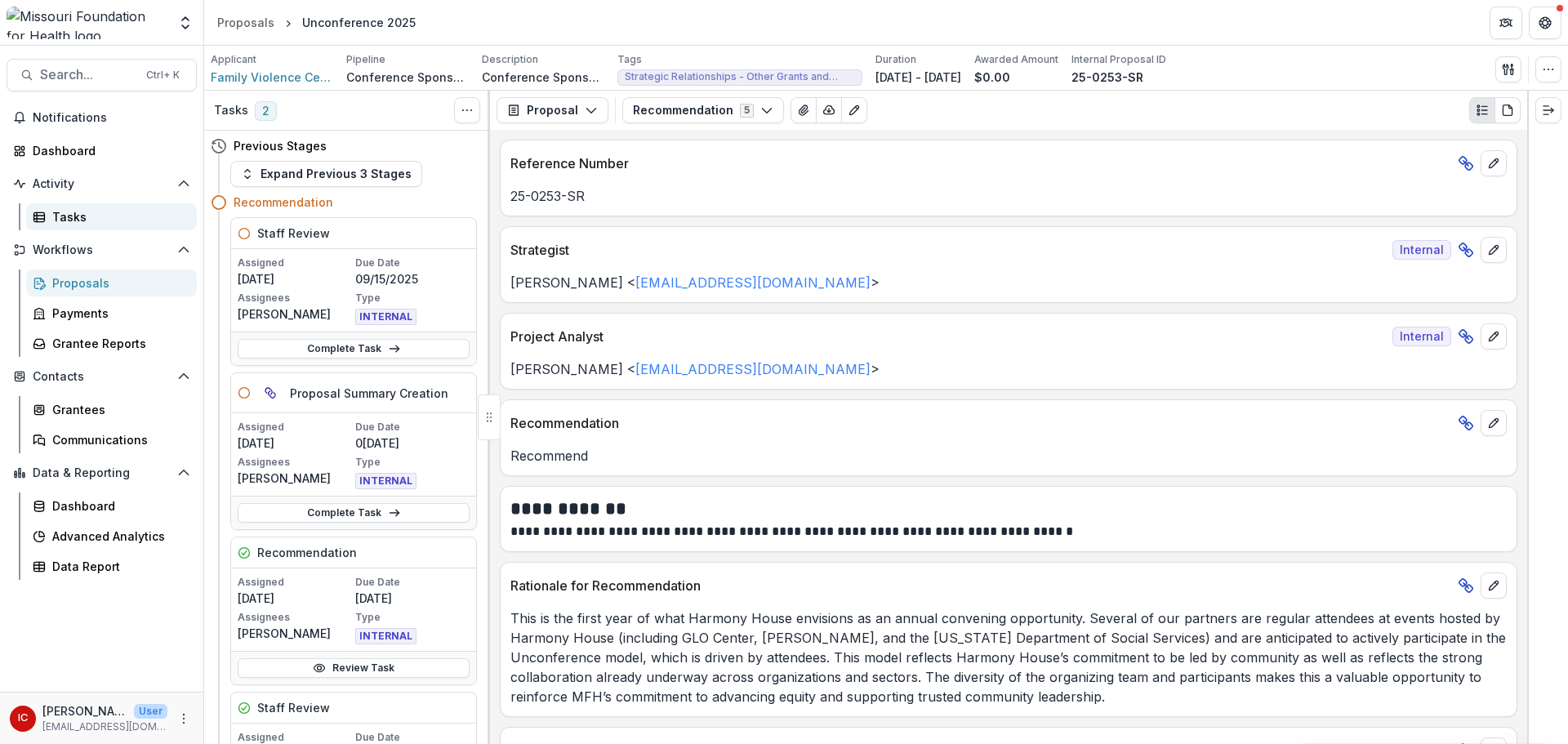
click at [102, 214] on div "Tasks" at bounding box center [118, 217] width 132 height 17
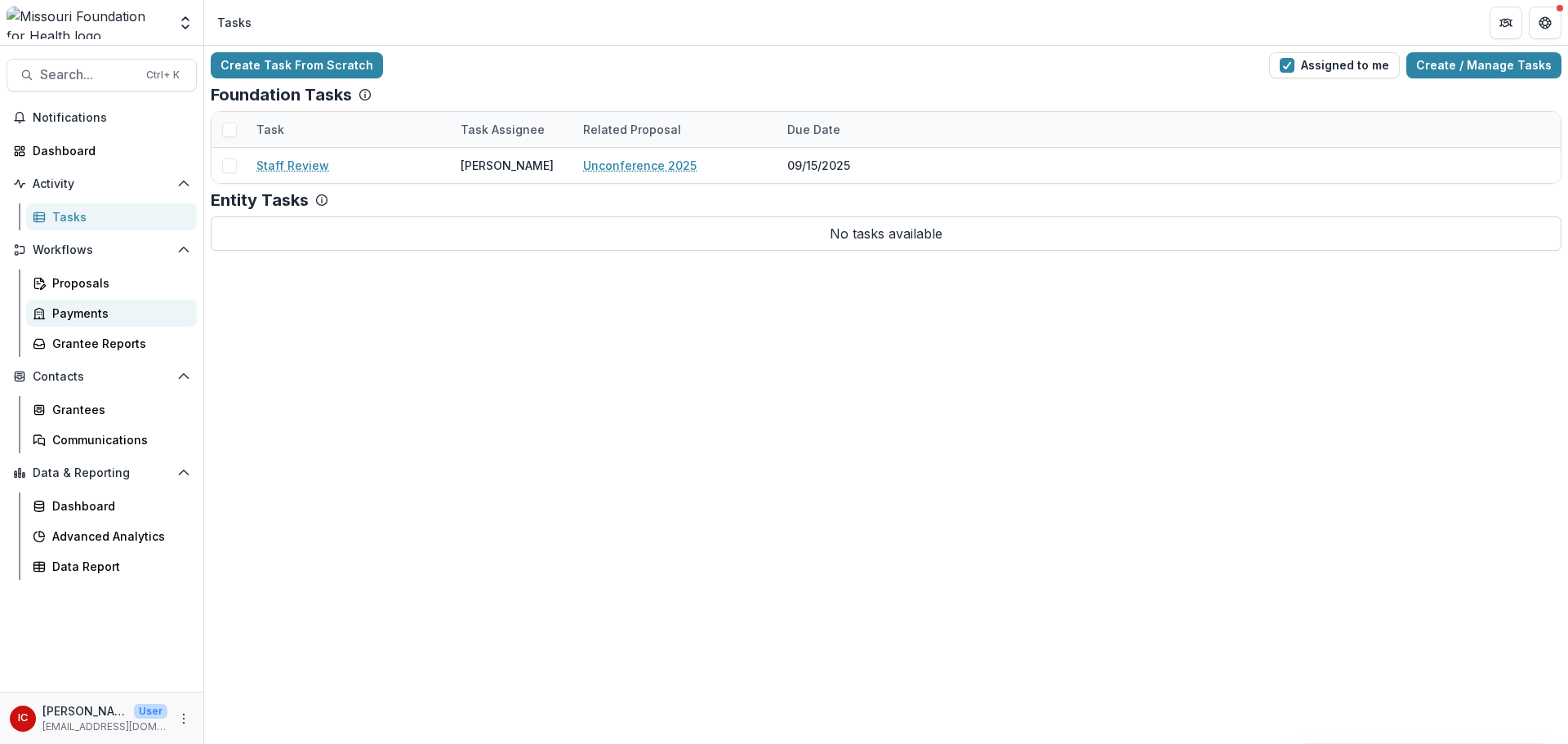
click at [89, 314] on div "Payments" at bounding box center [118, 313] width 132 height 17
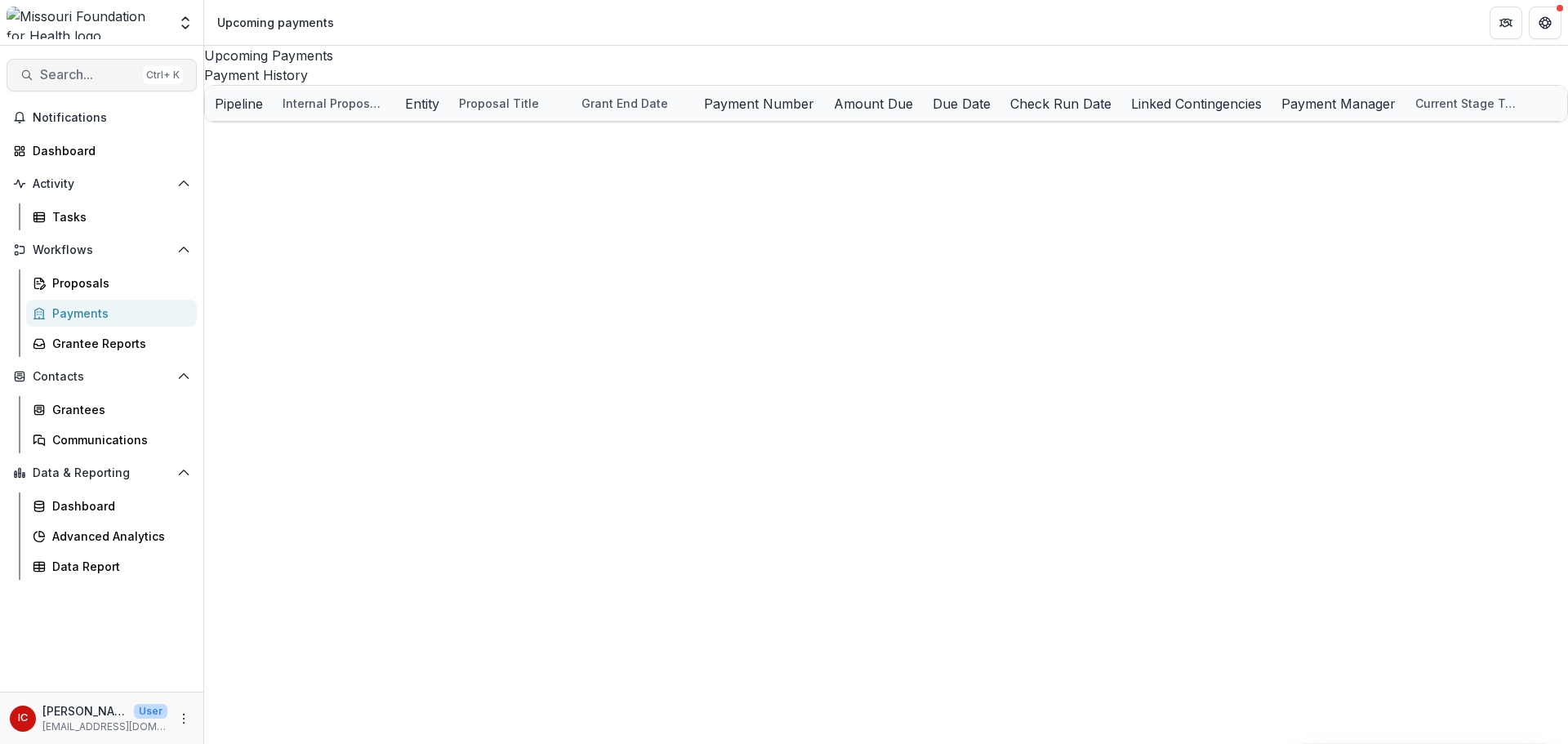
click at [92, 70] on span "Search..." at bounding box center [88, 75] width 97 height 16
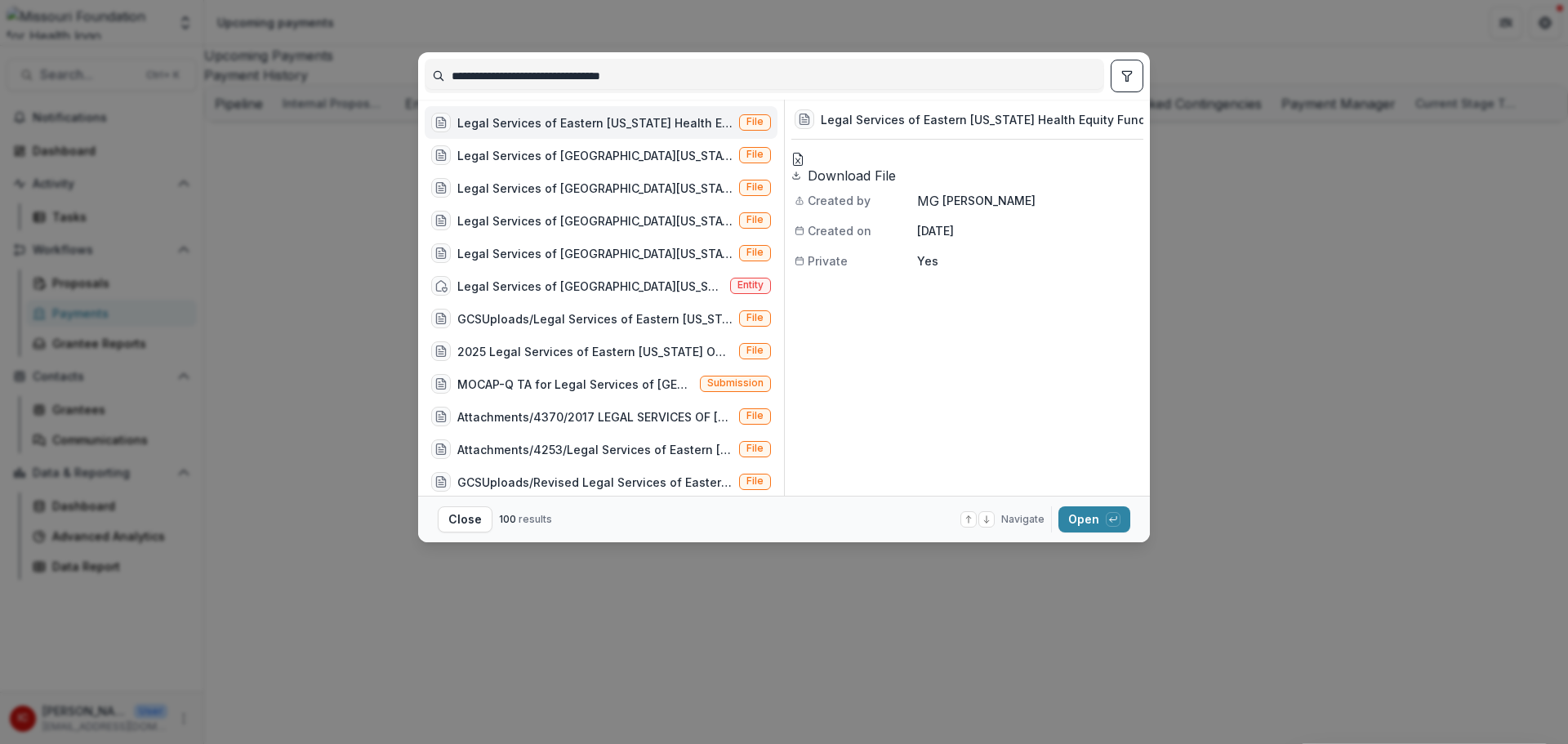
drag, startPoint x: 664, startPoint y: 77, endPoint x: 265, endPoint y: 49, distance: 400.0
click at [265, 49] on div "**********" at bounding box center [784, 372] width 1568 height 744
type input "***"
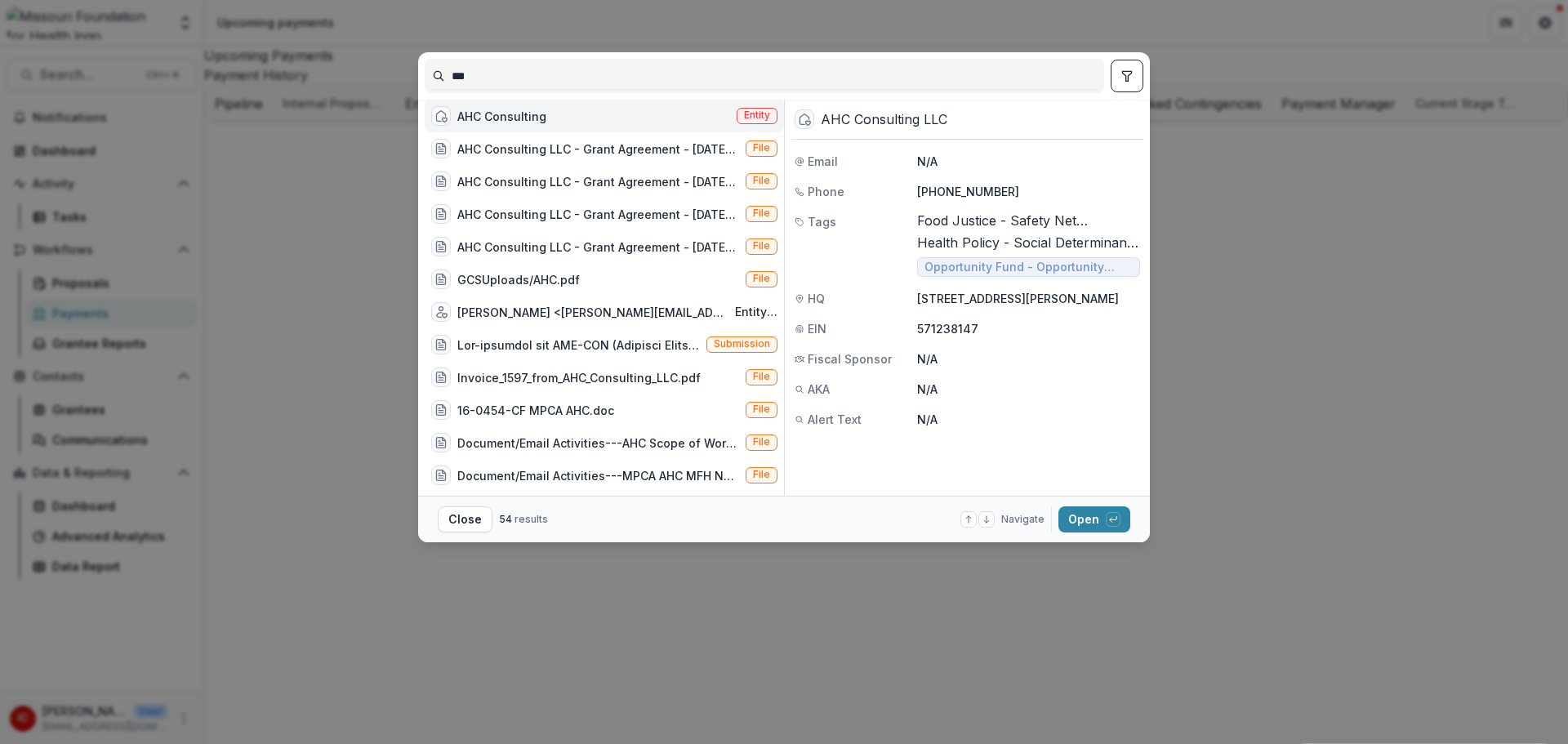
click at [507, 124] on div "AHC Consulting" at bounding box center [502, 116] width 89 height 17
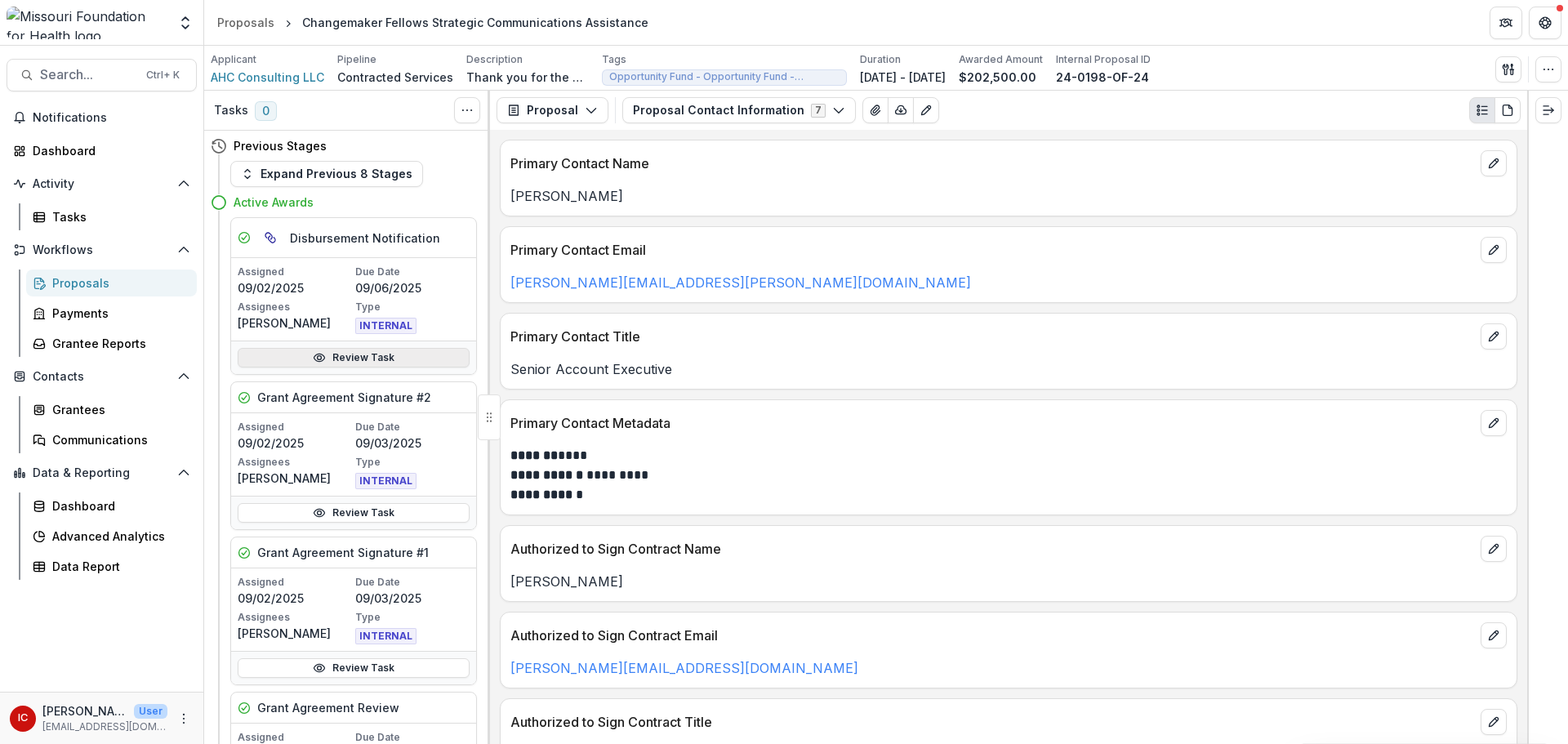
click at [390, 351] on link "Review Task" at bounding box center [353, 358] width 232 height 20
